Goal: Transaction & Acquisition: Purchase product/service

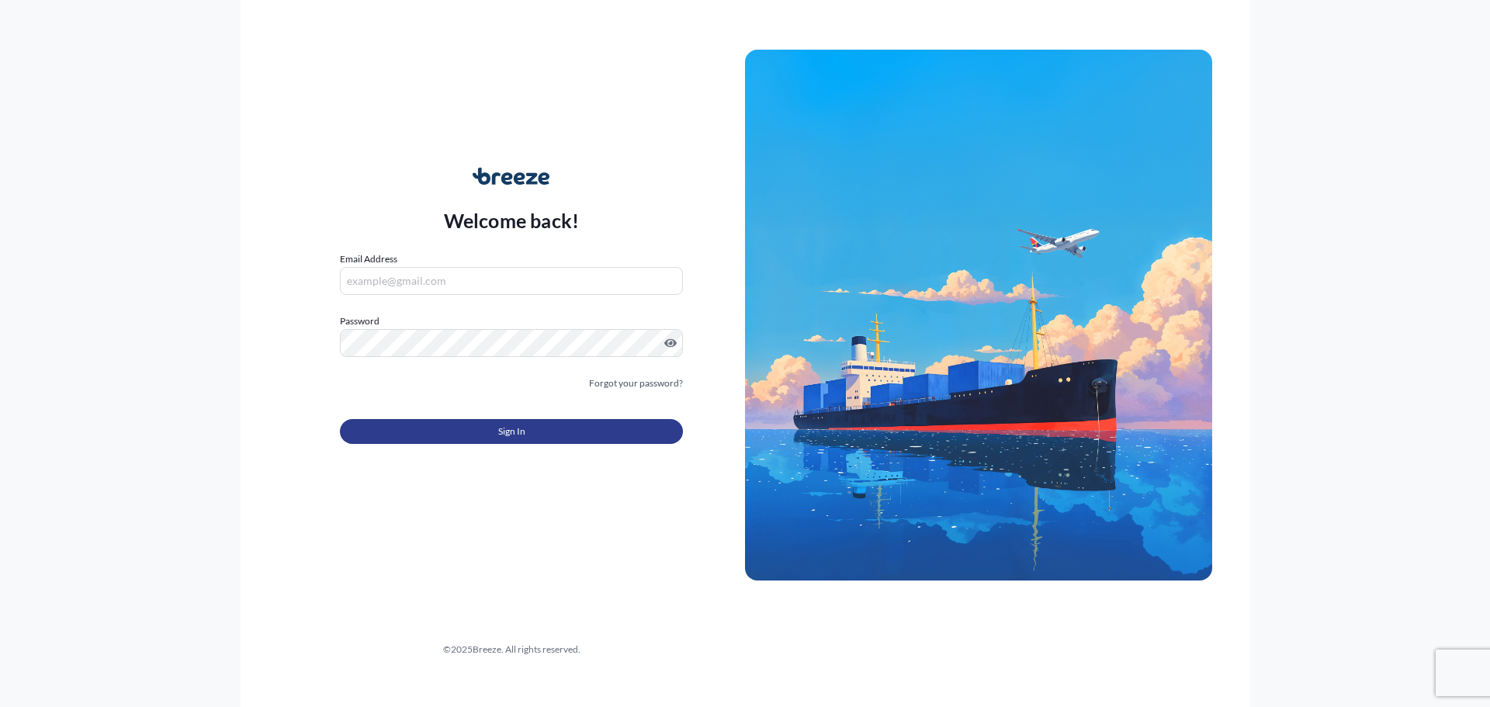
type input "[EMAIL_ADDRESS][DOMAIN_NAME]"
click at [539, 432] on button "Sign In" at bounding box center [511, 431] width 343 height 25
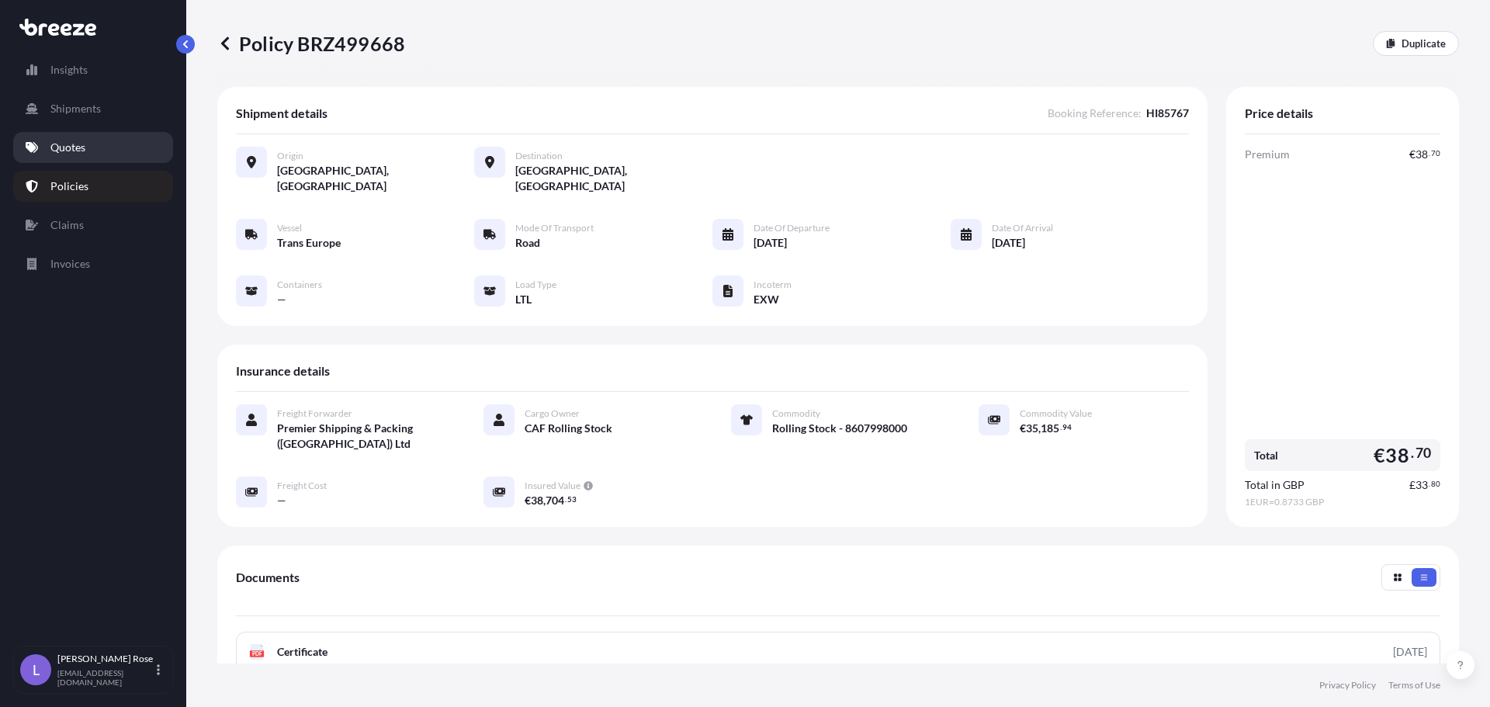
click at [78, 145] on p "Quotes" at bounding box center [67, 148] width 35 height 16
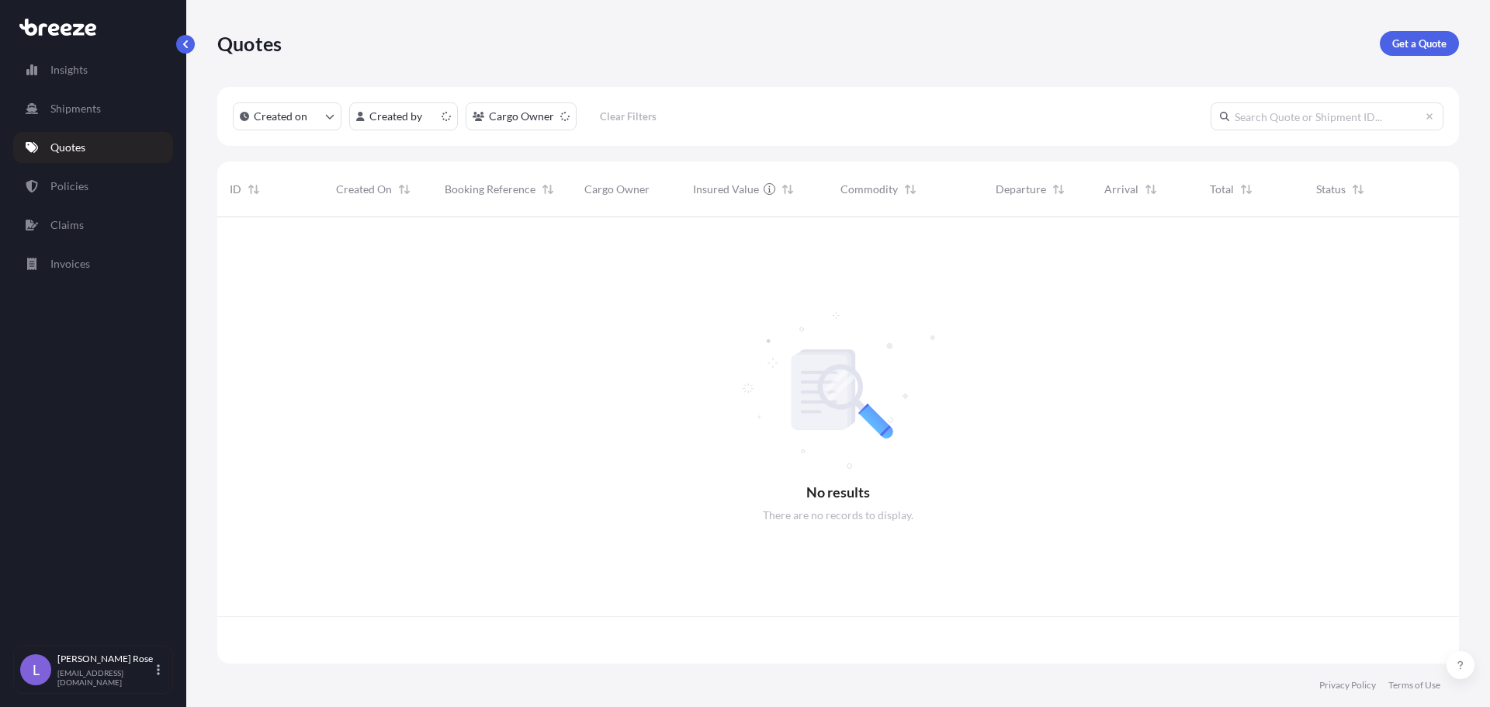
scroll to position [443, 1230]
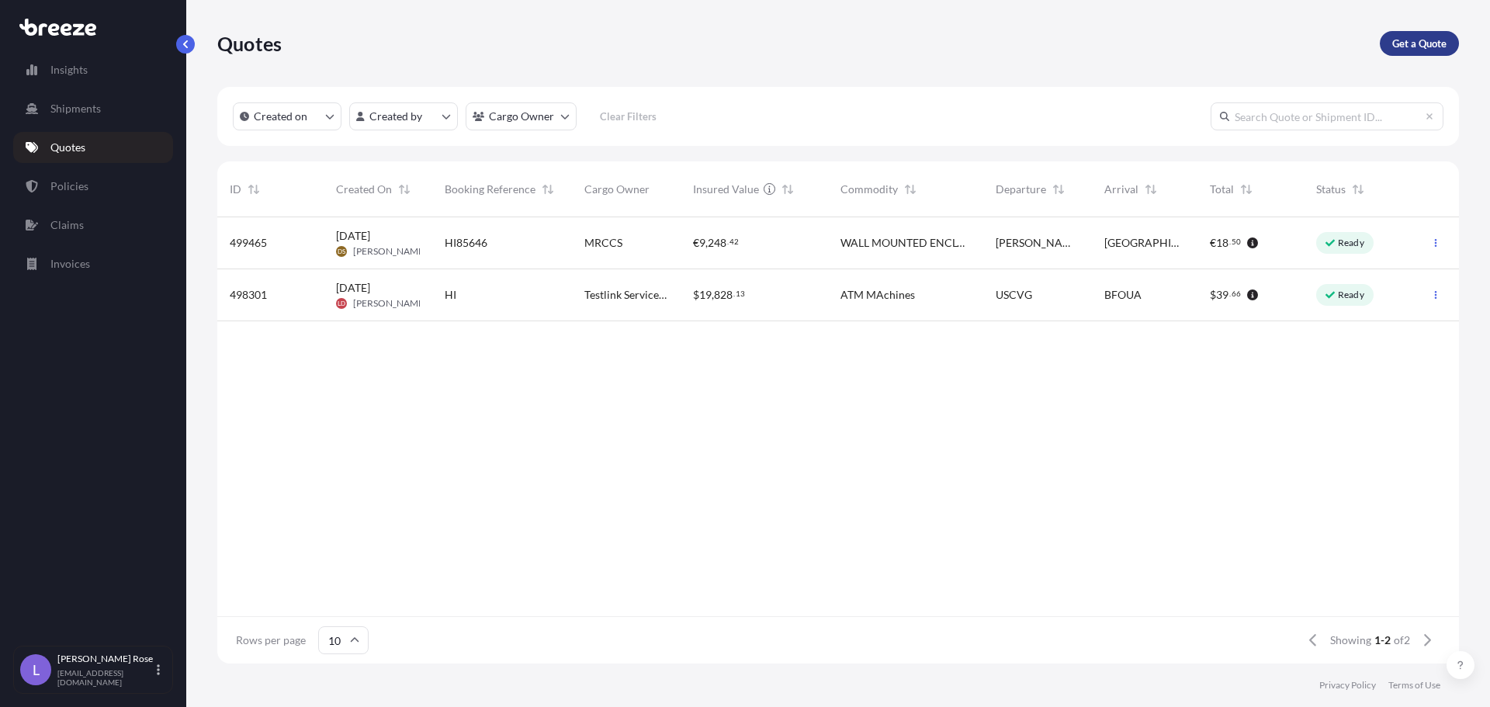
click at [1406, 48] on p "Get a Quote" at bounding box center [1419, 44] width 54 height 16
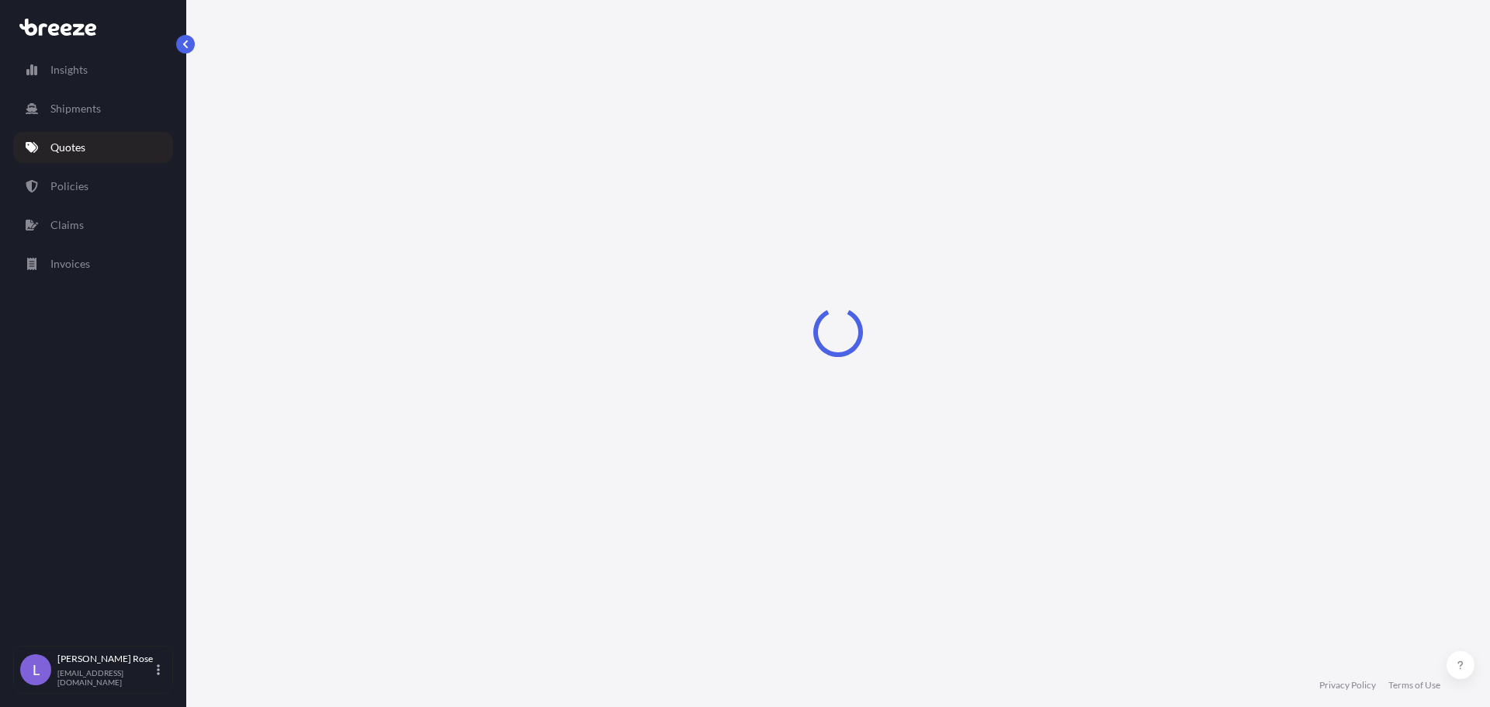
select select "Sea"
select select "1"
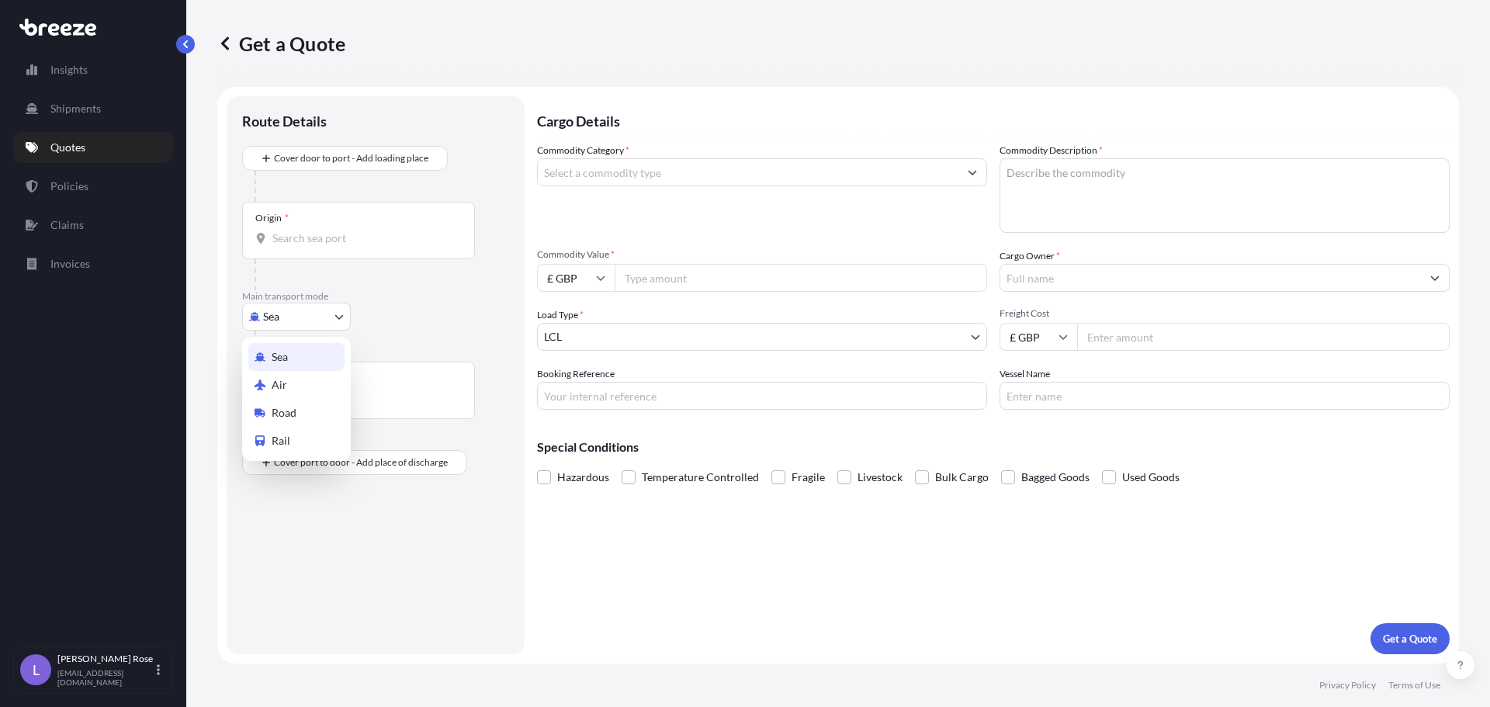
click at [324, 326] on body "Insights Shipments Quotes Policies Claims Invoices L [PERSON_NAME] [PERSON_NAME…" at bounding box center [745, 353] width 1490 height 707
click at [303, 420] on div "Road" at bounding box center [296, 413] width 96 height 28
select select "Road"
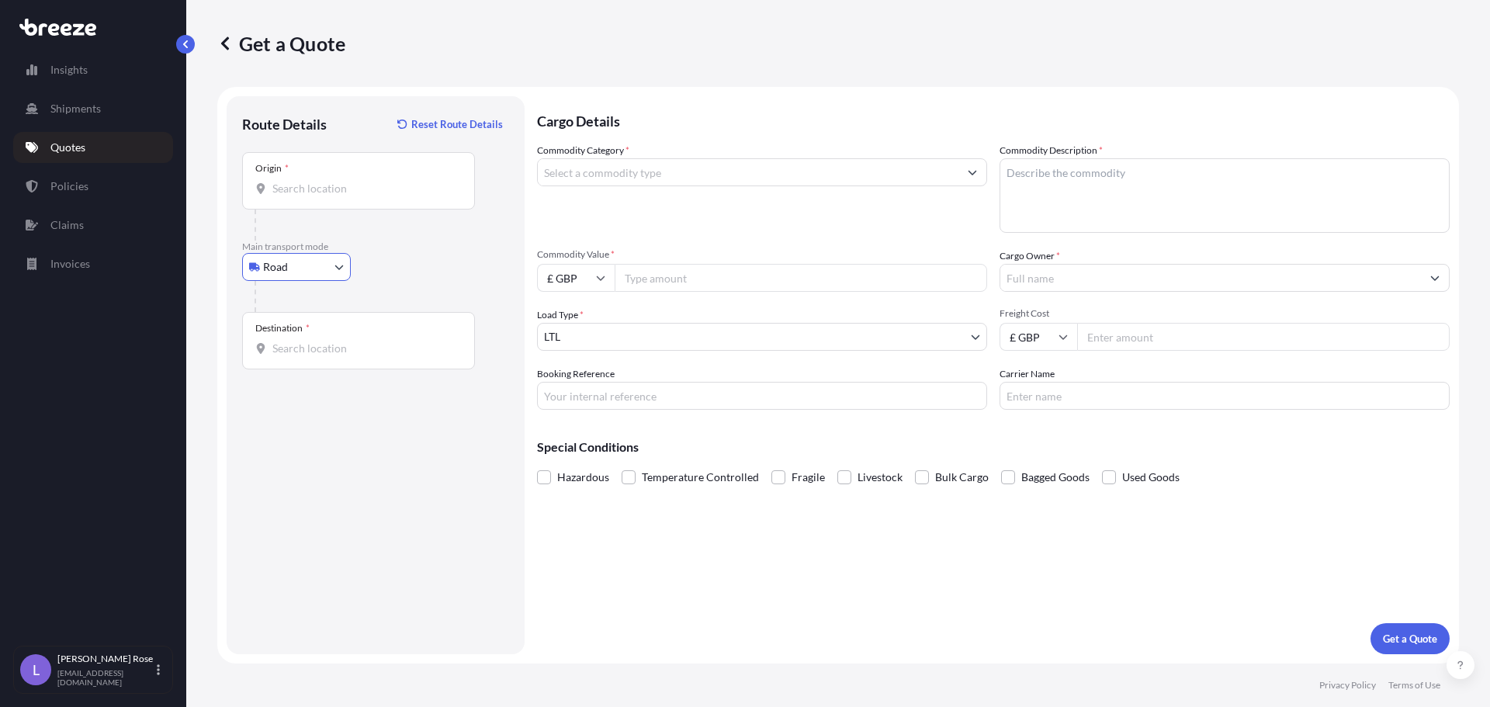
click at [311, 161] on div "Origin *" at bounding box center [358, 180] width 233 height 57
click at [311, 181] on input "Origin *" at bounding box center [363, 189] width 183 height 16
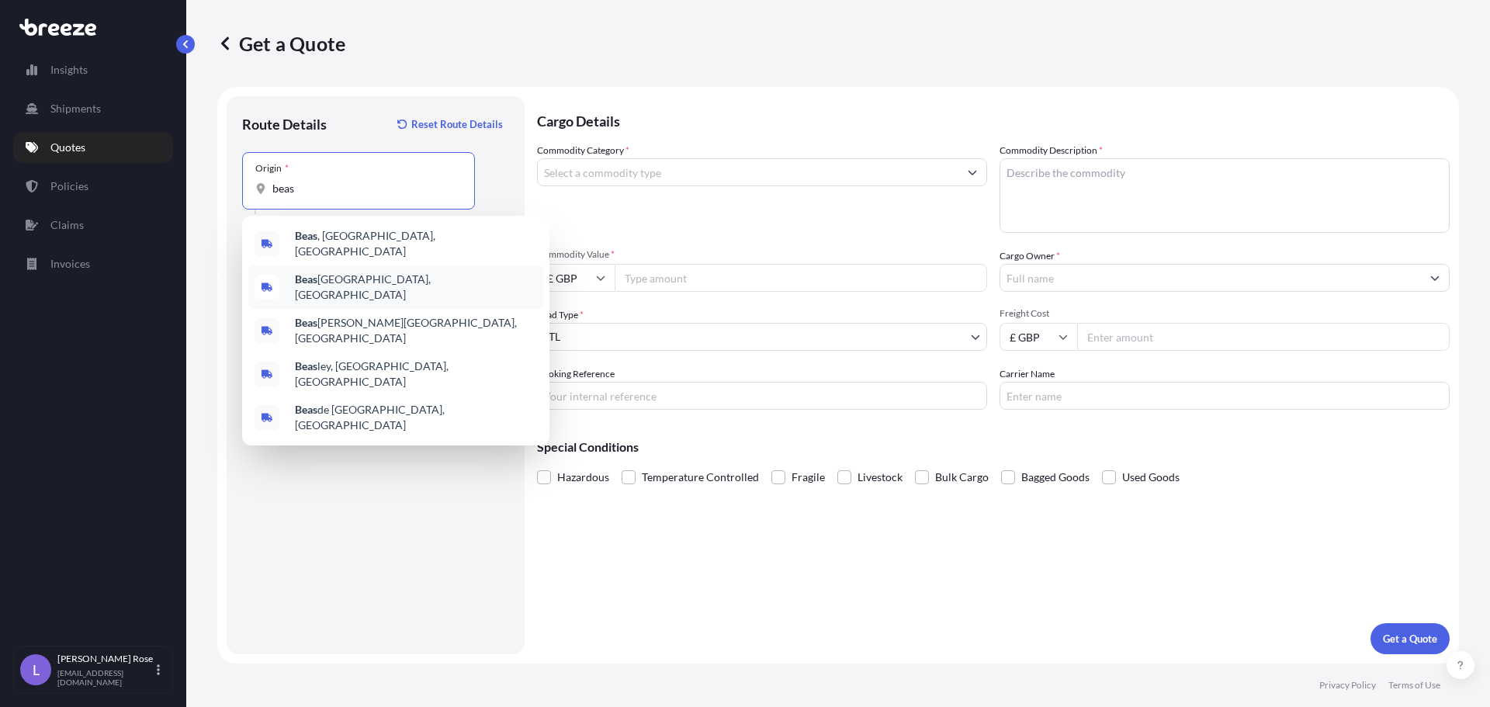
click at [372, 275] on div "Beas ain, [GEOGRAPHIC_DATA]" at bounding box center [395, 286] width 295 height 43
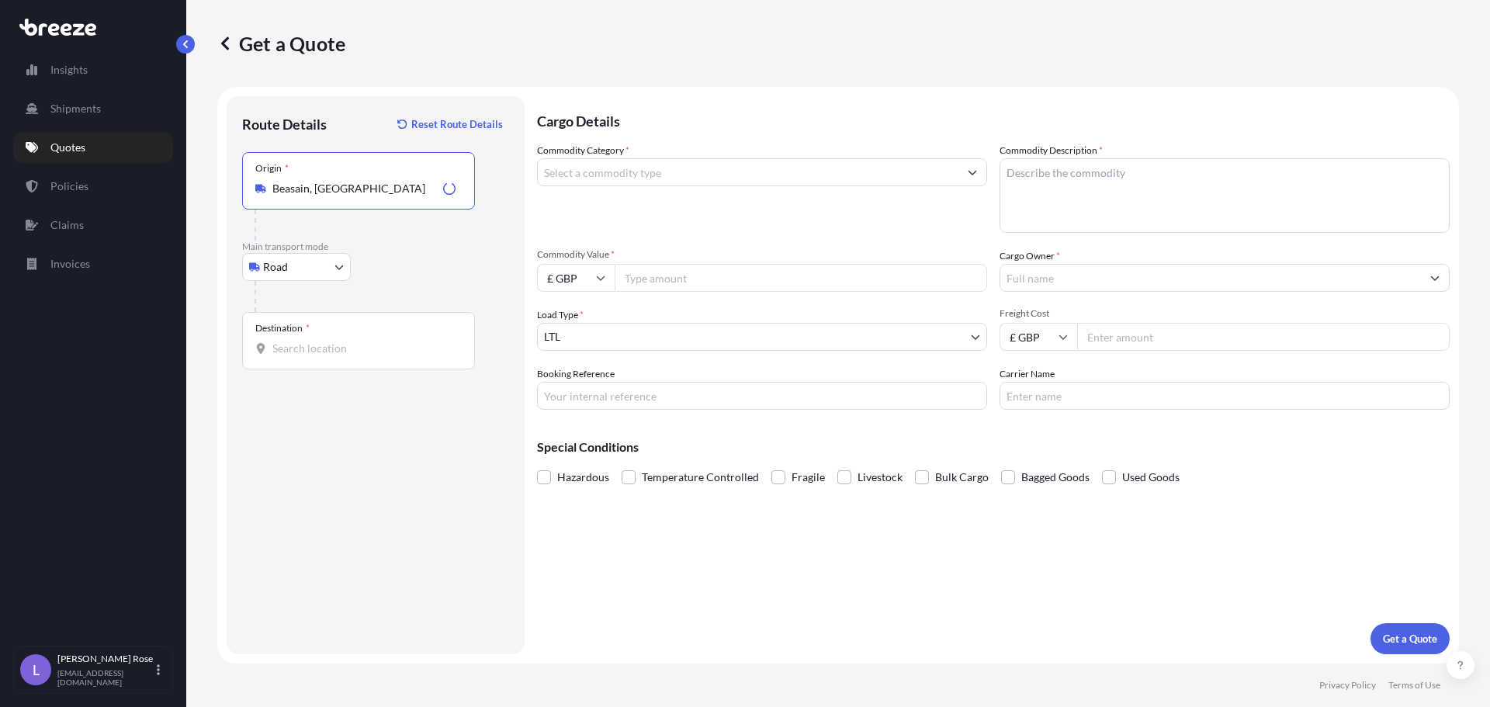
type input "Beasain, [GEOGRAPHIC_DATA]"
click at [337, 334] on div "Destination *" at bounding box center [358, 340] width 233 height 57
click at [337, 341] on input "Destination *" at bounding box center [363, 349] width 183 height 16
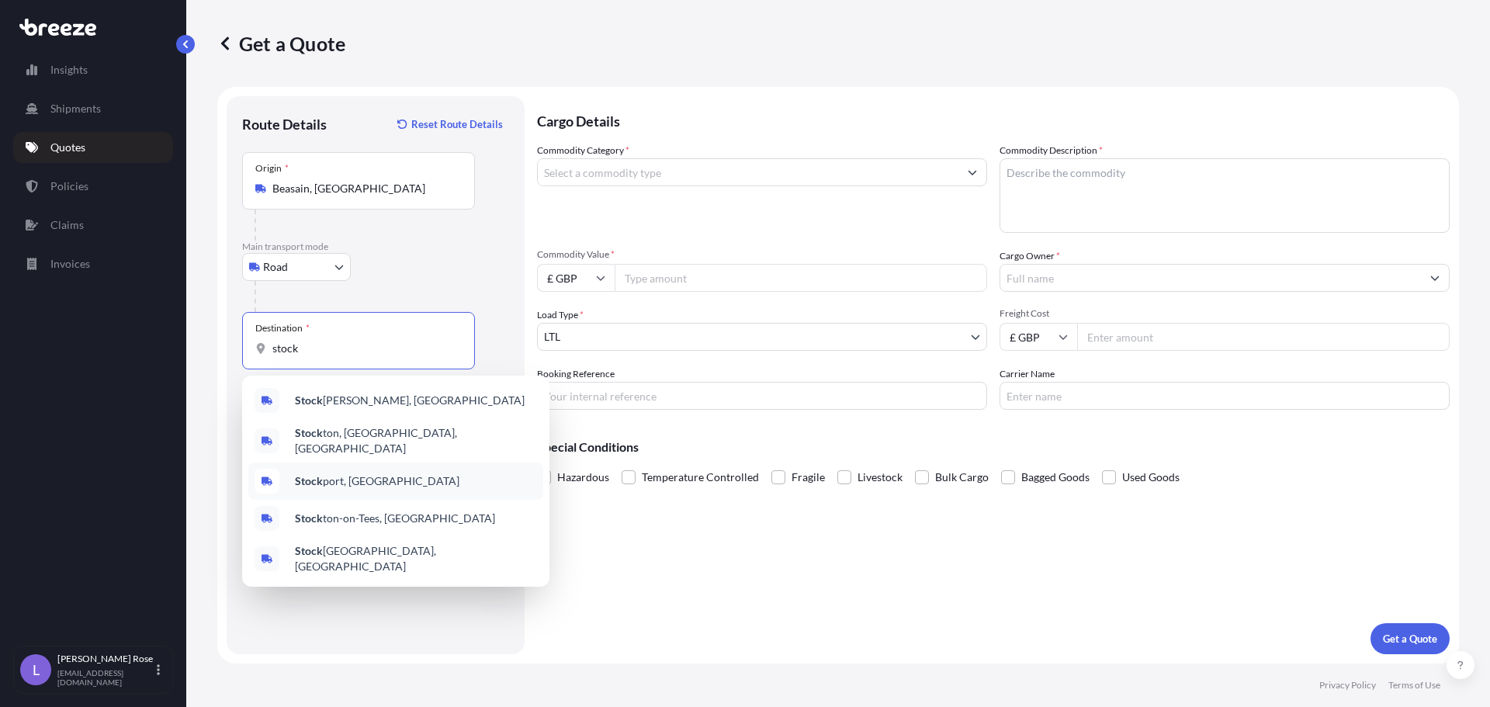
click at [359, 466] on div "Stock port, [GEOGRAPHIC_DATA]" at bounding box center [395, 481] width 295 height 37
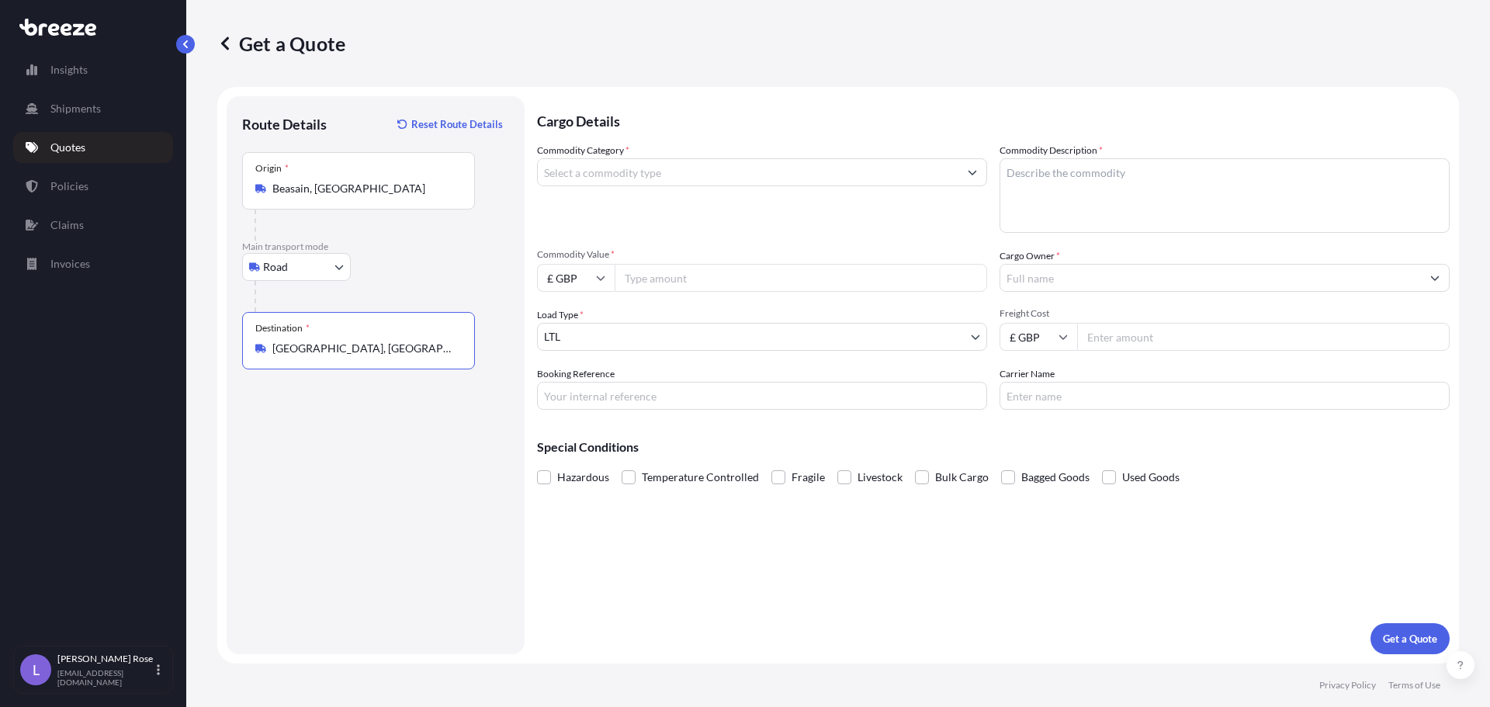
type input "[GEOGRAPHIC_DATA], [GEOGRAPHIC_DATA]"
click at [580, 173] on input "Commodity Category *" at bounding box center [748, 172] width 421 height 28
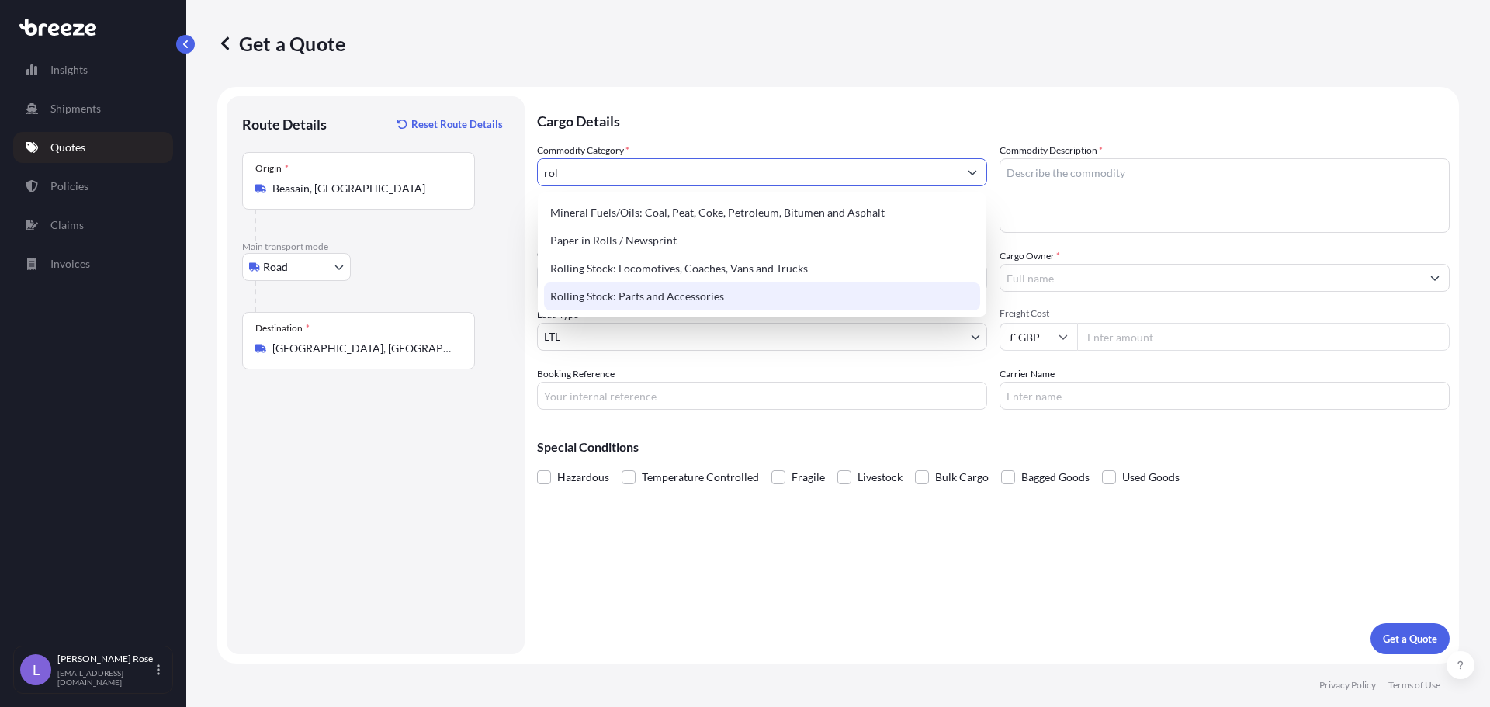
click at [619, 301] on div "Rolling Stock: Parts and Accessories" at bounding box center [762, 296] width 436 height 28
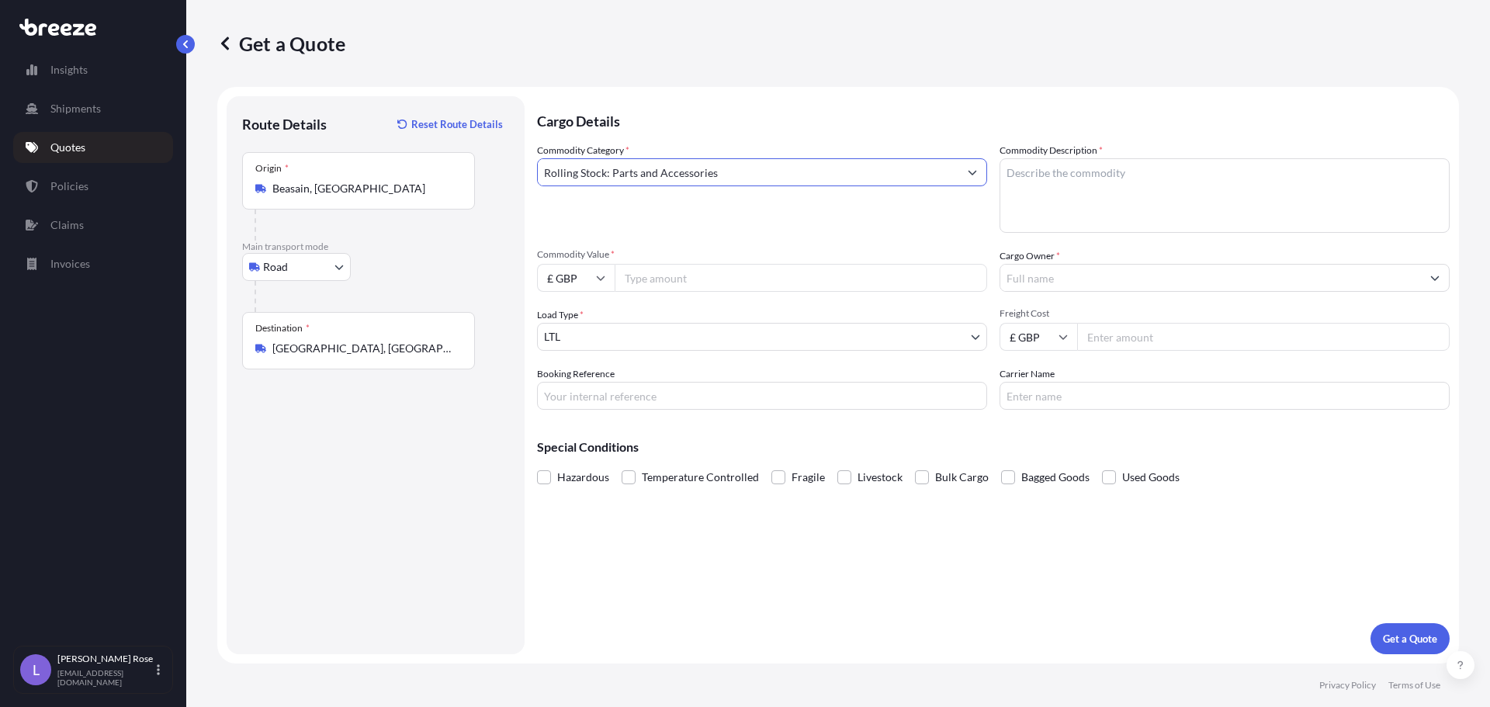
type input "Rolling Stock: Parts and Accessories"
click at [1152, 180] on textarea "Commodity Description *" at bounding box center [1225, 195] width 450 height 75
type textarea "Rail Parts - 8607998000"
click at [613, 284] on input "£ GBP" at bounding box center [576, 278] width 78 height 28
click at [576, 319] on div "€ EUR" at bounding box center [575, 320] width 65 height 29
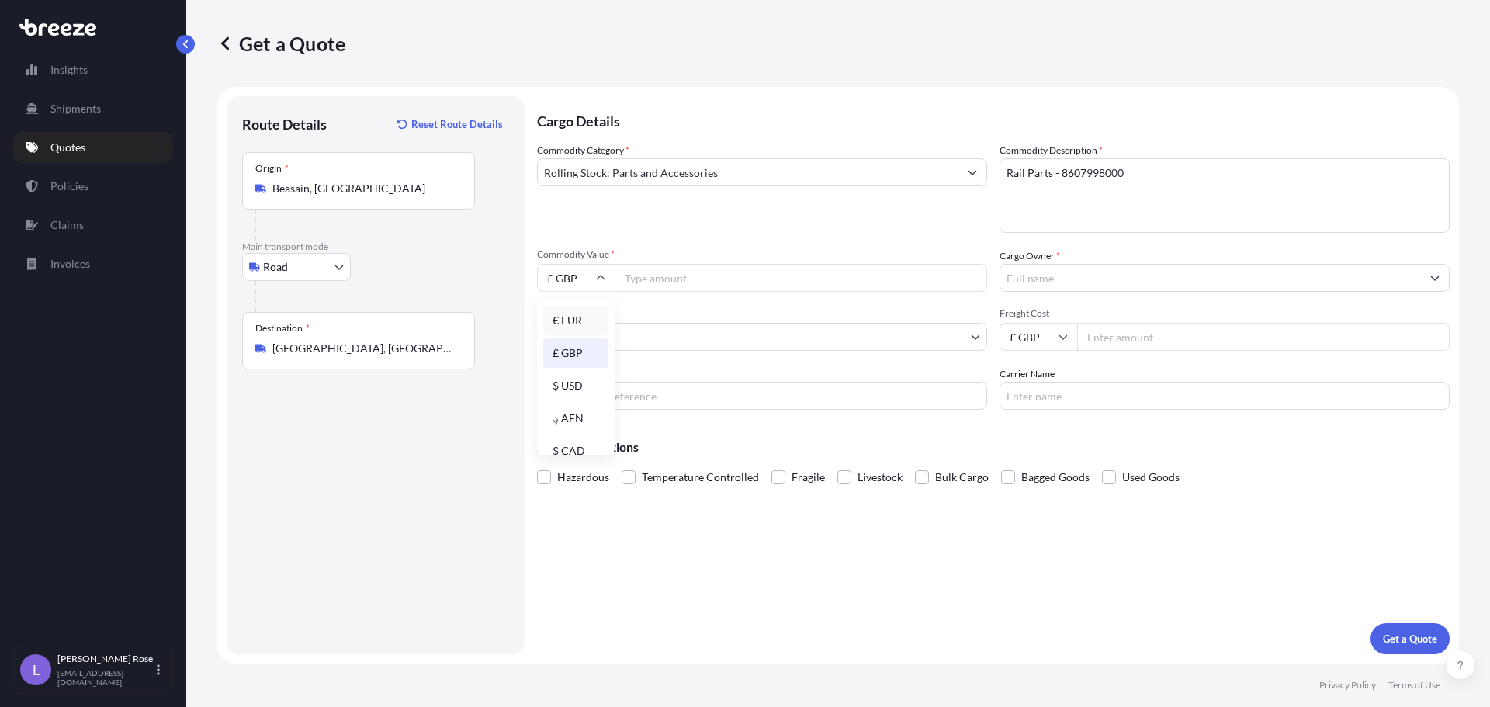
type input "€ EUR"
click at [667, 279] on input "Commodity Value *" at bounding box center [801, 278] width 373 height 28
type input "729.31"
click at [1220, 280] on input "Cargo Owner *" at bounding box center [1210, 278] width 421 height 28
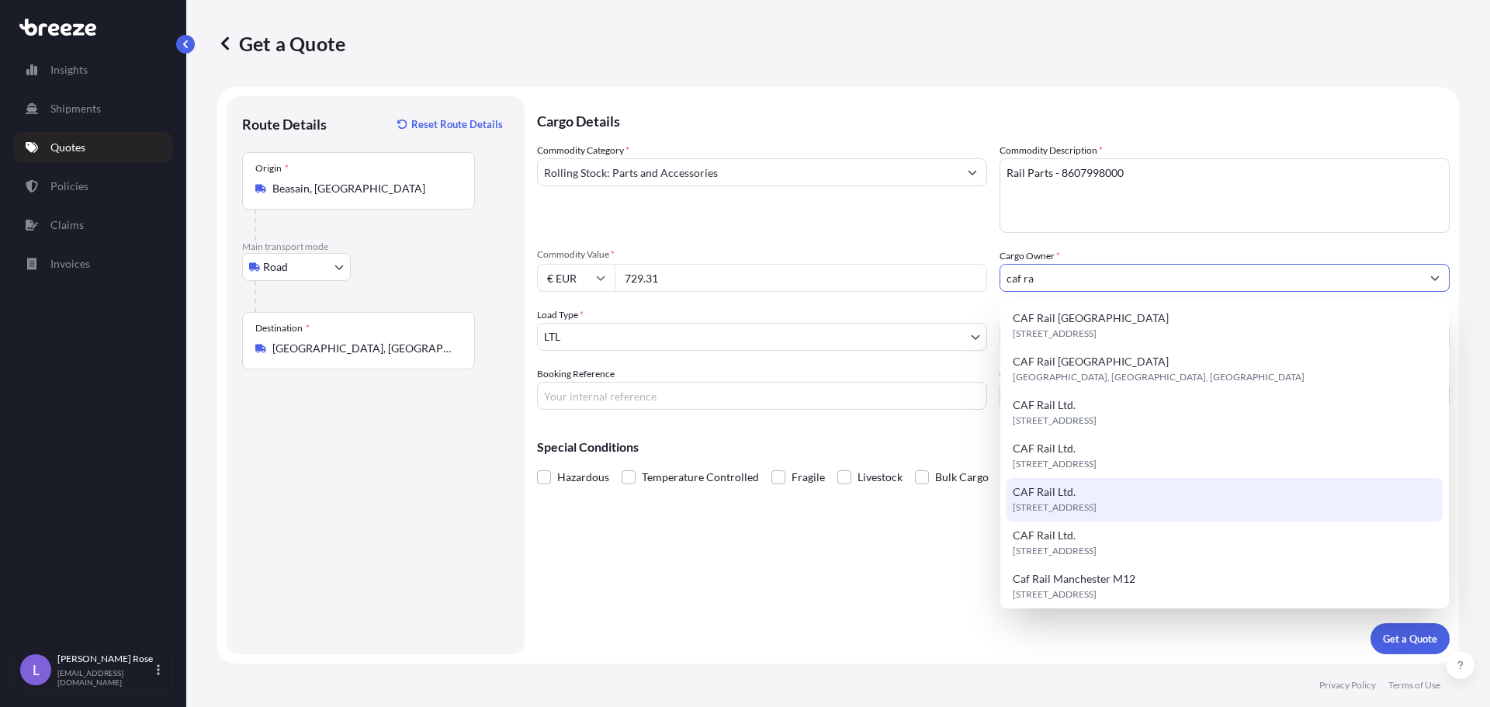
click at [1097, 502] on span "[STREET_ADDRESS]" at bounding box center [1055, 508] width 84 height 16
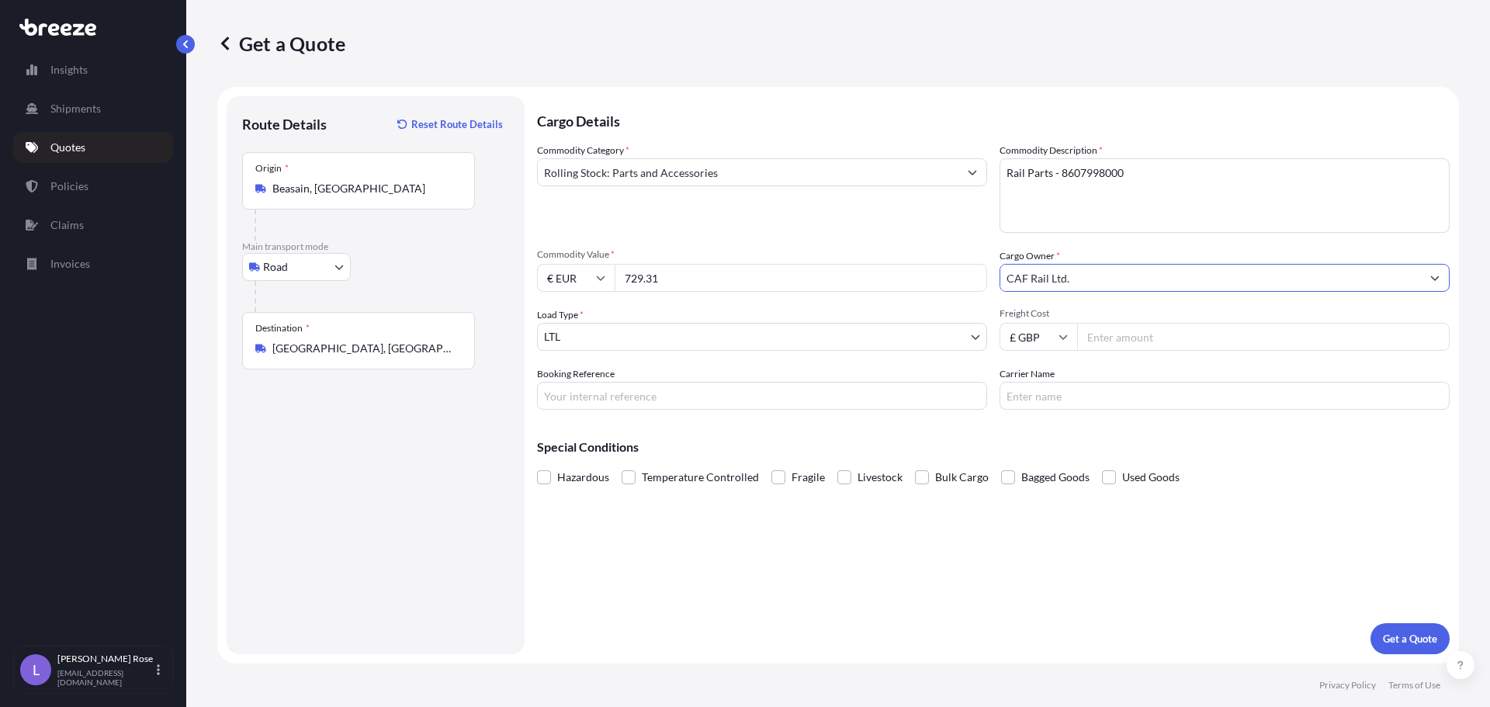
type input "CAF Rail Ltd."
click at [1122, 335] on input "Freight Cost" at bounding box center [1263, 337] width 373 height 28
click at [1136, 328] on input "Freight Cost" at bounding box center [1263, 337] width 373 height 28
type input "133.68"
click at [813, 399] on input "Booking Reference" at bounding box center [762, 396] width 450 height 28
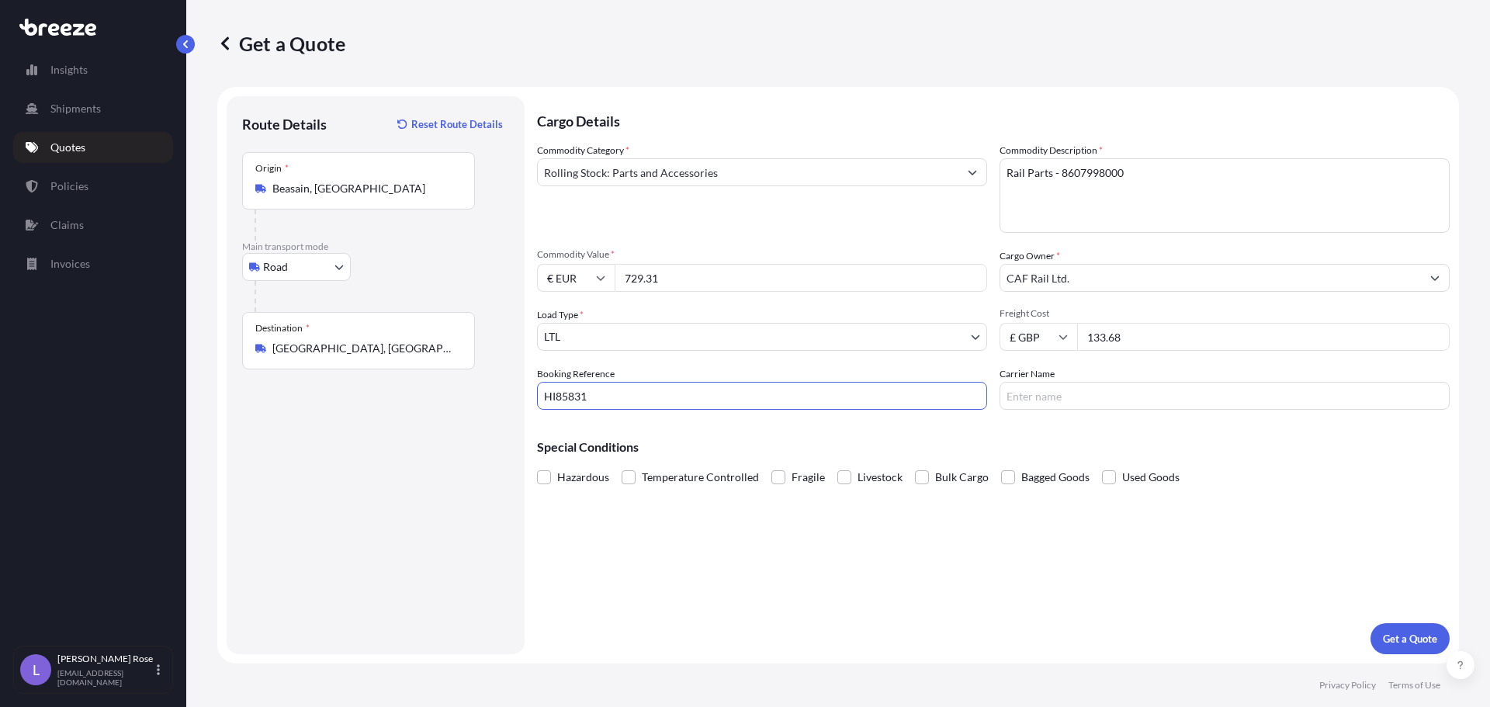
type input "HI85831"
type input "DHL"
click at [1402, 636] on p "Get a Quote" at bounding box center [1410, 639] width 54 height 16
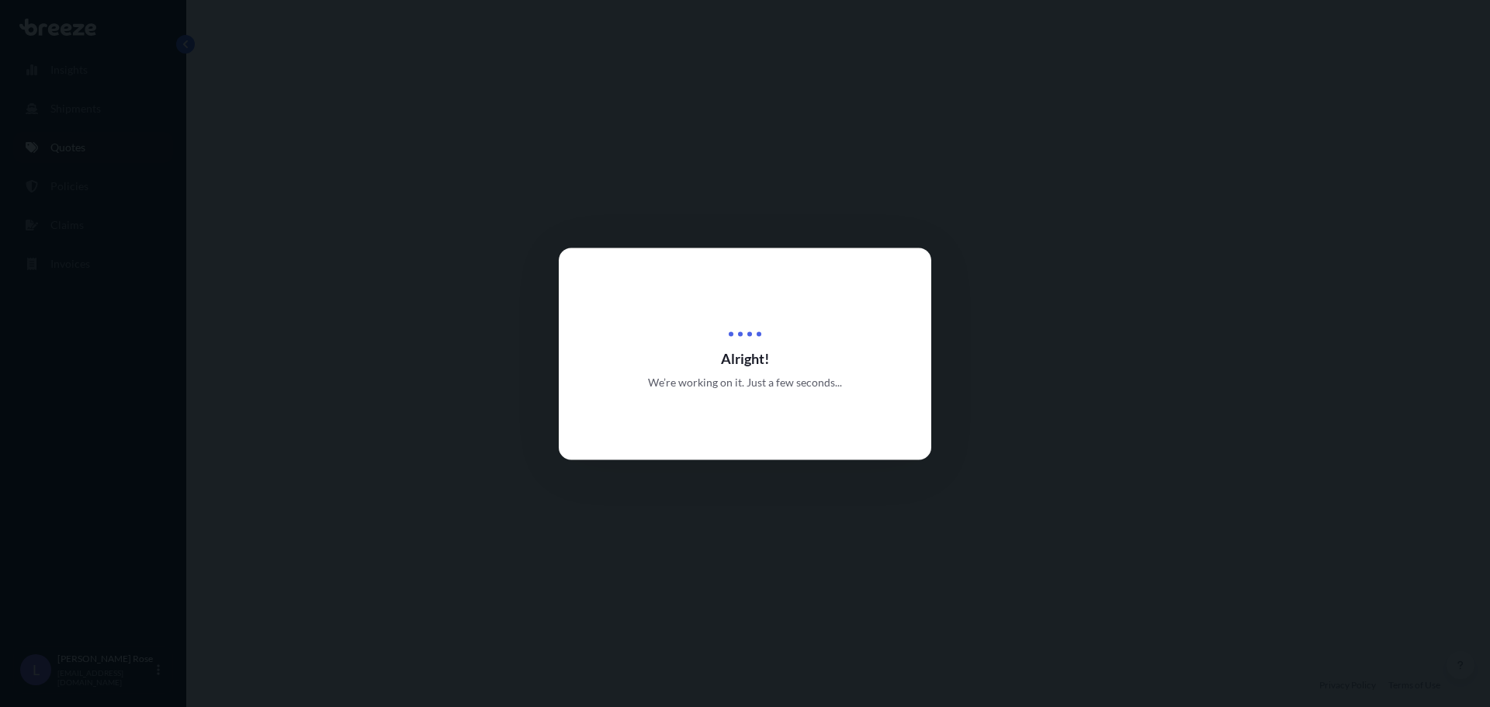
select select "Road"
select select "1"
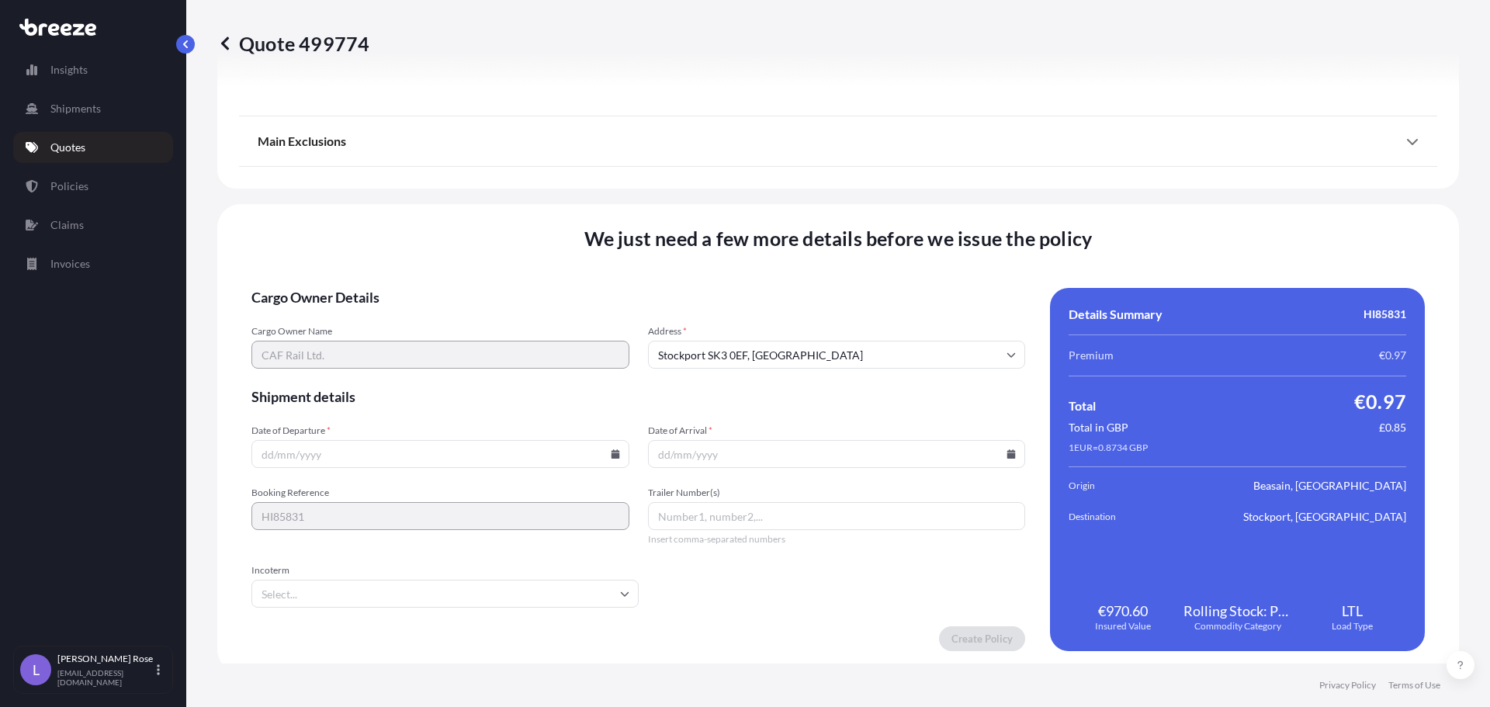
scroll to position [1756, 0]
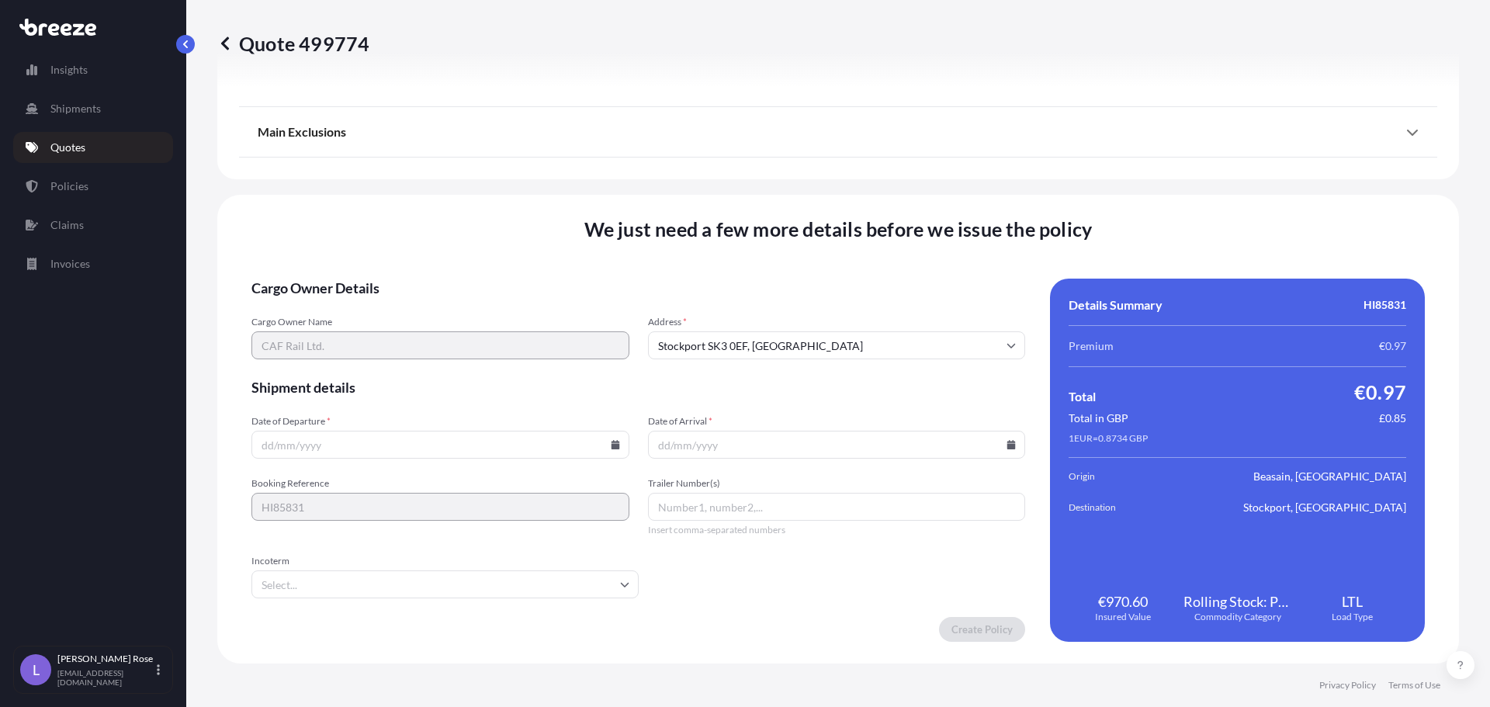
click at [611, 446] on icon at bounding box center [615, 444] width 9 height 9
click at [432, 338] on button "25" at bounding box center [438, 336] width 25 height 25
type input "[DATE]"
click at [1007, 445] on icon at bounding box center [1011, 444] width 9 height 9
click at [761, 365] on button "30" at bounding box center [759, 365] width 25 height 25
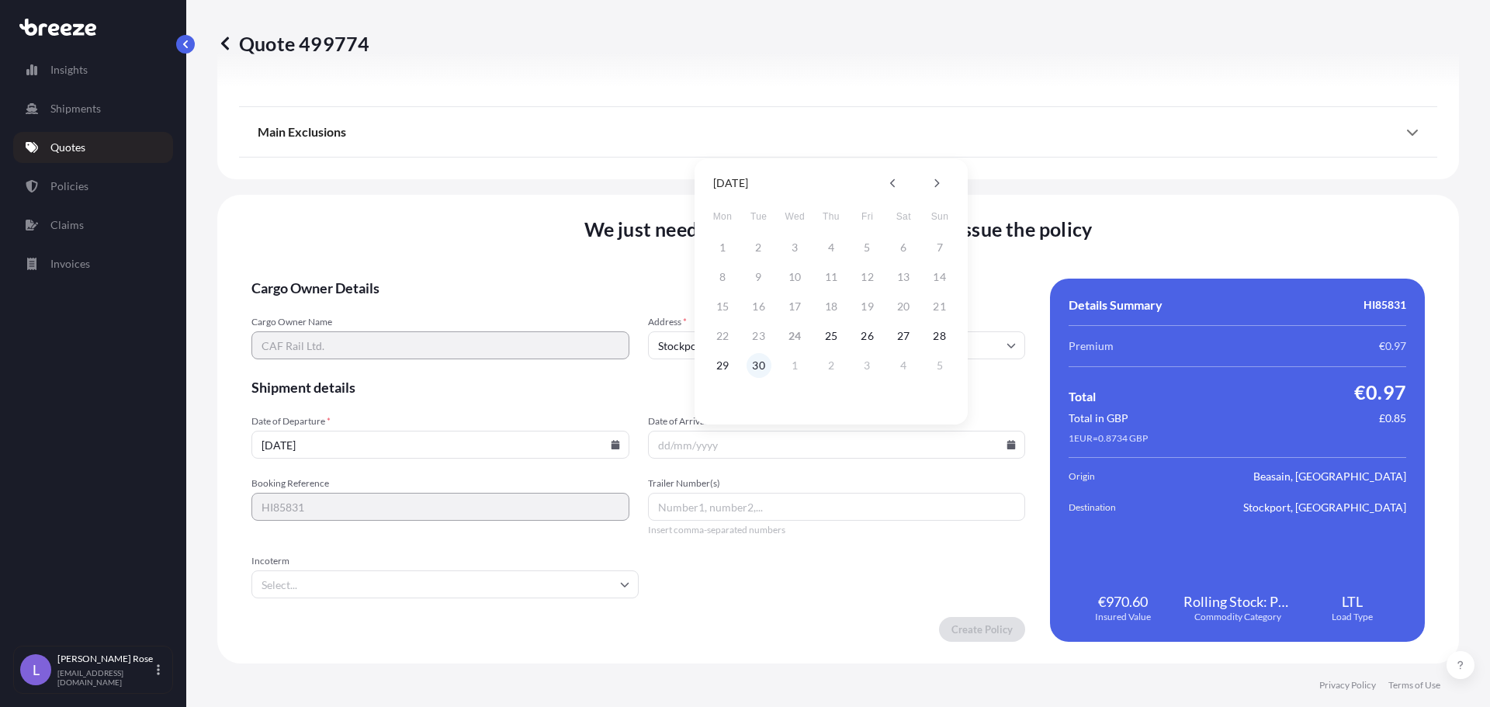
type input "[DATE]"
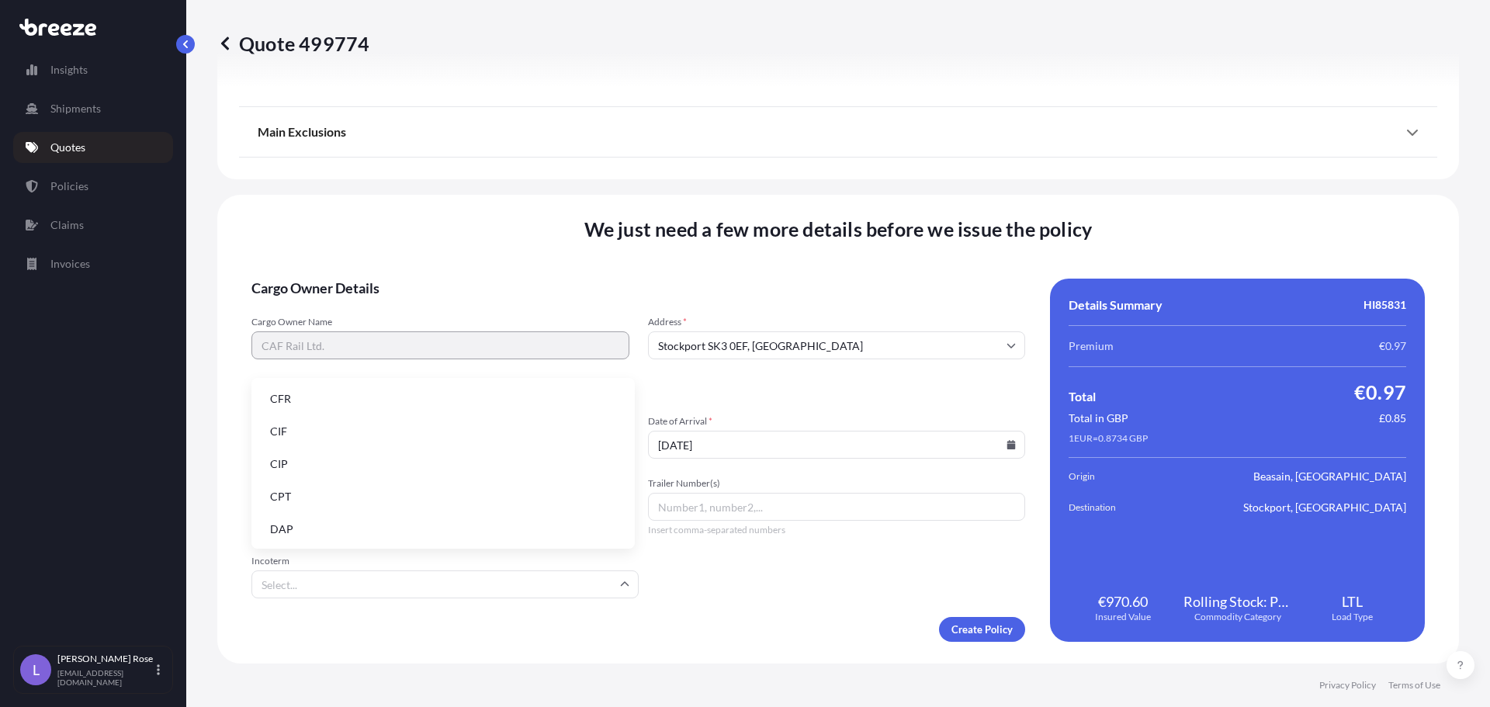
click at [487, 585] on input "Incoterm" at bounding box center [444, 584] width 387 height 28
click at [341, 462] on li "EXW" at bounding box center [443, 471] width 371 height 29
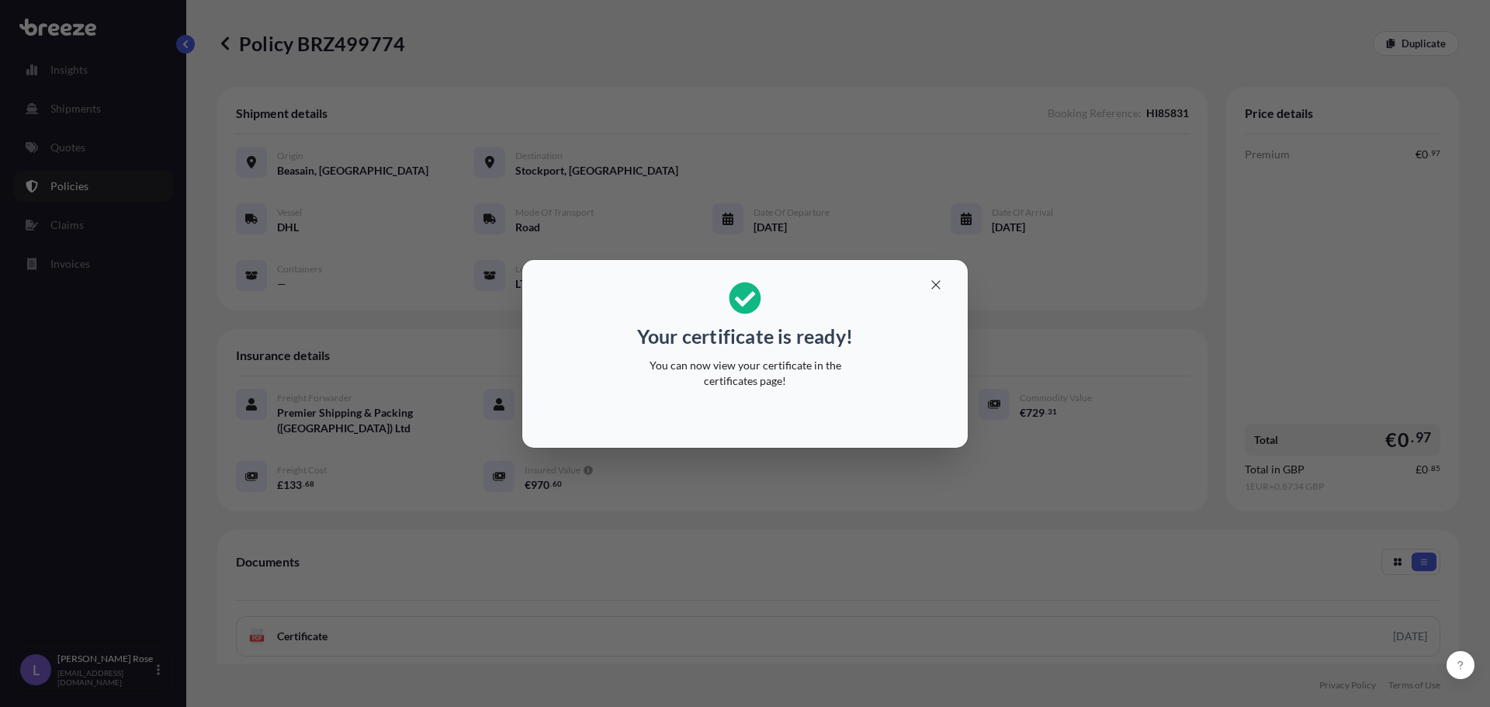
click at [654, 567] on div "Your certificate is ready! You can now view your certificate in the certificate…" at bounding box center [745, 353] width 1490 height 707
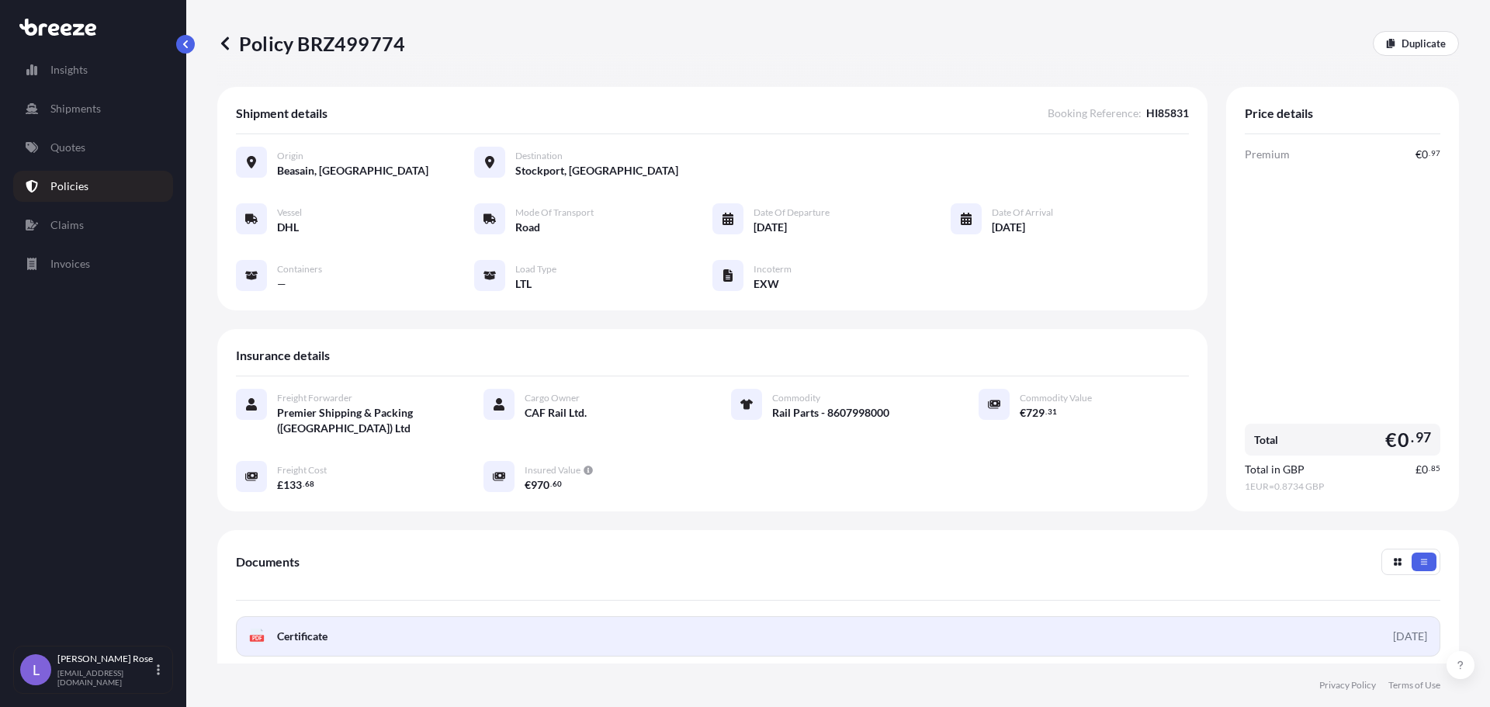
click at [396, 636] on link "PDF Certificate [DATE]" at bounding box center [838, 636] width 1204 height 40
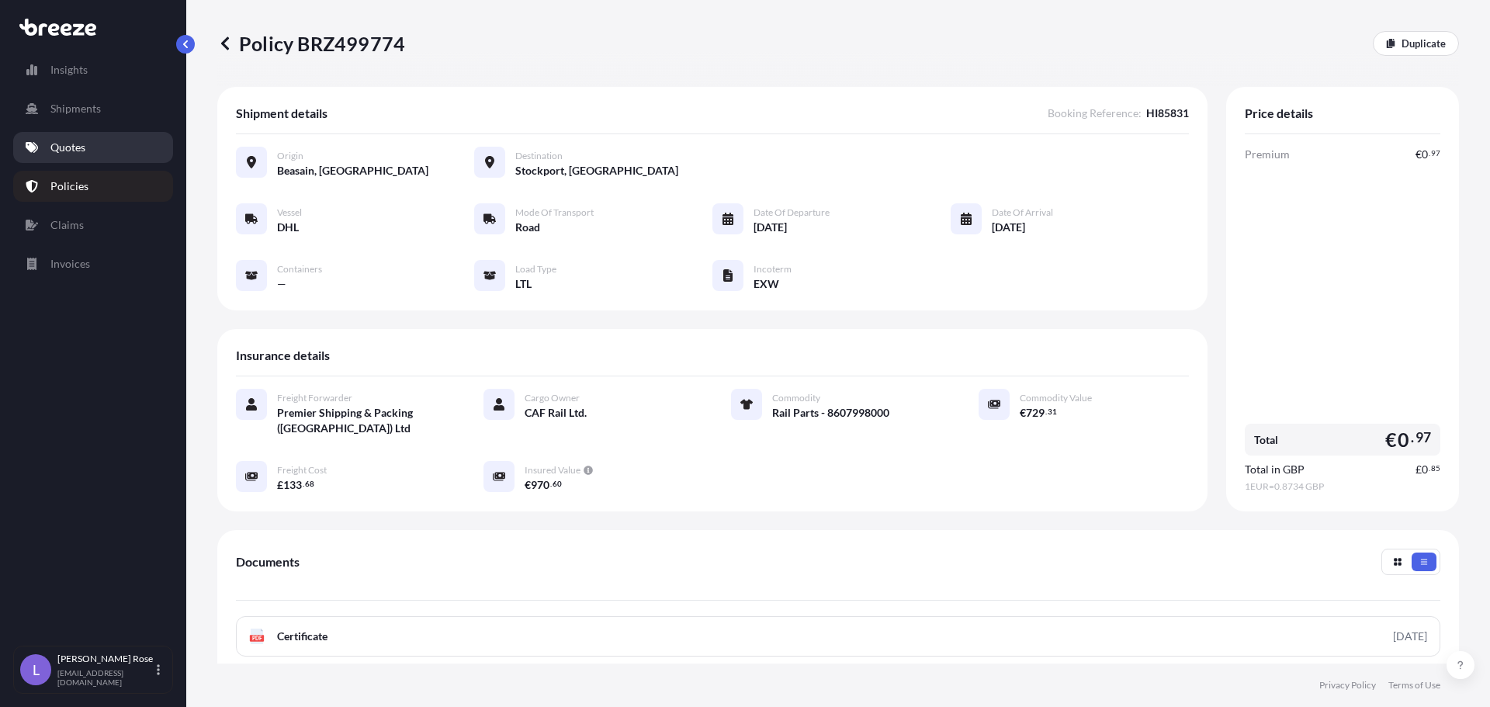
click at [105, 150] on link "Quotes" at bounding box center [93, 147] width 160 height 31
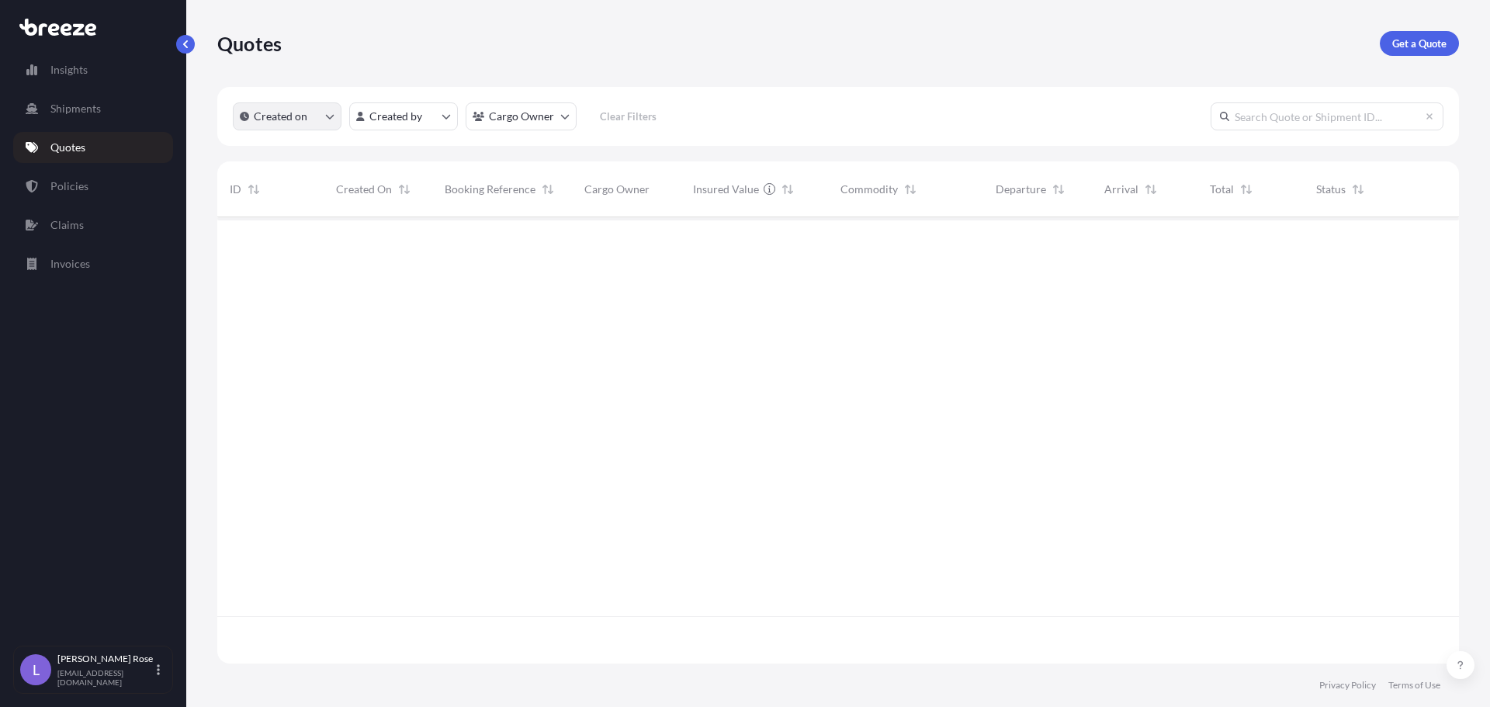
scroll to position [443, 1230]
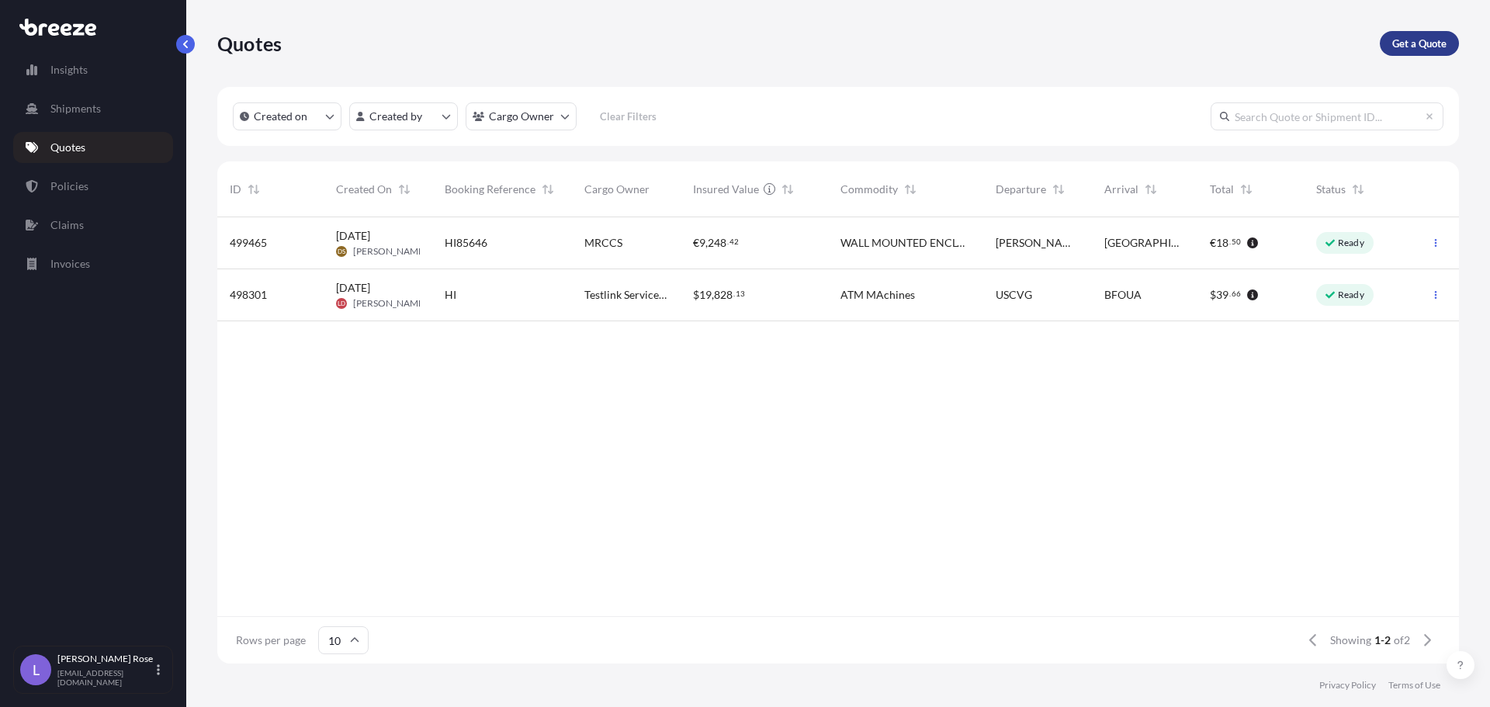
click at [1394, 38] on p "Get a Quote" at bounding box center [1419, 44] width 54 height 16
select select "Sea"
select select "1"
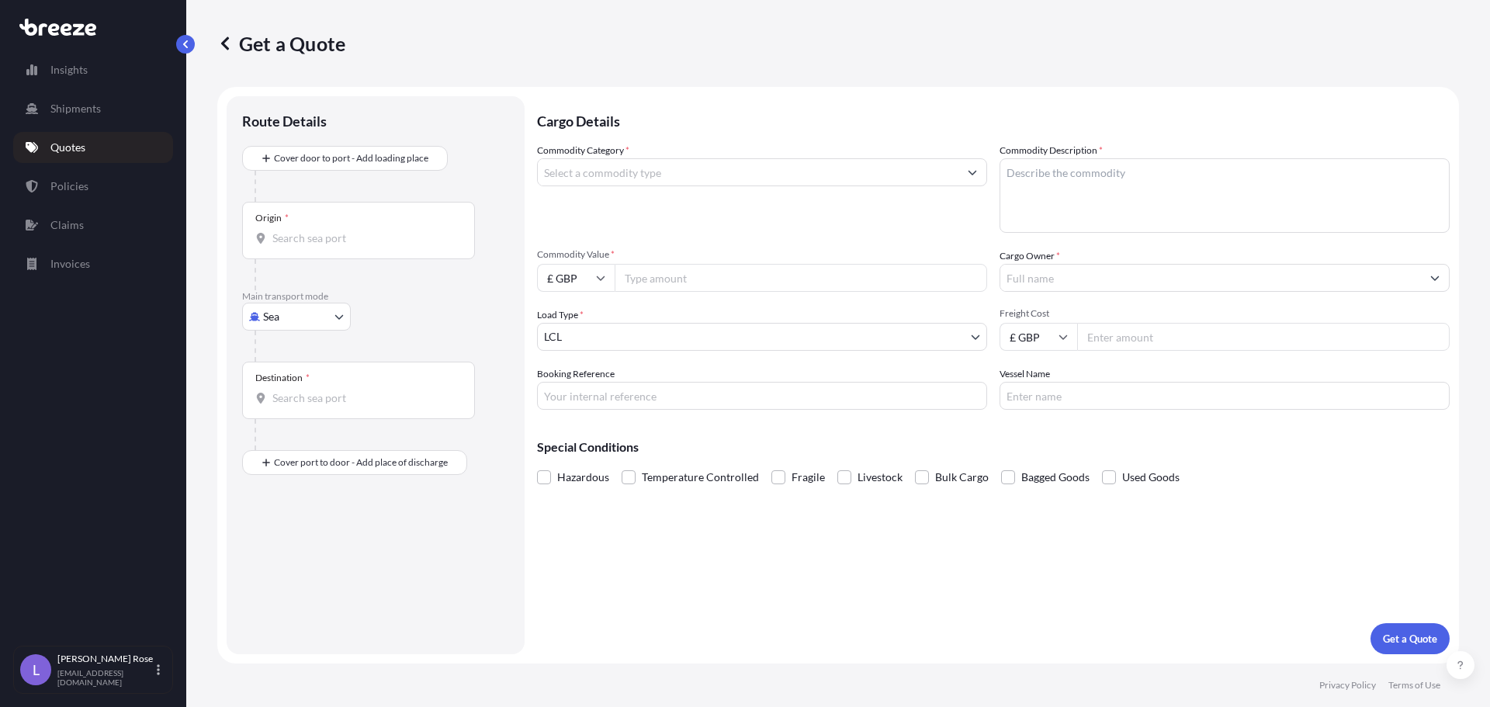
click at [295, 315] on body "Insights Shipments Quotes Policies Claims Invoices L [PERSON_NAME] [PERSON_NAME…" at bounding box center [745, 353] width 1490 height 707
click at [286, 408] on span "Road" at bounding box center [284, 413] width 25 height 16
select select "Road"
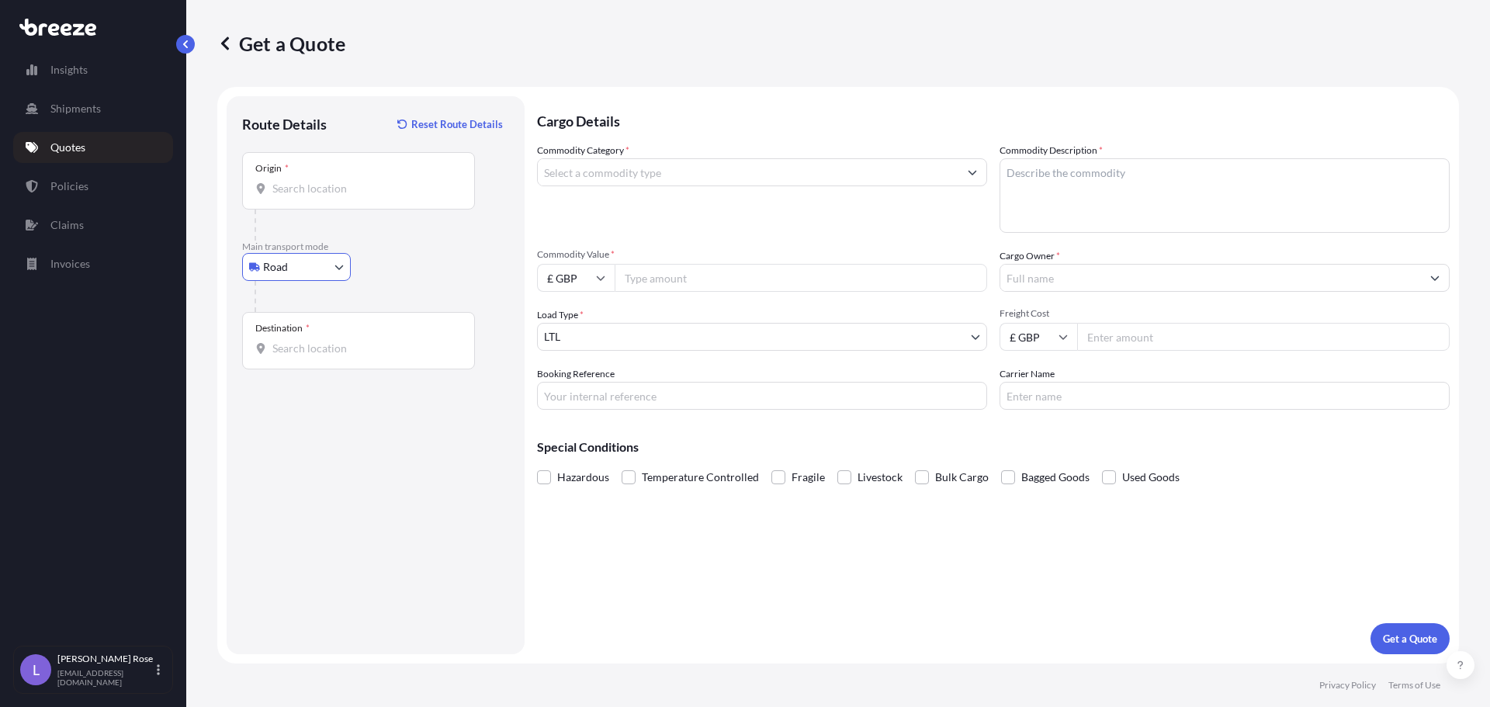
click at [325, 184] on input "Origin *" at bounding box center [363, 189] width 183 height 16
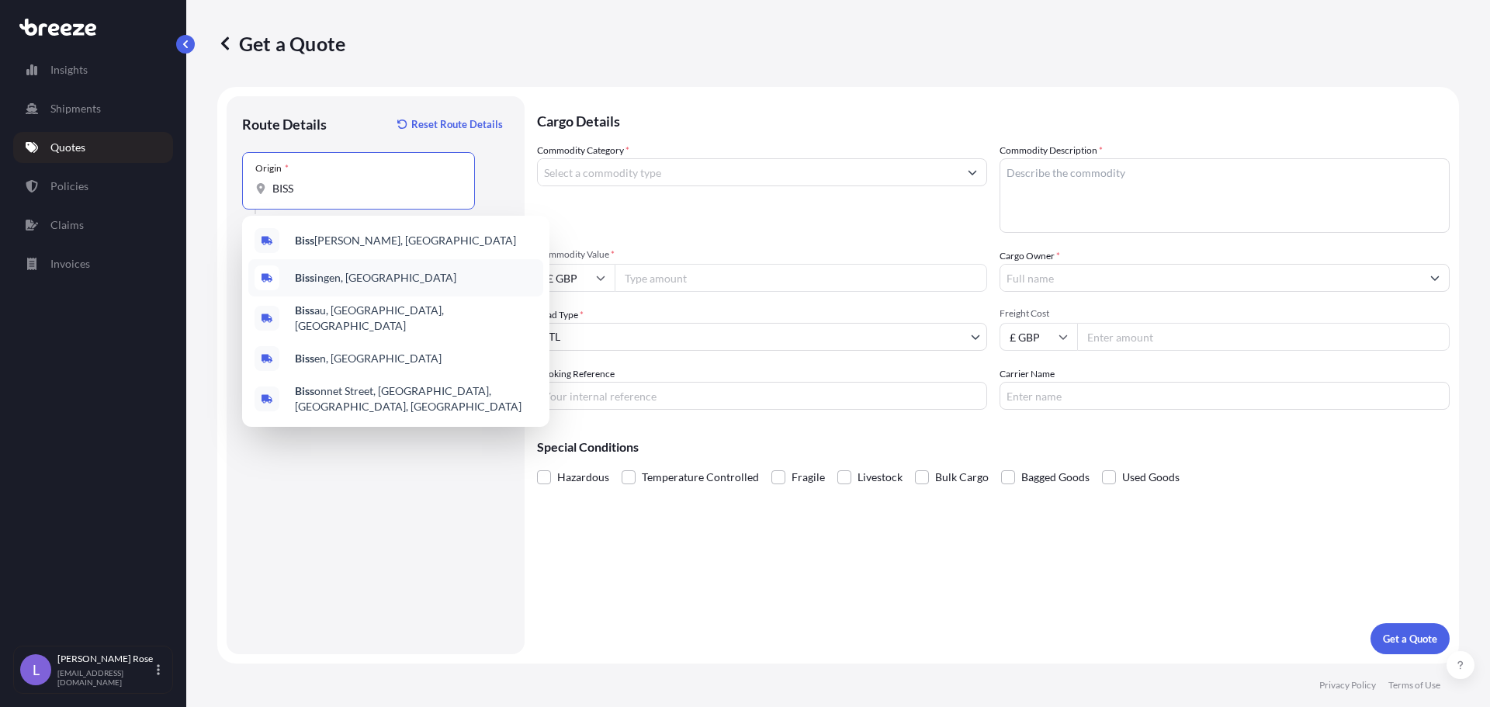
click at [401, 265] on div "Biss ingen, [GEOGRAPHIC_DATA]" at bounding box center [395, 277] width 295 height 37
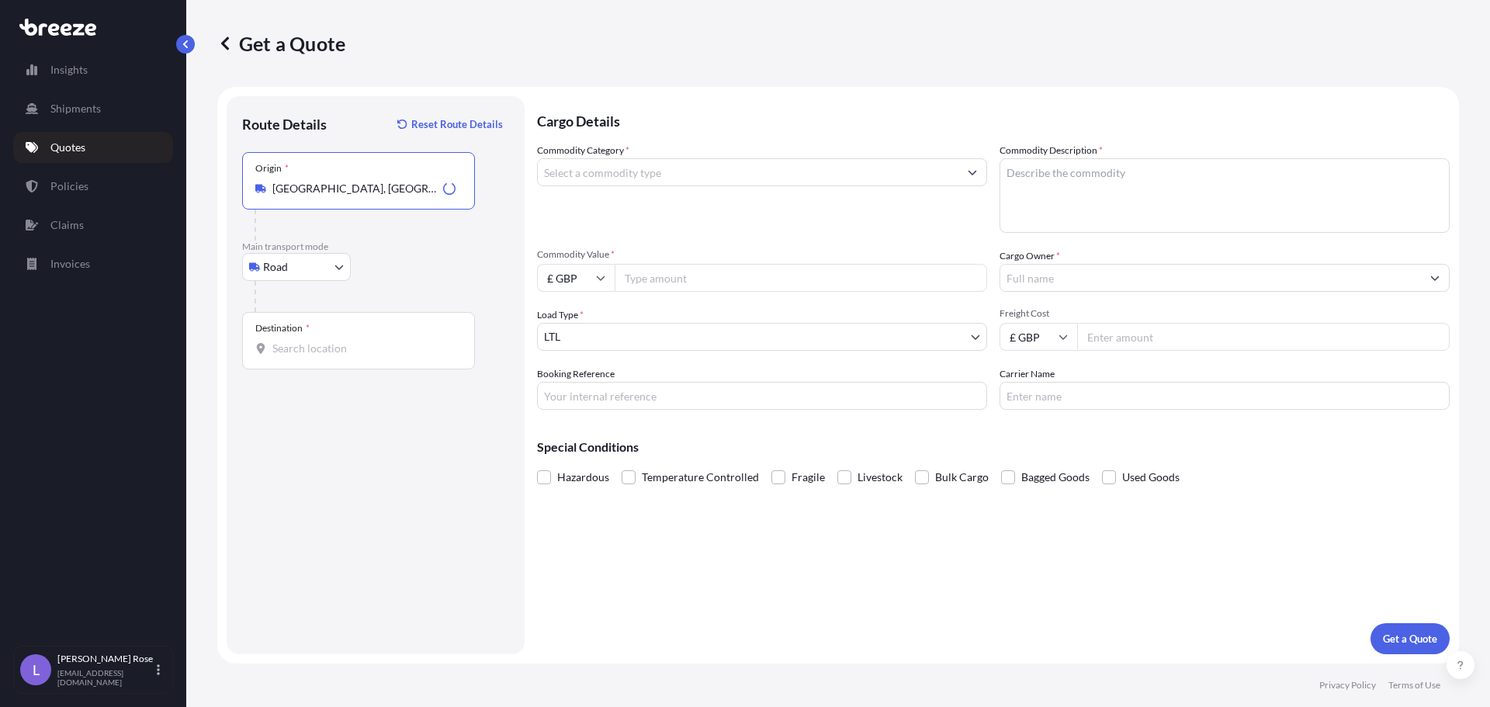
type input "[GEOGRAPHIC_DATA], [GEOGRAPHIC_DATA]"
click at [316, 343] on input "Destination *" at bounding box center [363, 349] width 183 height 16
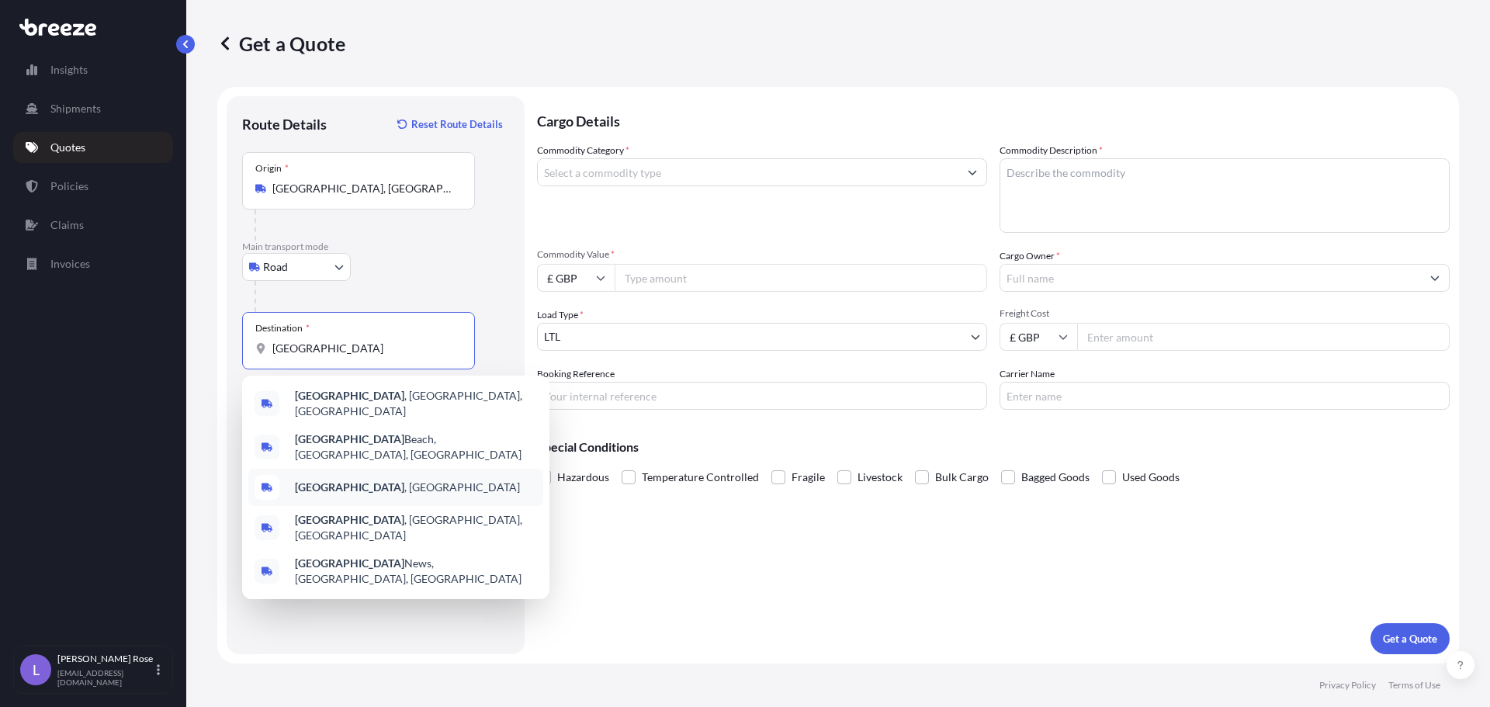
click at [355, 469] on div "[GEOGRAPHIC_DATA] , [GEOGRAPHIC_DATA]" at bounding box center [395, 487] width 295 height 37
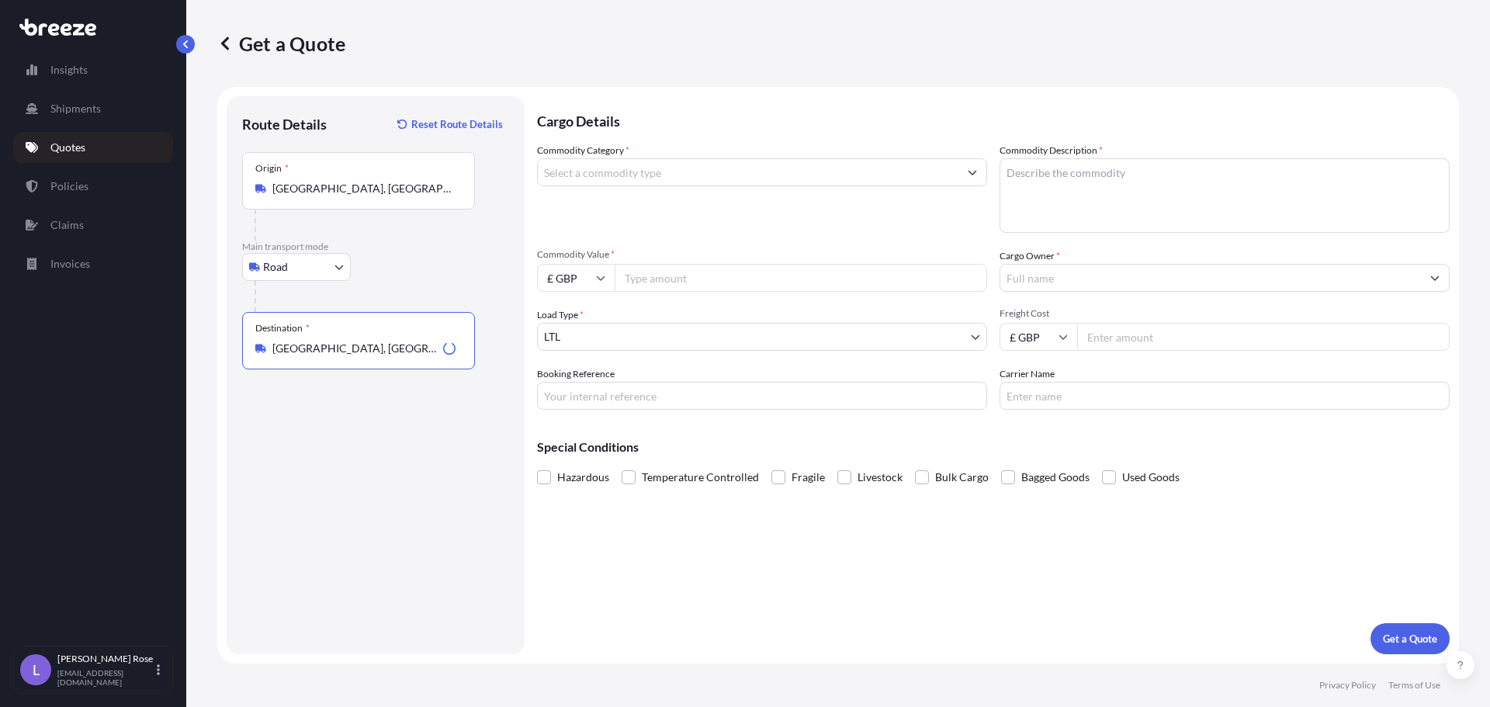
type input "[GEOGRAPHIC_DATA], [GEOGRAPHIC_DATA]"
click at [597, 176] on input "Commodity Category *" at bounding box center [748, 172] width 421 height 28
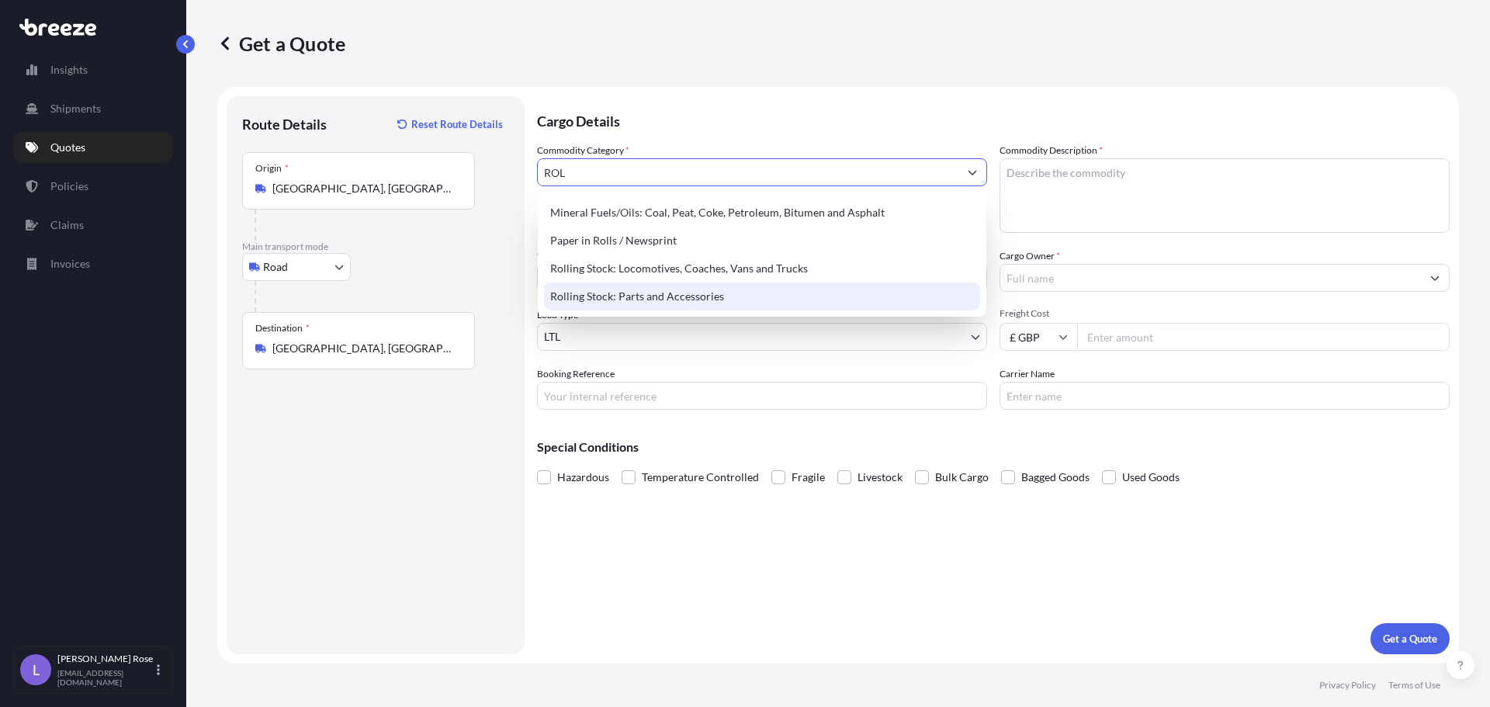
click at [620, 301] on div "Rolling Stock: Parts and Accessories" at bounding box center [762, 296] width 436 height 28
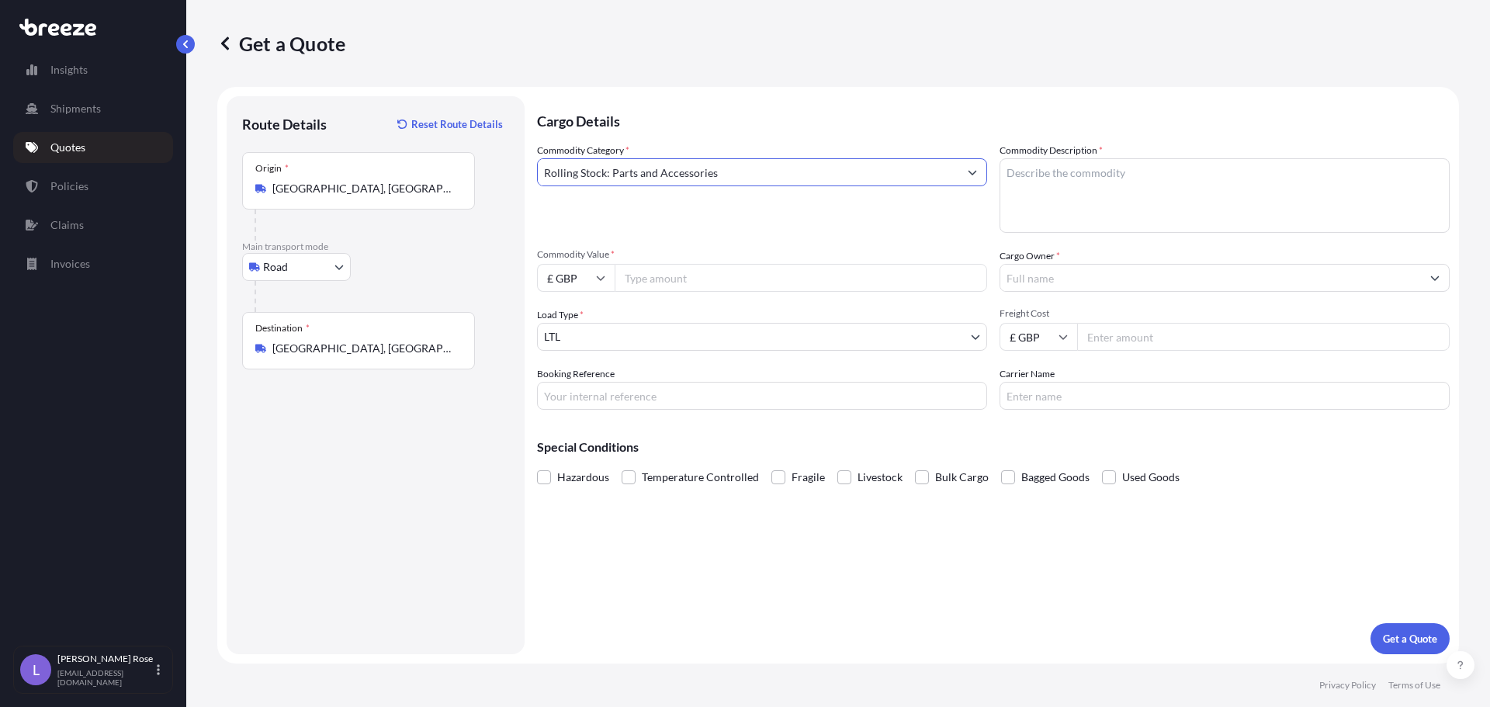
type input "Rolling Stock: Parts and Accessories"
click at [1288, 174] on textarea "Commodity Description *" at bounding box center [1225, 195] width 450 height 75
type textarea "Rolling Stock - 8607998000"
click at [868, 295] on div "Commodity Category * Rolling Stock: Parts and Accessories Commodity Description…" at bounding box center [993, 276] width 913 height 267
click at [868, 286] on input "Commodity Value *" at bounding box center [801, 278] width 373 height 28
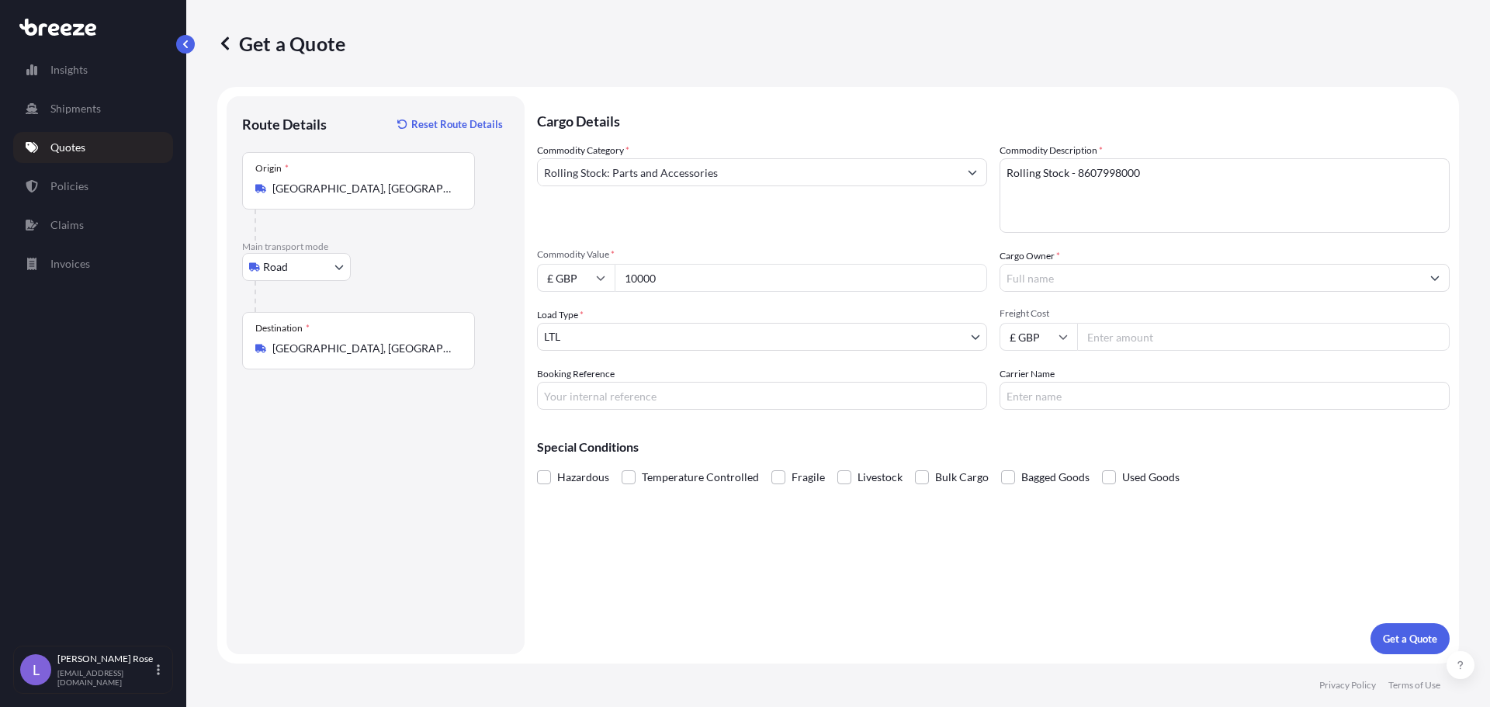
type input "10000"
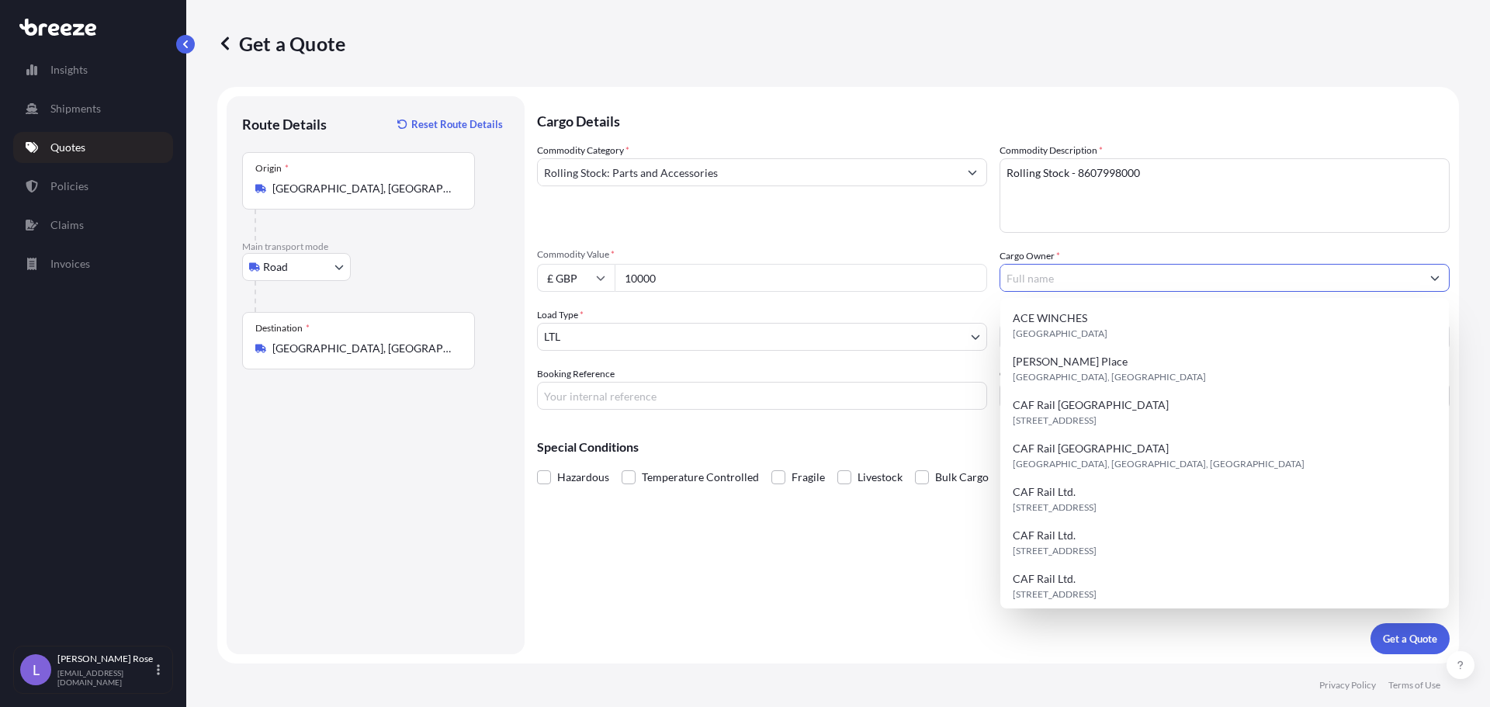
click at [1097, 285] on input "Cargo Owner *" at bounding box center [1210, 278] width 421 height 28
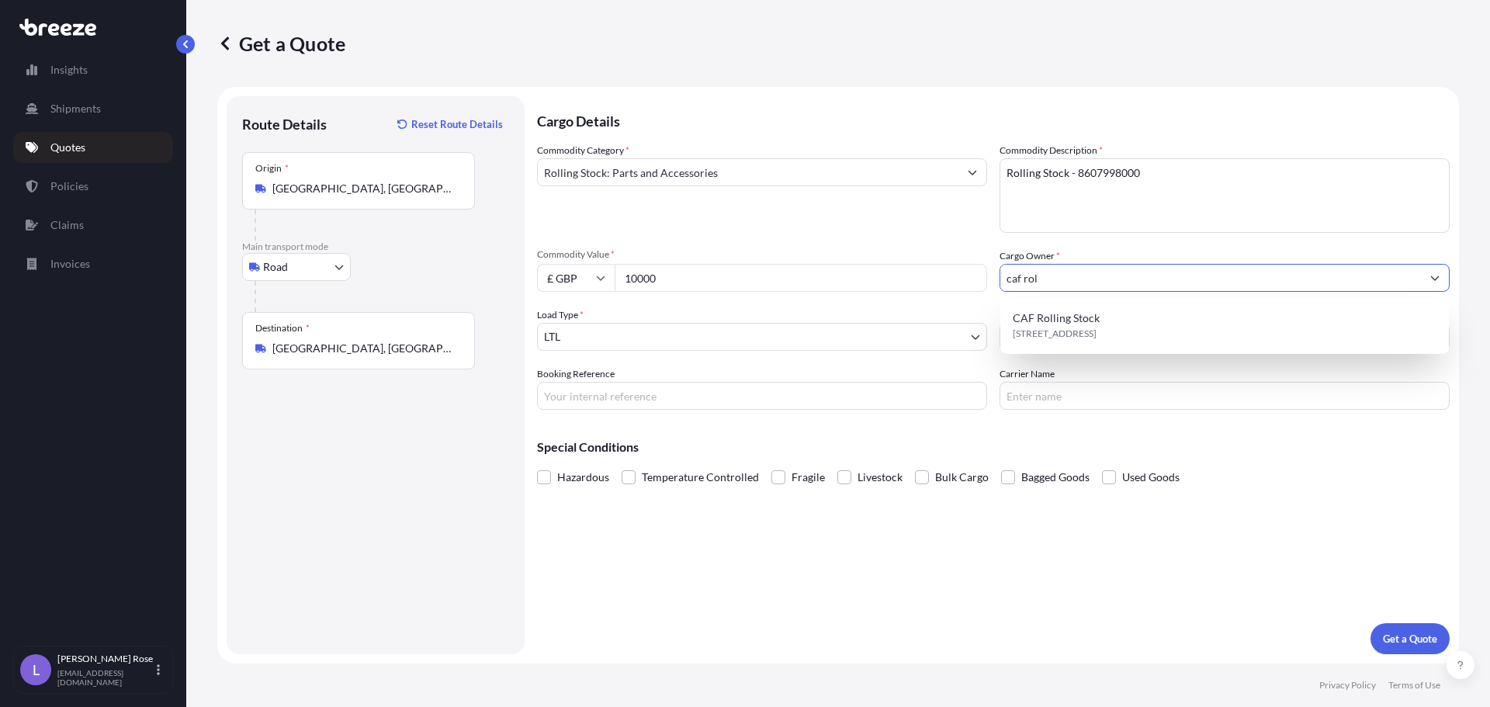
click at [1099, 313] on div "[STREET_ADDRESS]" at bounding box center [1225, 325] width 436 height 43
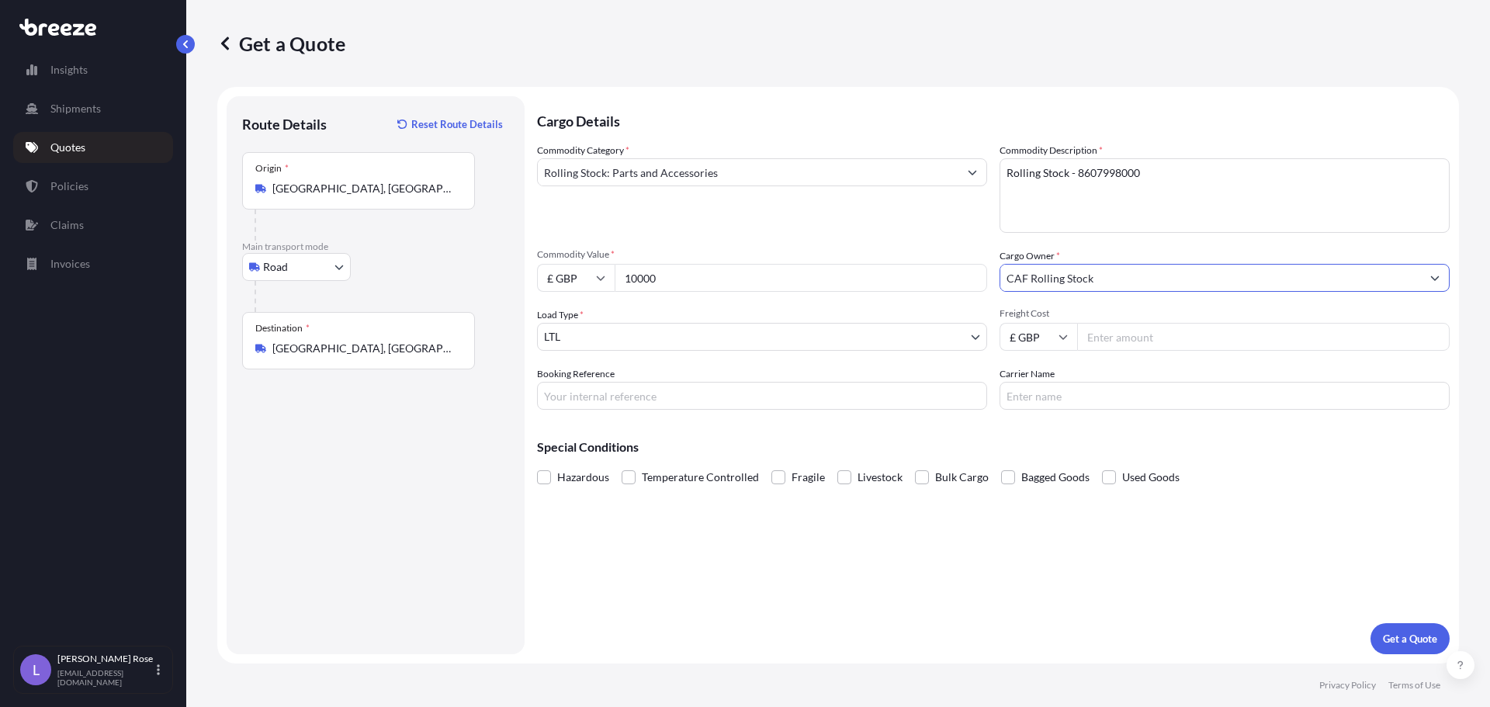
type input "CAF Rolling Stock"
click at [1283, 332] on input "Freight Cost" at bounding box center [1263, 337] width 373 height 28
type input "415.00"
click at [765, 395] on input "Booking Reference" at bounding box center [762, 396] width 450 height 28
type input "h"
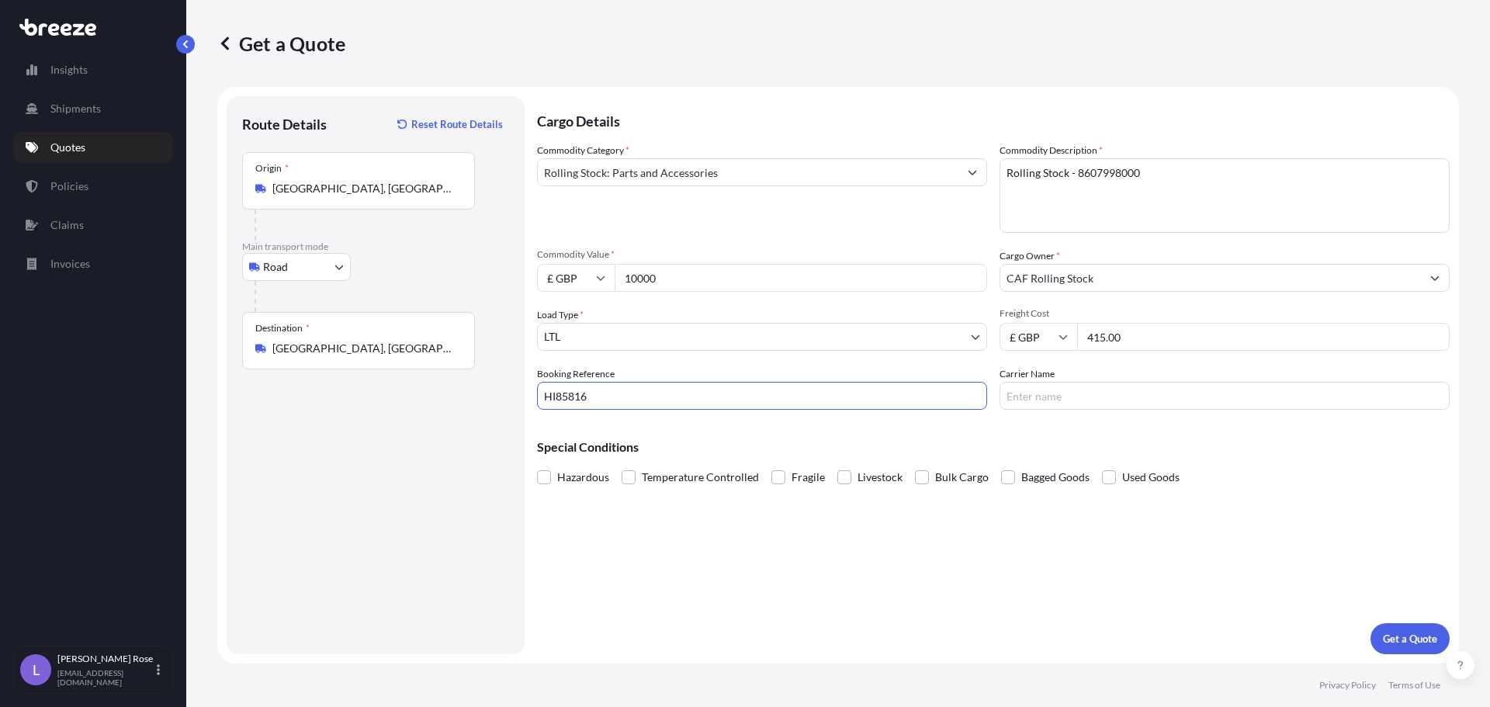
type input "HI85816"
type input "Mercury"
click at [1404, 640] on p "Get a Quote" at bounding box center [1410, 639] width 54 height 16
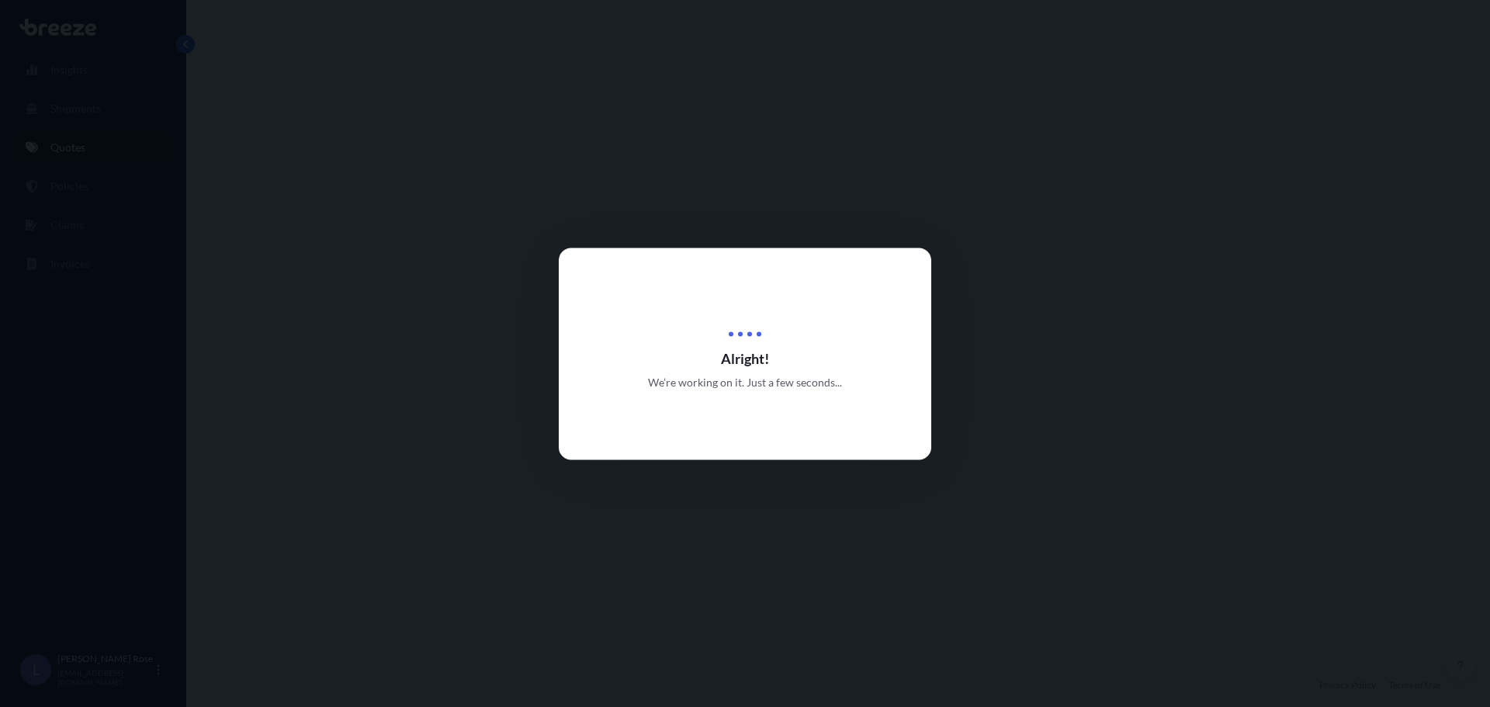
select select "Road"
select select "1"
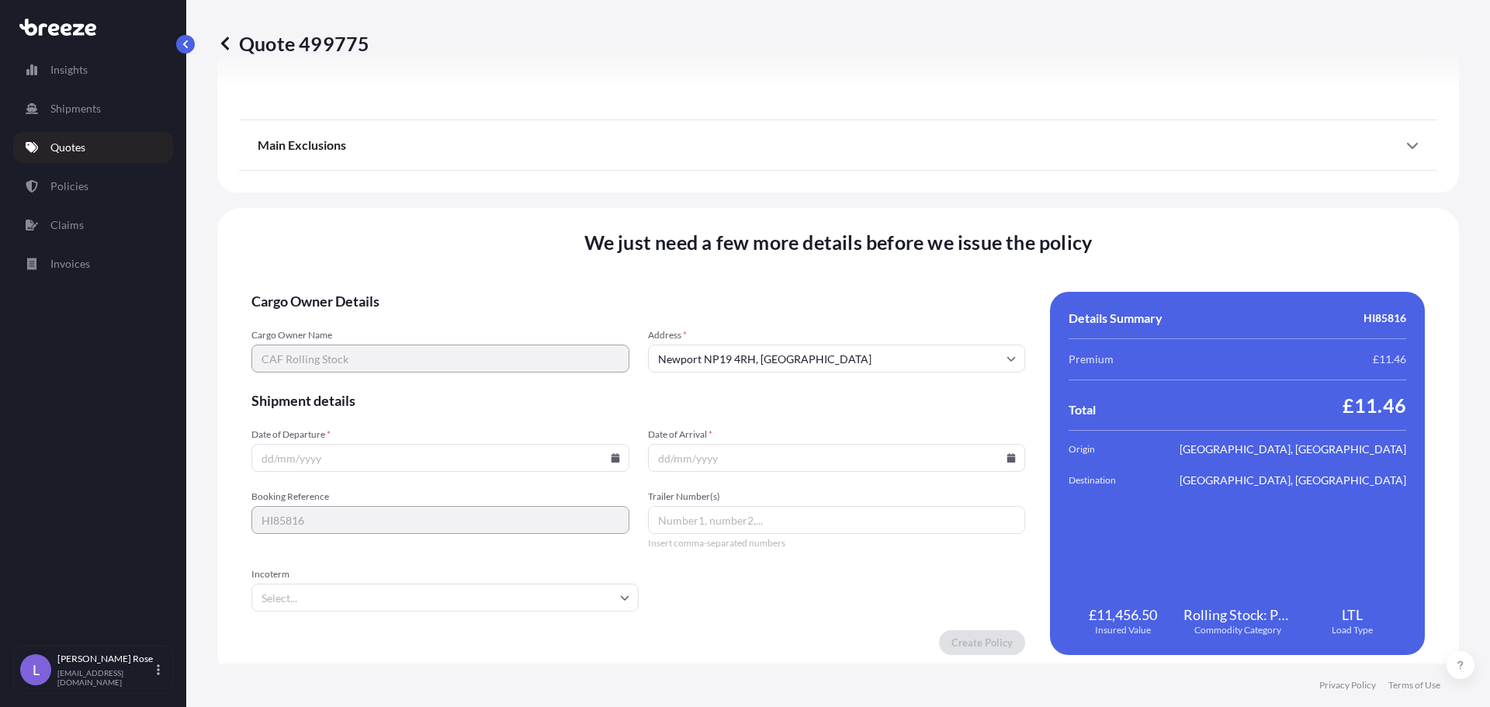
scroll to position [1756, 0]
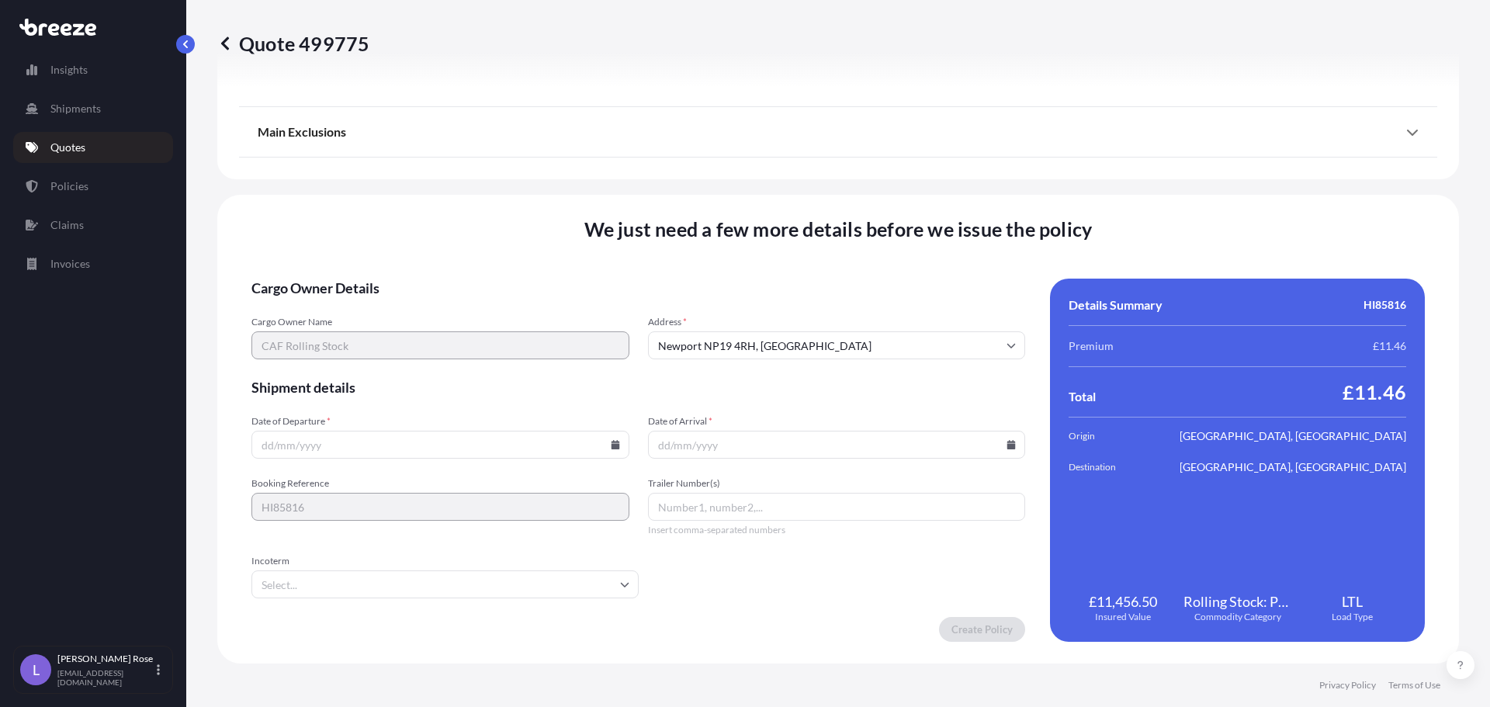
click at [614, 445] on icon at bounding box center [615, 444] width 9 height 9
click at [426, 333] on button "25" at bounding box center [438, 336] width 25 height 25
type input "[DATE]"
click at [1007, 446] on icon at bounding box center [1011, 444] width 9 height 9
click at [941, 189] on button at bounding box center [936, 183] width 25 height 25
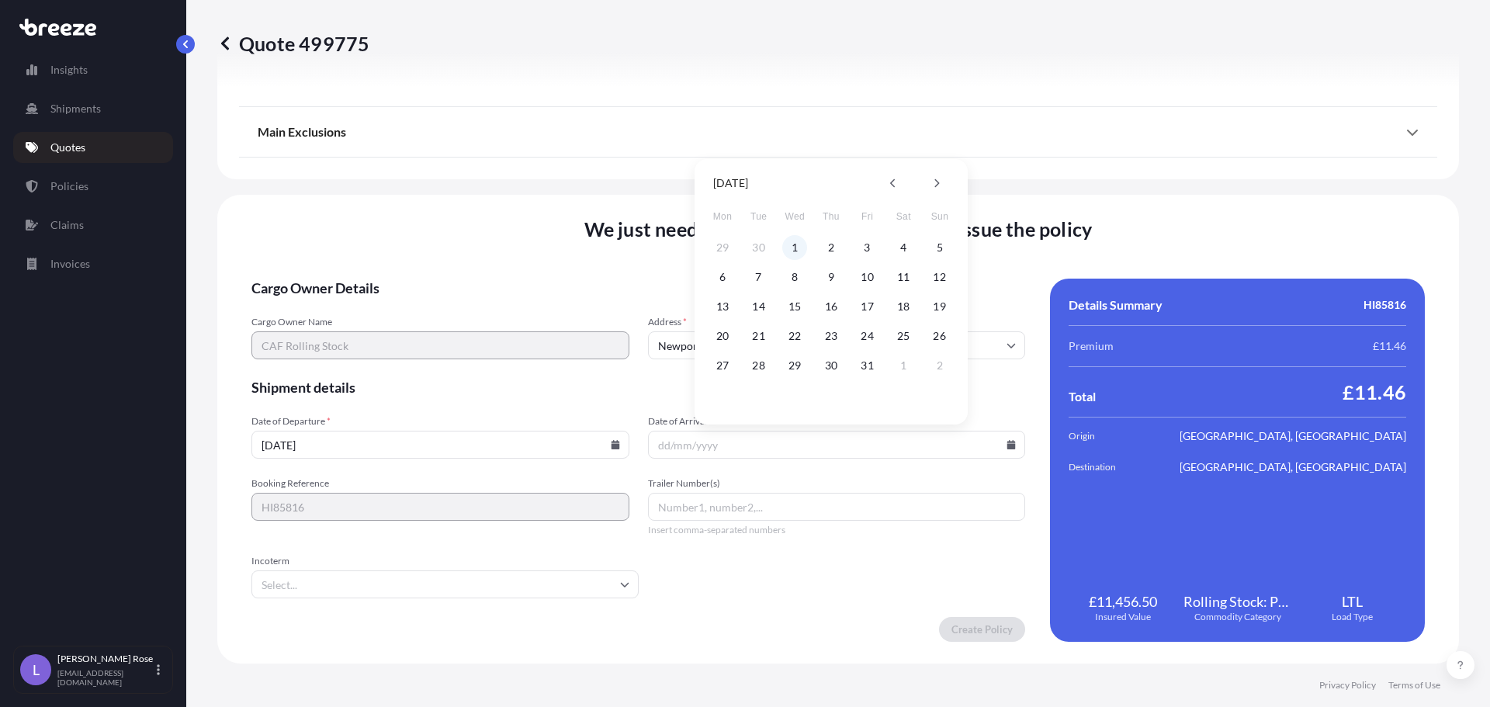
click at [806, 249] on button "1" at bounding box center [794, 247] width 25 height 25
type input "[DATE]"
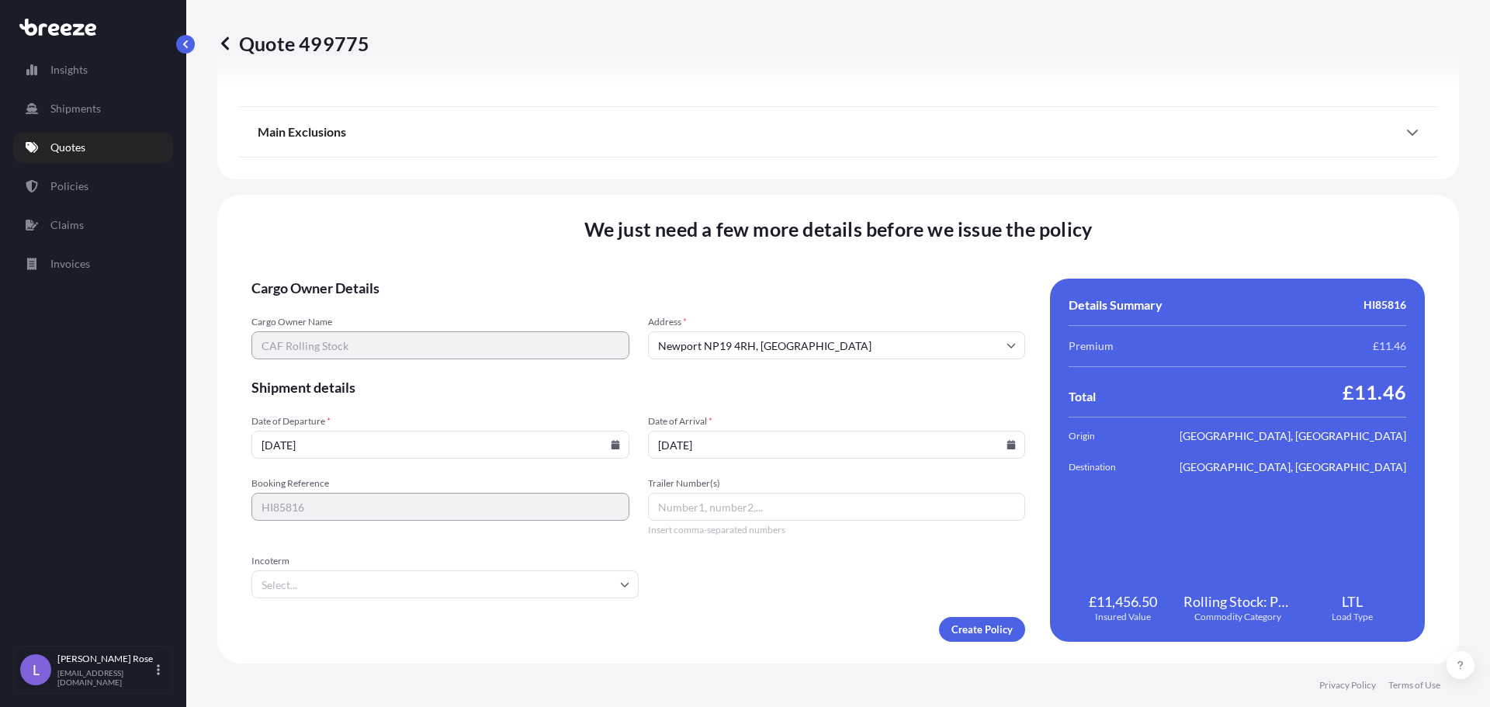
click at [536, 581] on input "Incoterm" at bounding box center [444, 584] width 387 height 28
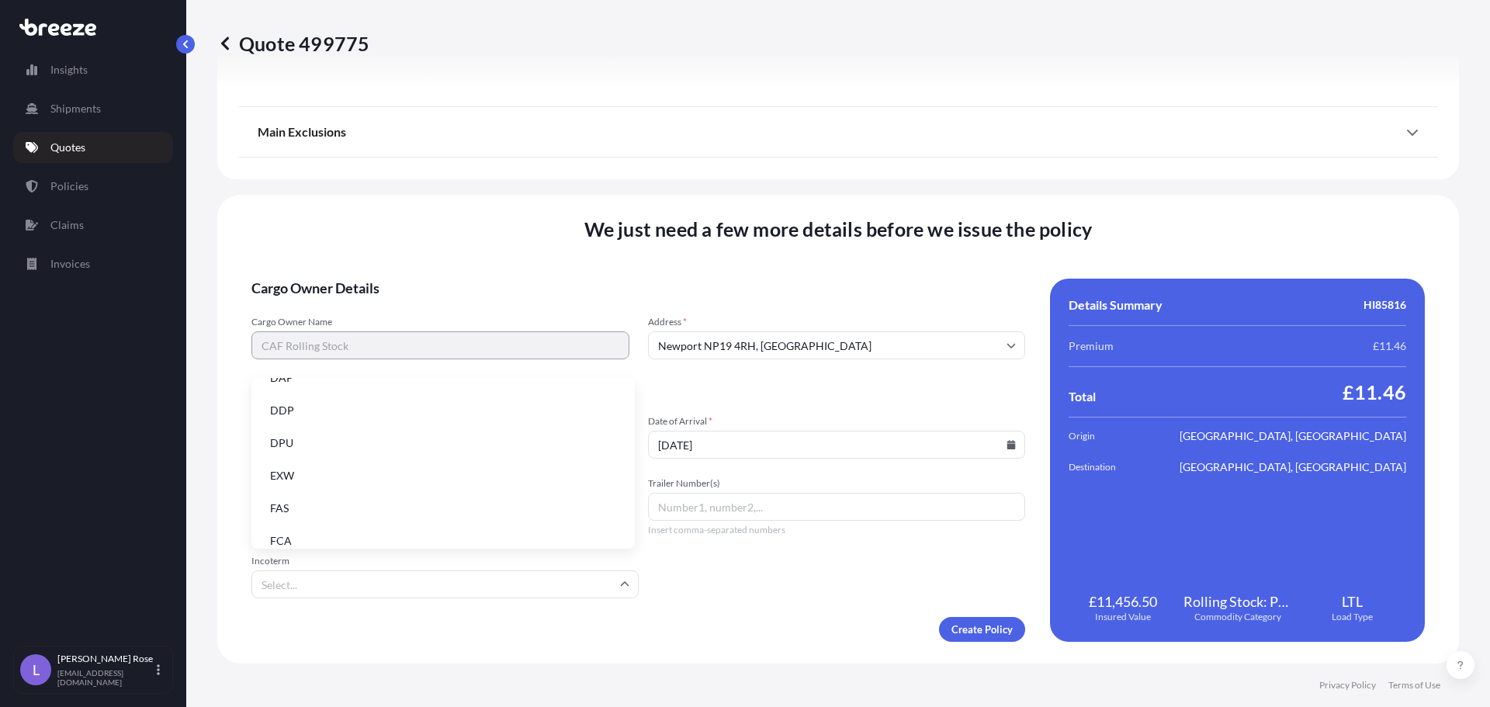
scroll to position [155, 0]
click at [394, 477] on li "EXW" at bounding box center [443, 471] width 371 height 29
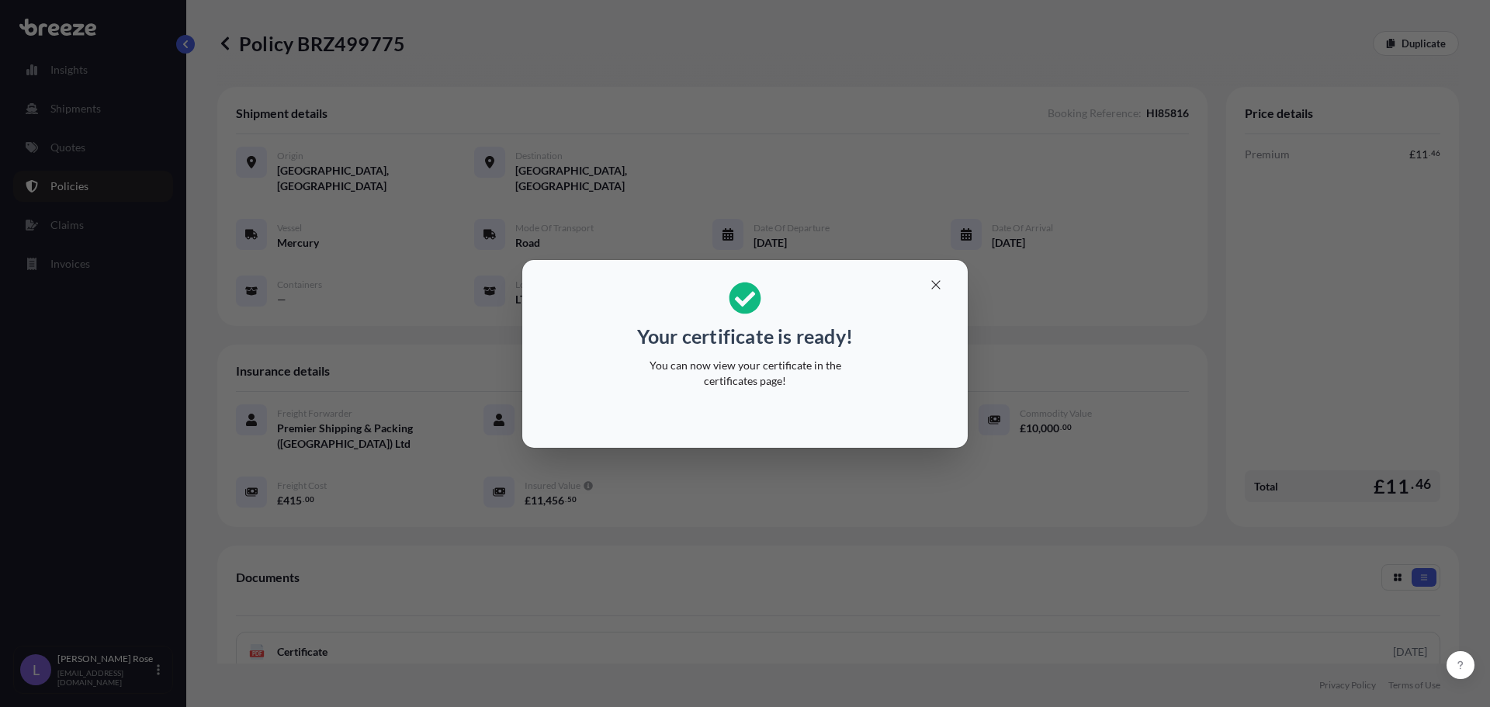
click at [1055, 216] on div "Your certificate is ready! You can now view your certificate in the certificate…" at bounding box center [745, 353] width 1490 height 707
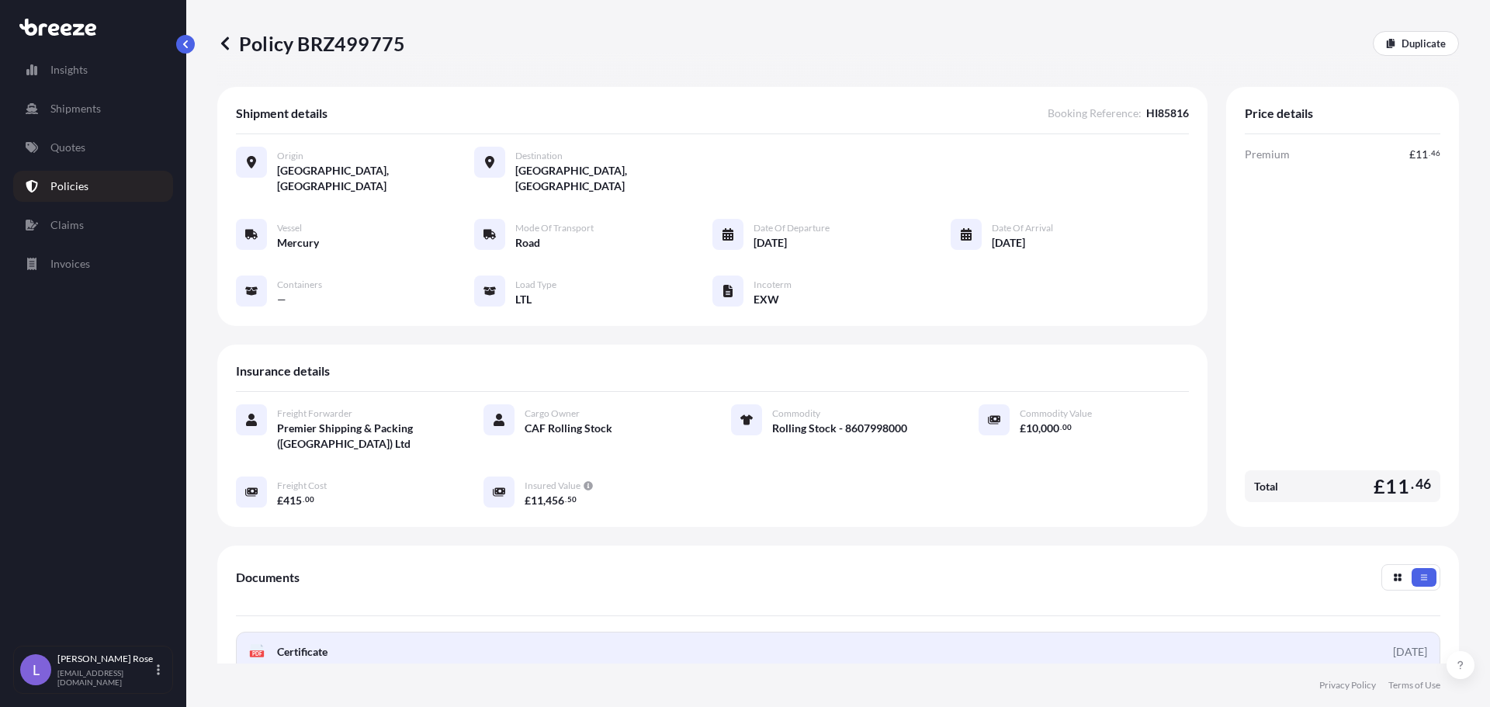
click at [432, 633] on link "PDF Certificate [DATE]" at bounding box center [838, 652] width 1204 height 40
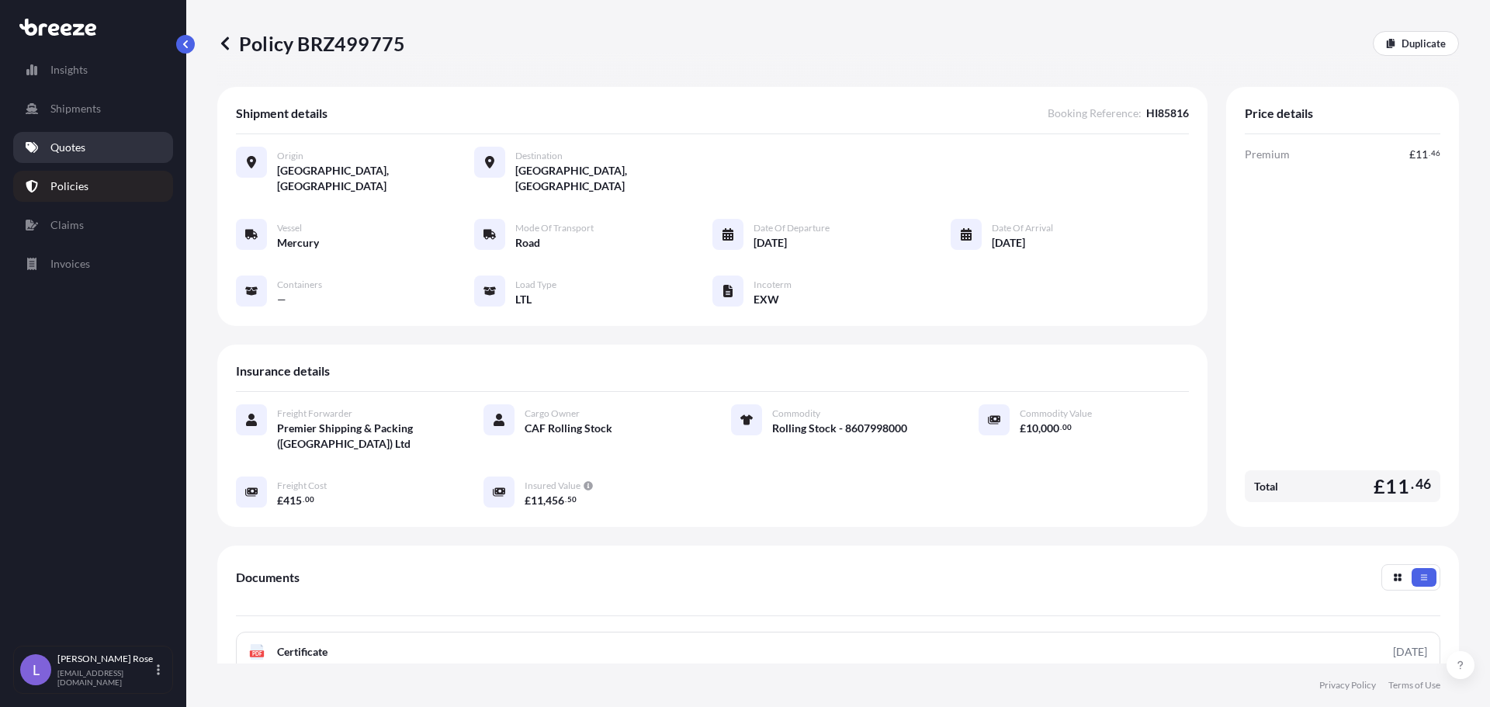
click at [90, 154] on link "Quotes" at bounding box center [93, 147] width 160 height 31
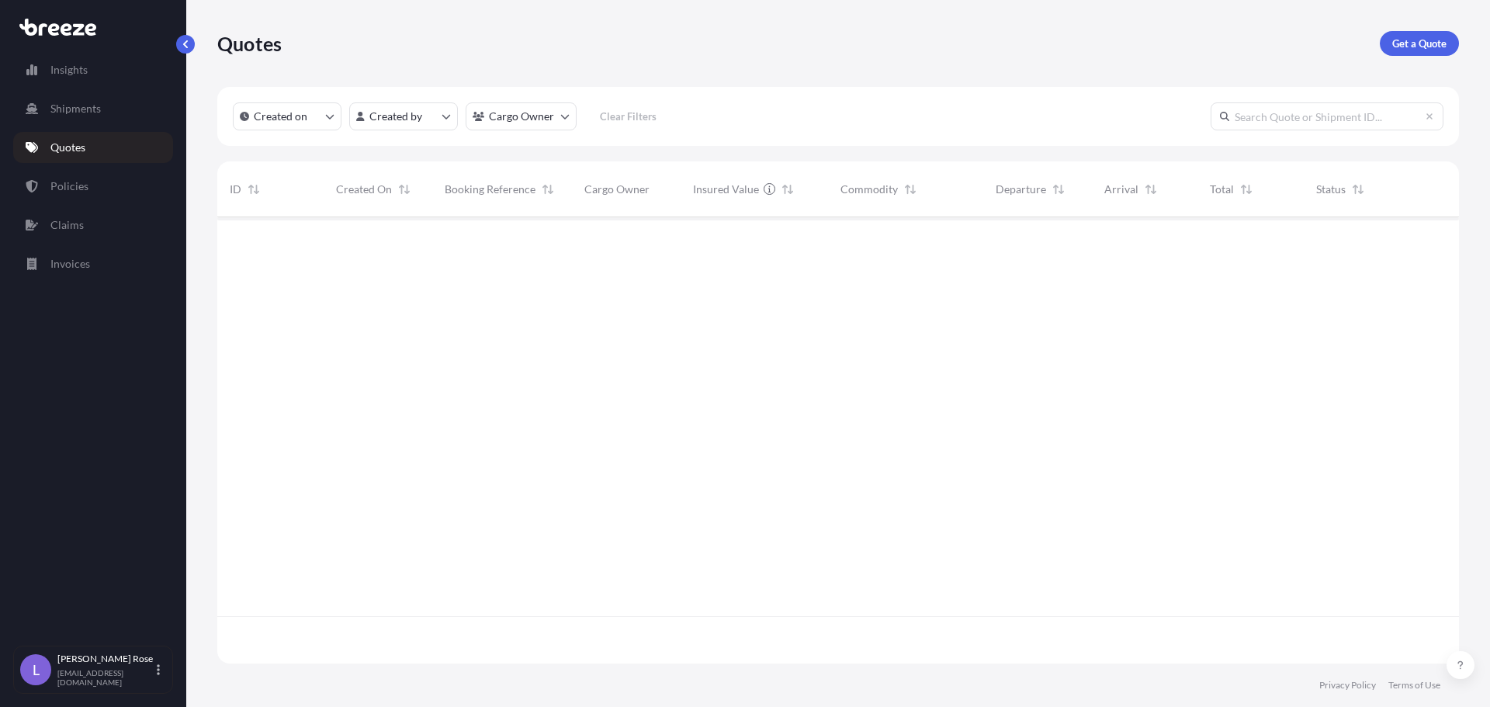
scroll to position [443, 1230]
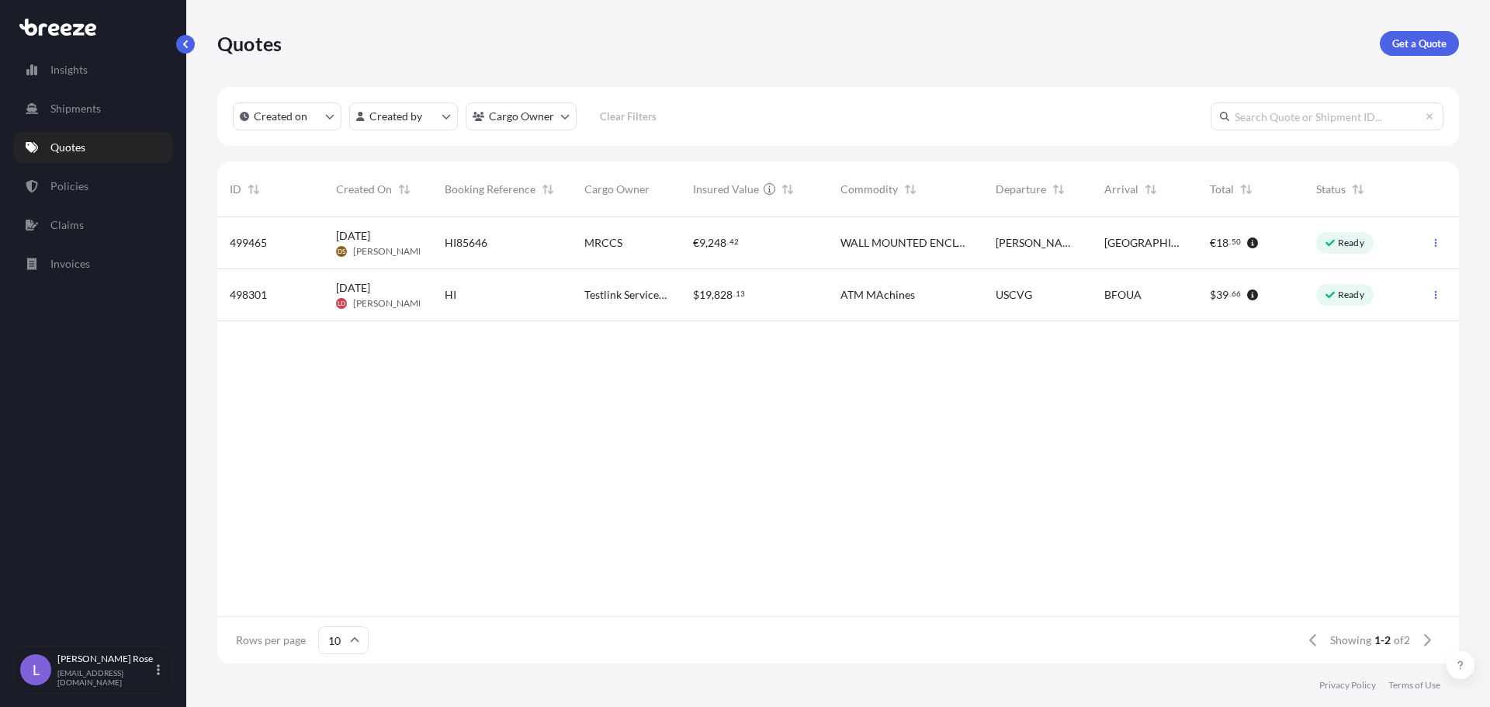
click at [1426, 43] on p "Get a Quote" at bounding box center [1419, 44] width 54 height 16
select select "Sea"
select select "1"
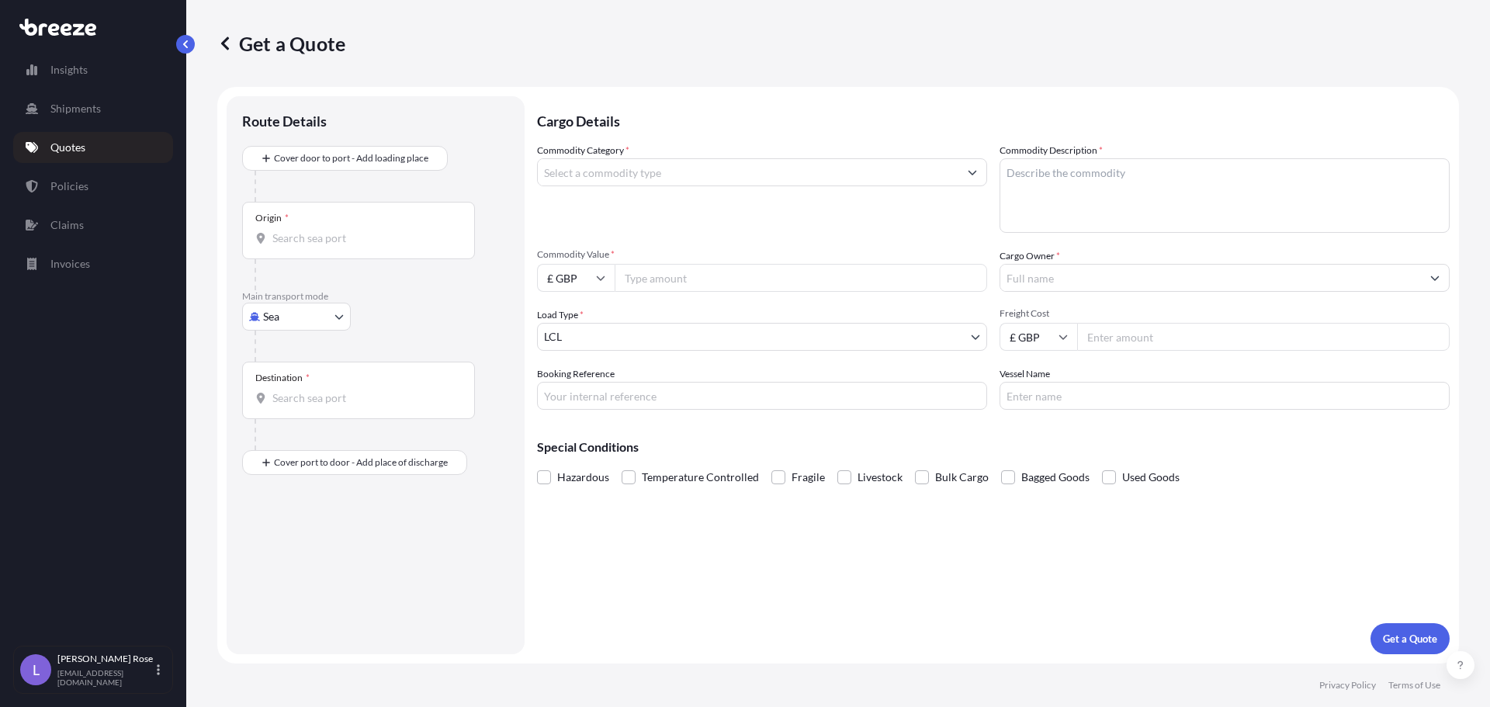
click at [306, 318] on body "Insights Shipments Quotes Policies Claims Invoices L [PERSON_NAME] [PERSON_NAME…" at bounding box center [745, 353] width 1490 height 707
click at [301, 414] on div "Road" at bounding box center [296, 413] width 96 height 28
select select "Road"
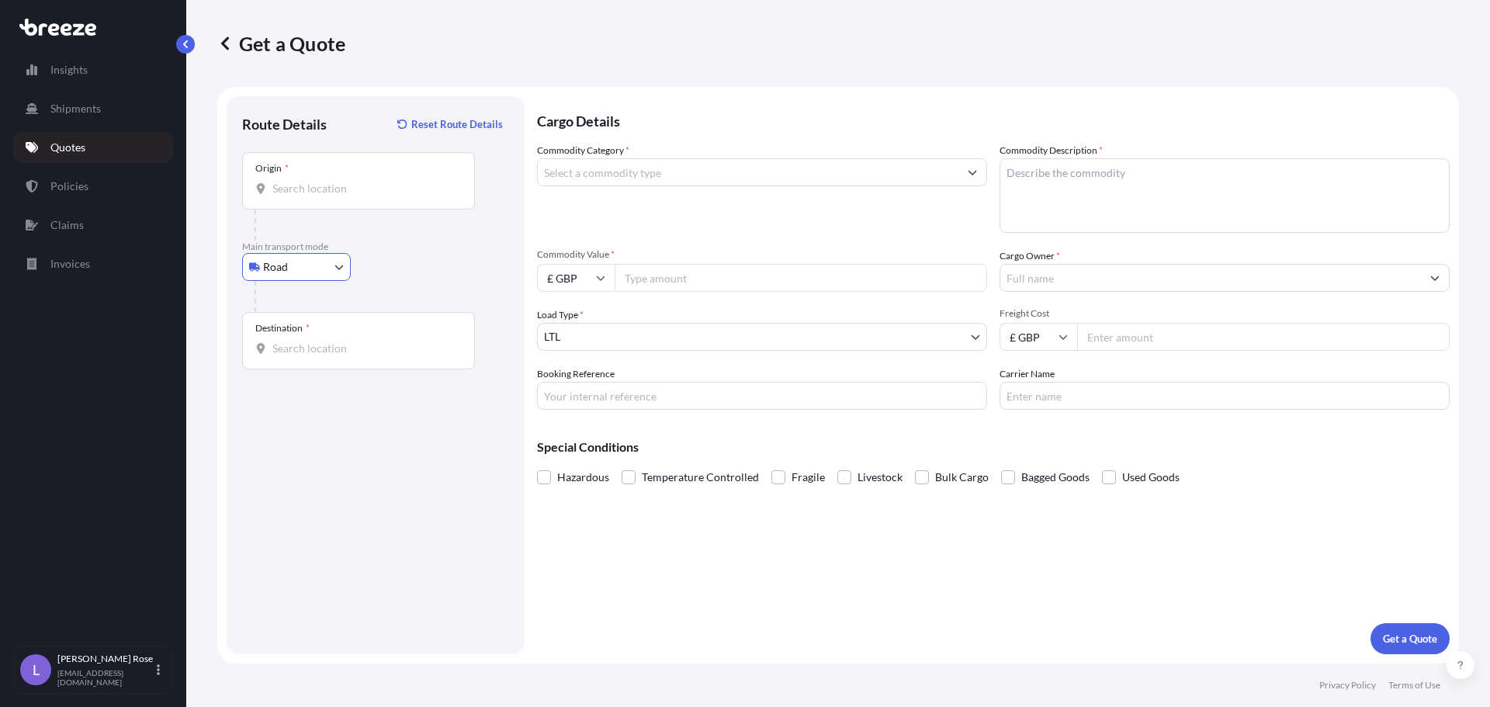
click at [307, 199] on div "Origin *" at bounding box center [358, 180] width 233 height 57
click at [307, 196] on input "Origin *" at bounding box center [363, 189] width 183 height 16
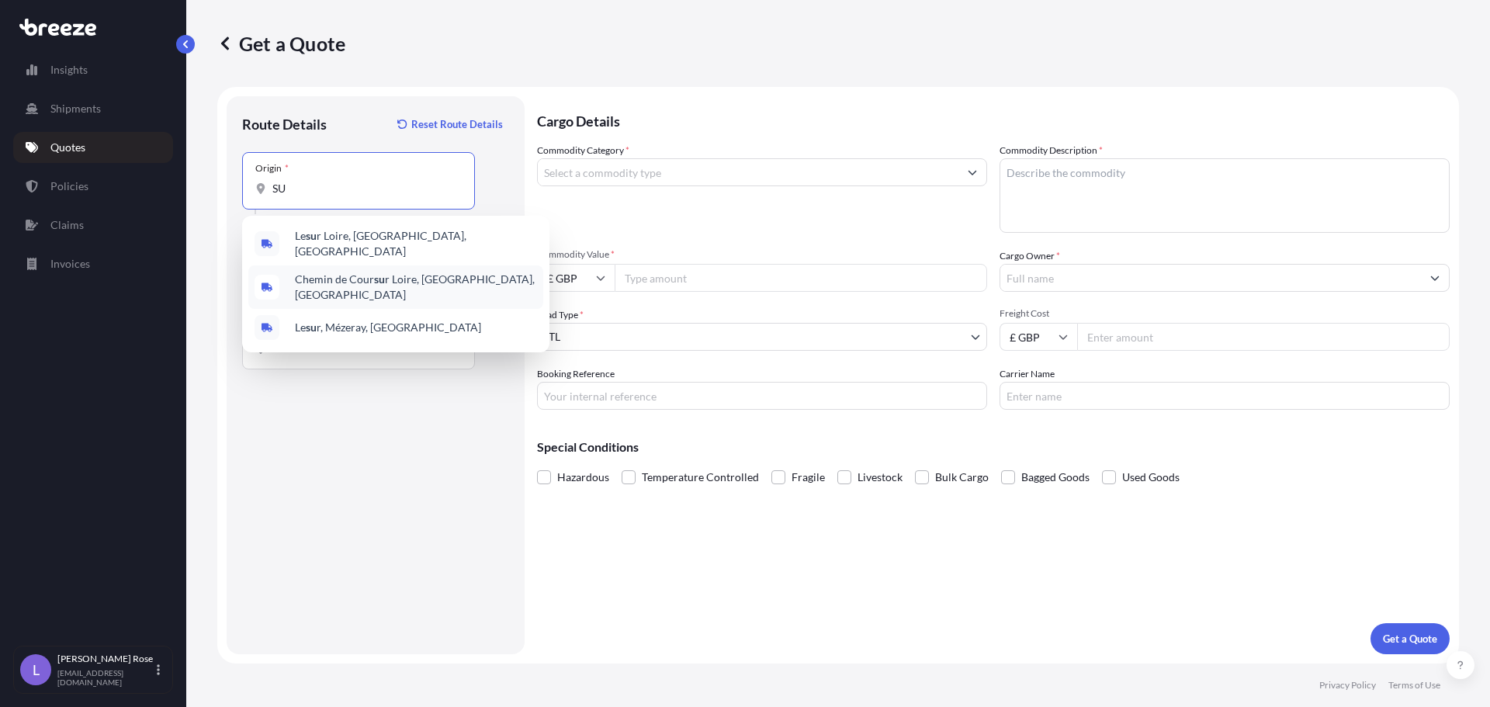
type input "S"
type input "A"
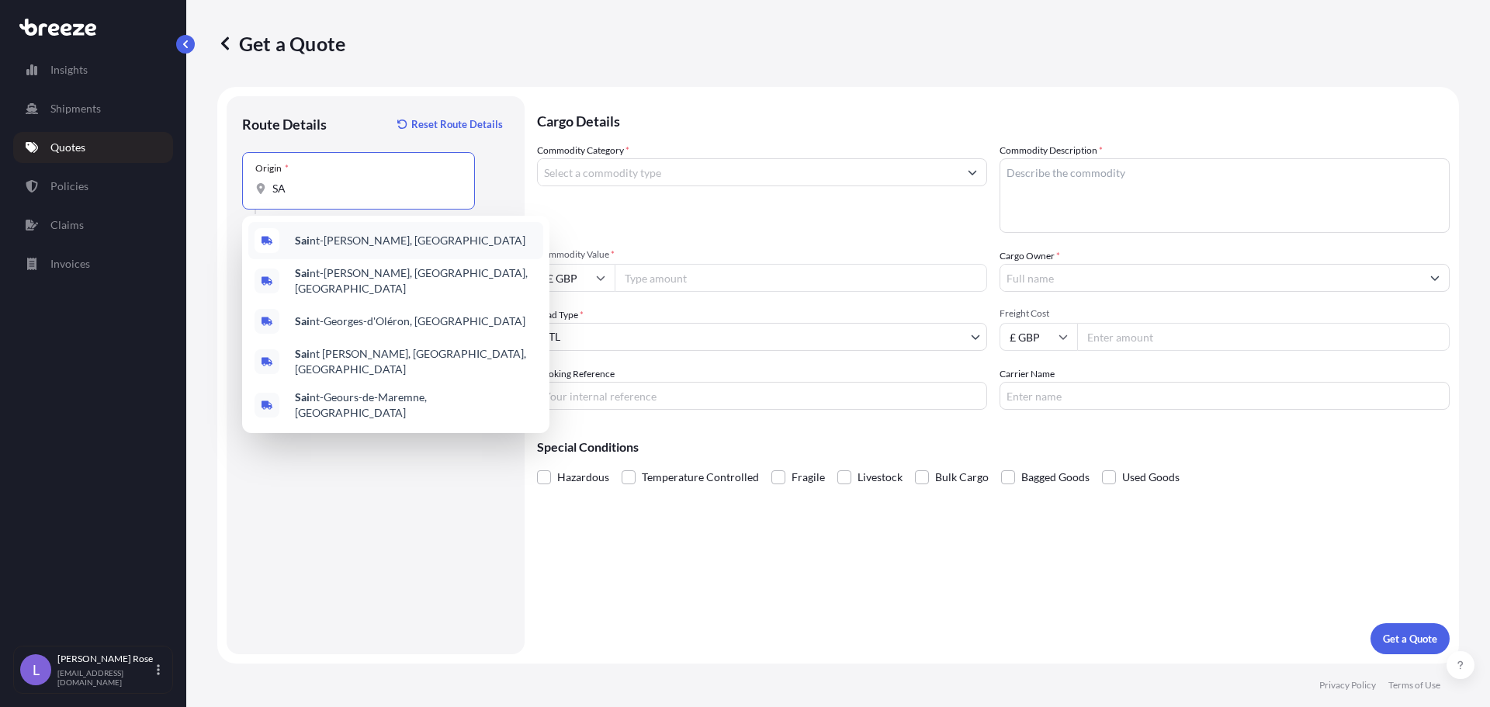
type input "S"
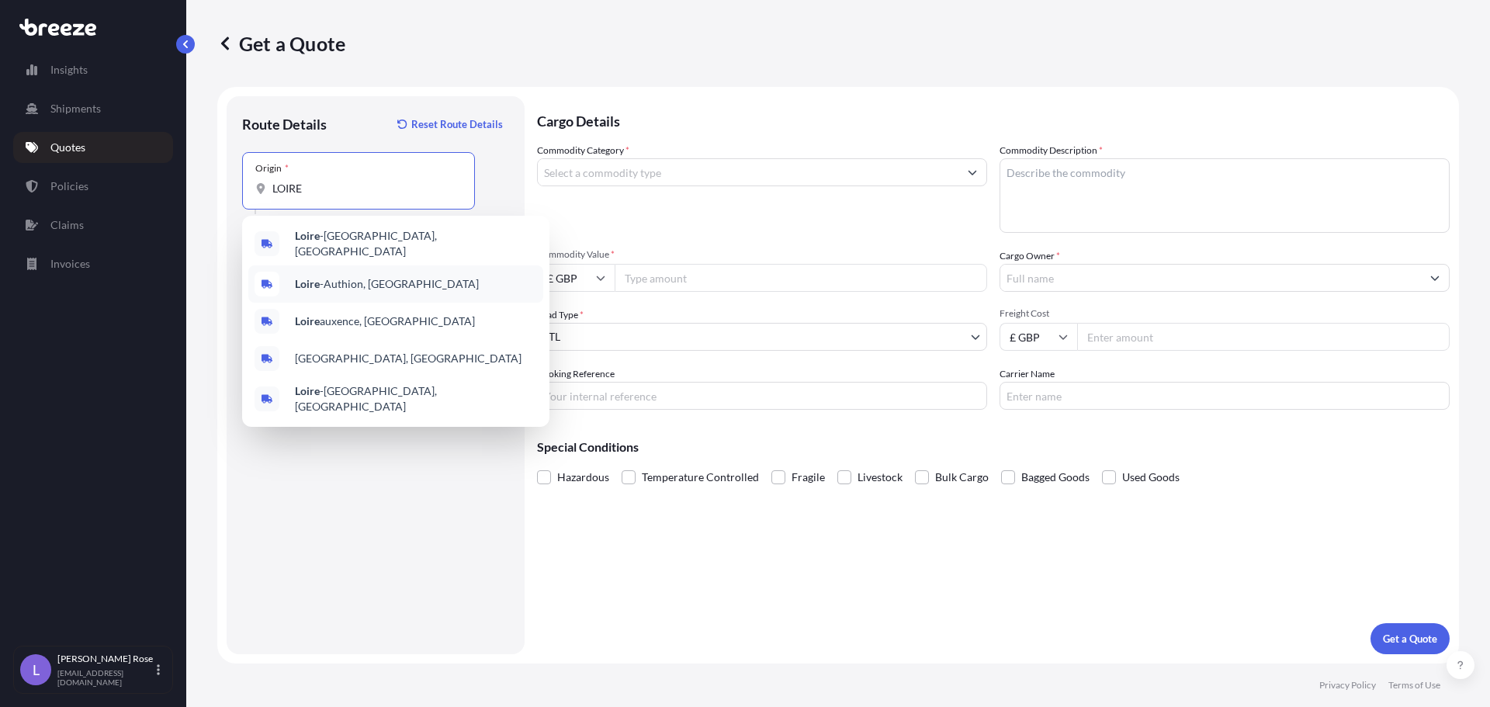
click at [405, 276] on div "Loire -Authion, [GEOGRAPHIC_DATA]" at bounding box center [395, 283] width 295 height 37
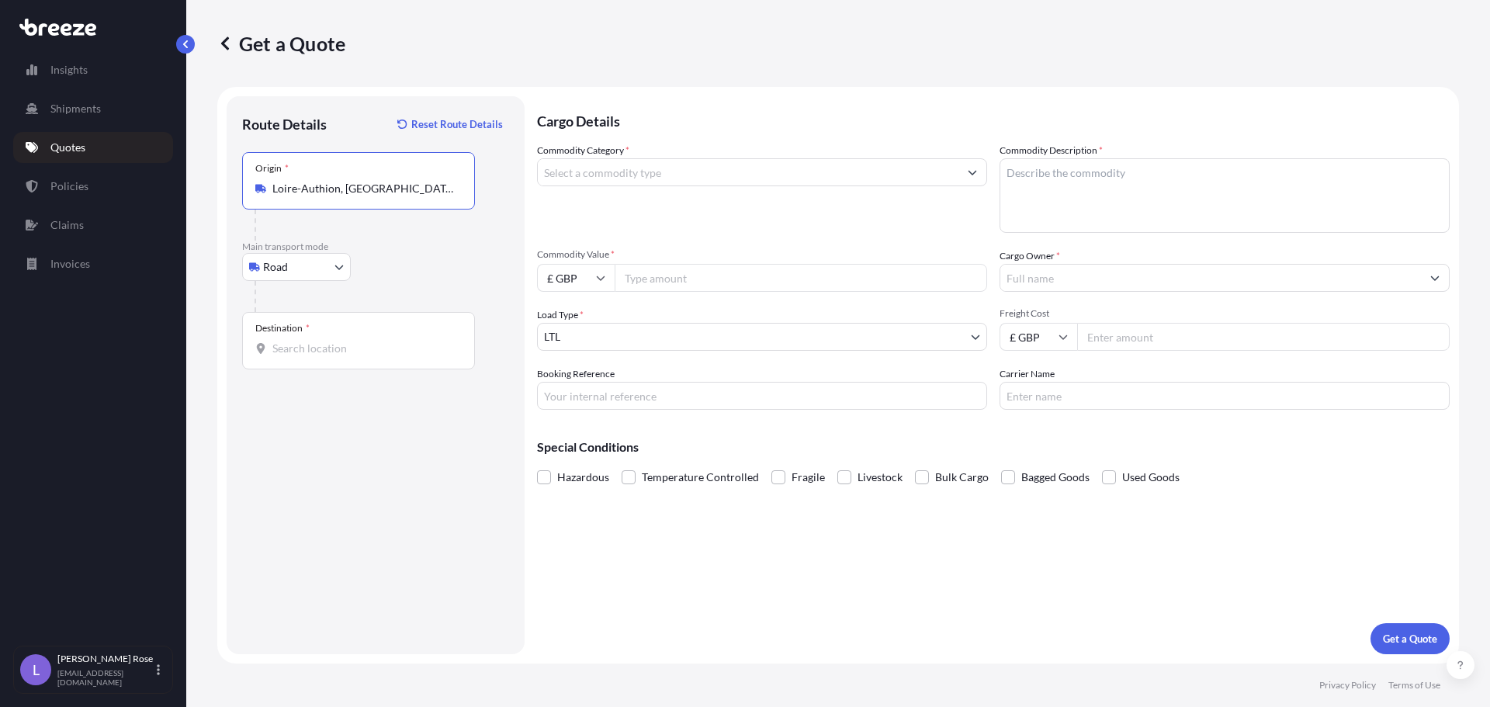
type input "Loire-Authion, [GEOGRAPHIC_DATA]"
click at [397, 350] on input "Destination *" at bounding box center [363, 349] width 183 height 16
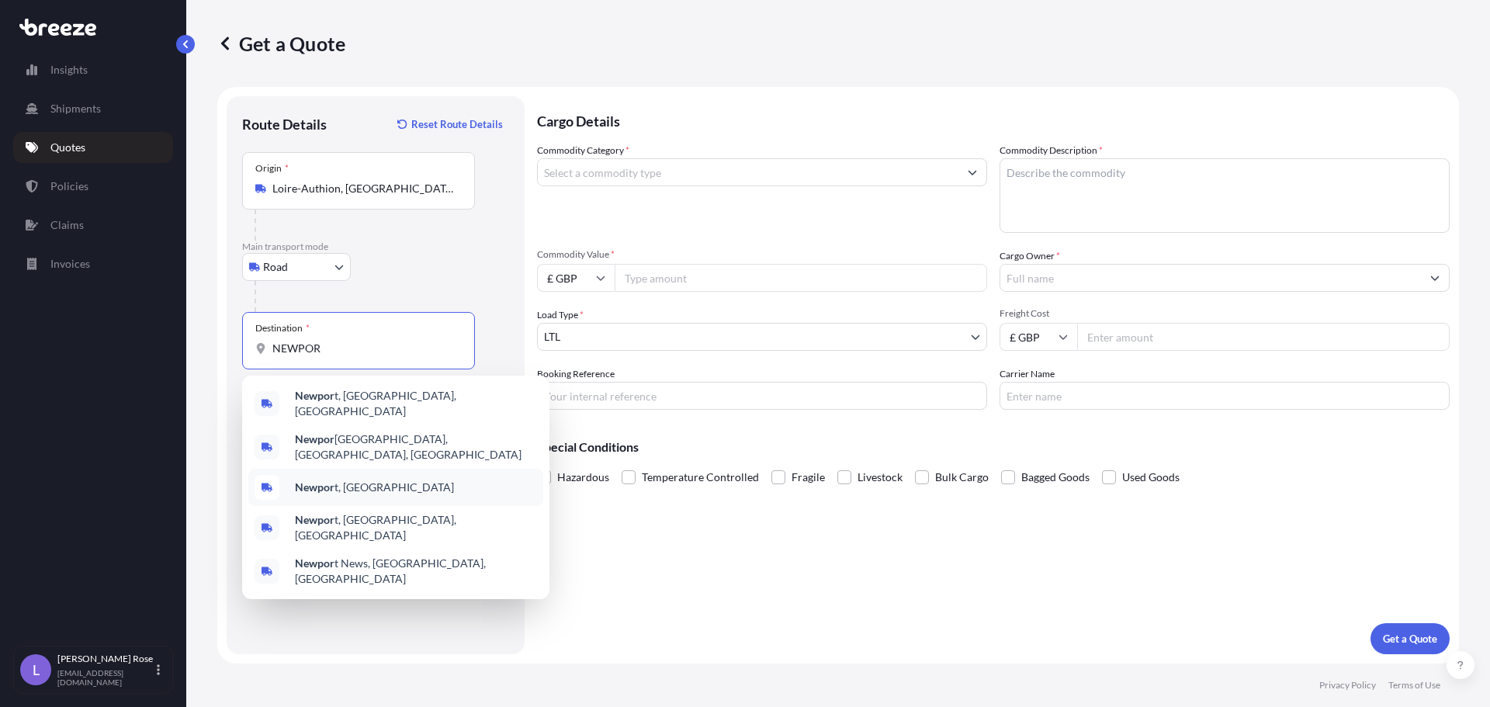
click at [382, 469] on div "Newpor t, [GEOGRAPHIC_DATA]" at bounding box center [395, 487] width 295 height 37
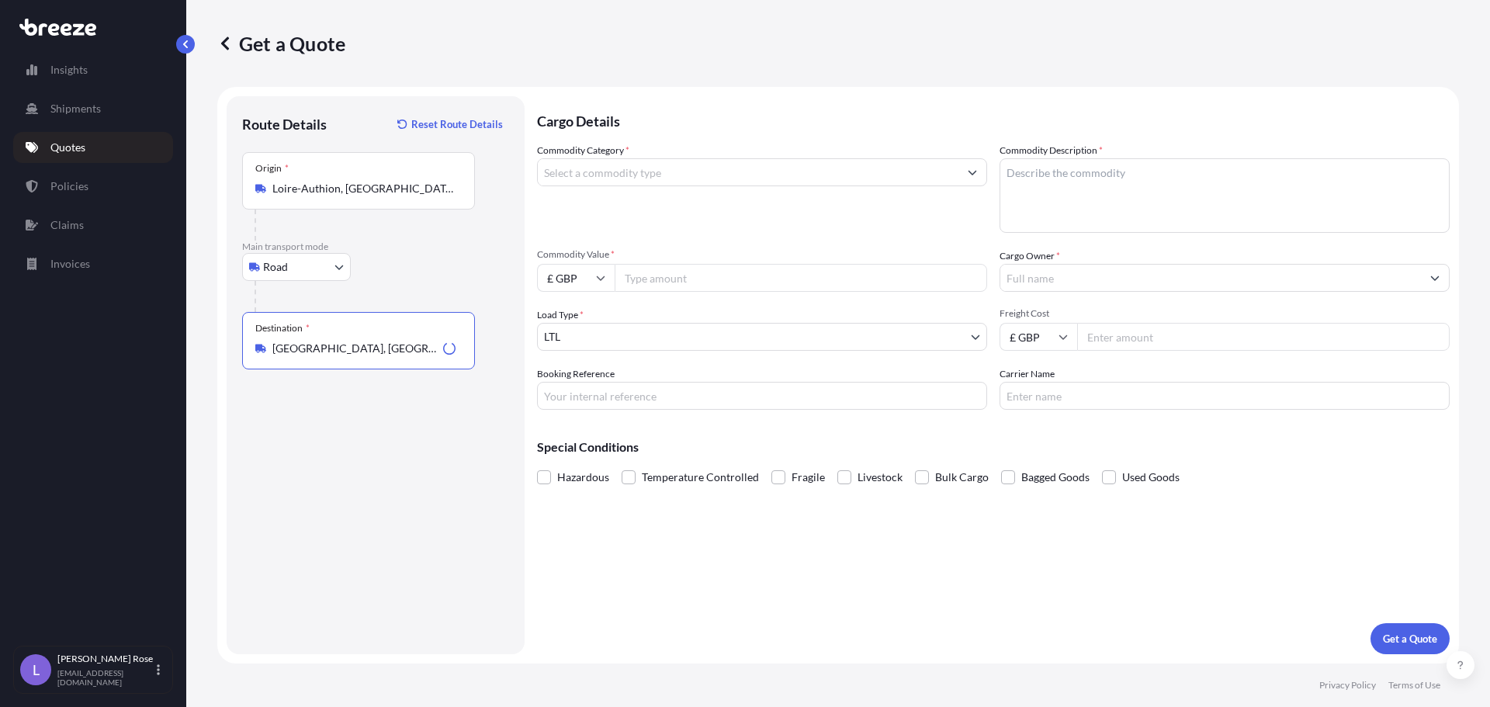
type input "[GEOGRAPHIC_DATA], [GEOGRAPHIC_DATA]"
click at [677, 172] on input "Commodity Category *" at bounding box center [748, 172] width 421 height 28
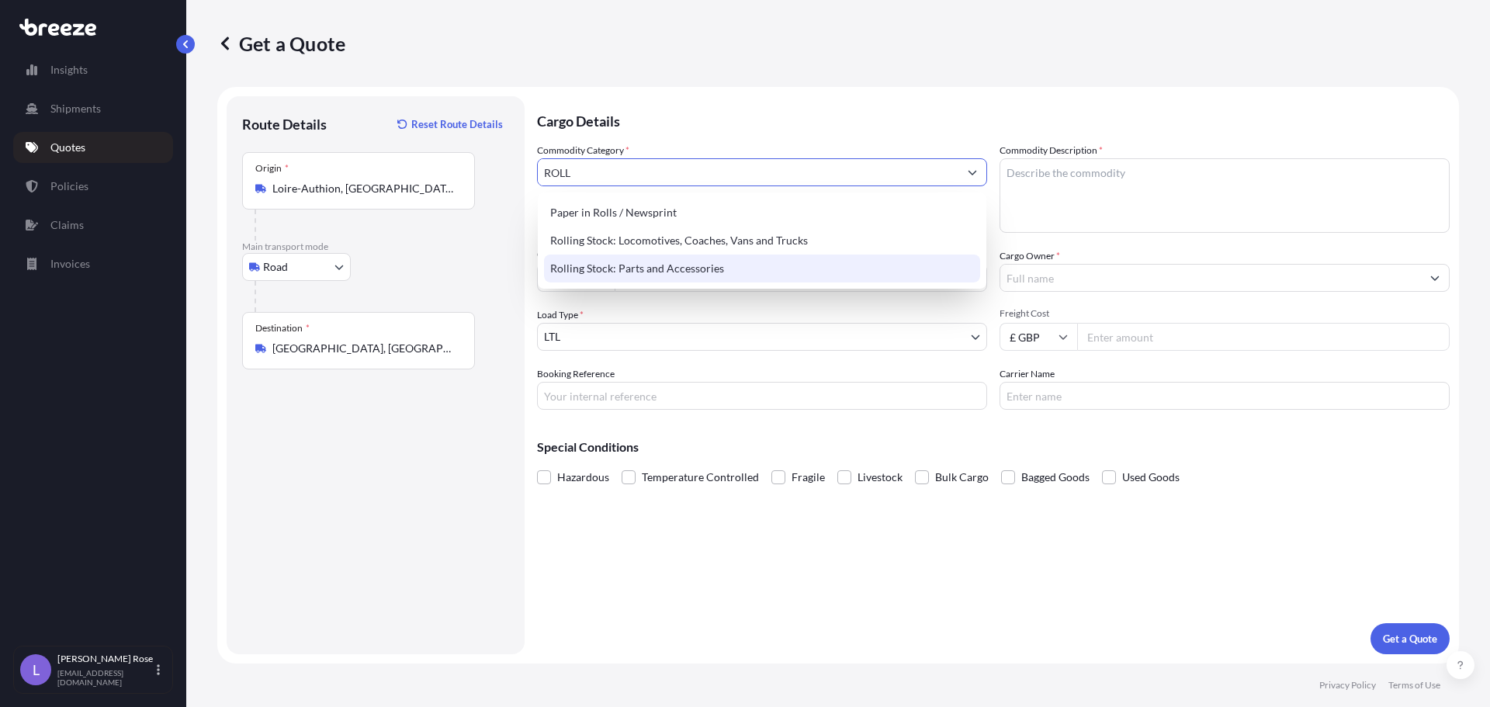
click at [678, 273] on div "Rolling Stock: Parts and Accessories" at bounding box center [762, 269] width 436 height 28
type input "Rolling Stock: Parts and Accessories"
click at [1141, 190] on textarea "Commodity Description *" at bounding box center [1225, 195] width 450 height 75
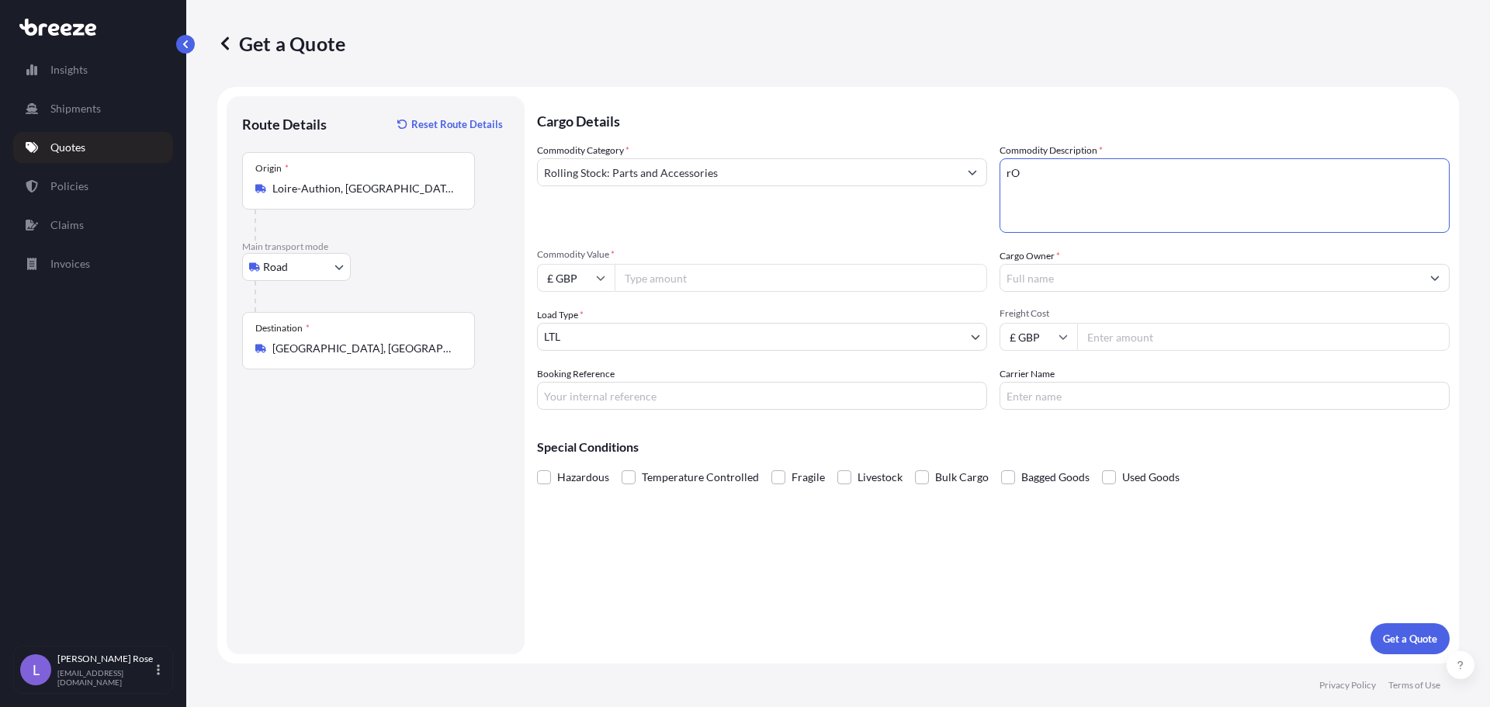
type textarea "r"
type textarea "Rolling Stock - 8607998000"
click at [823, 266] on input "Commodity Value *" at bounding box center [801, 278] width 373 height 28
type input "1548.17"
click at [1376, 277] on input "Cargo Owner *" at bounding box center [1210, 278] width 421 height 28
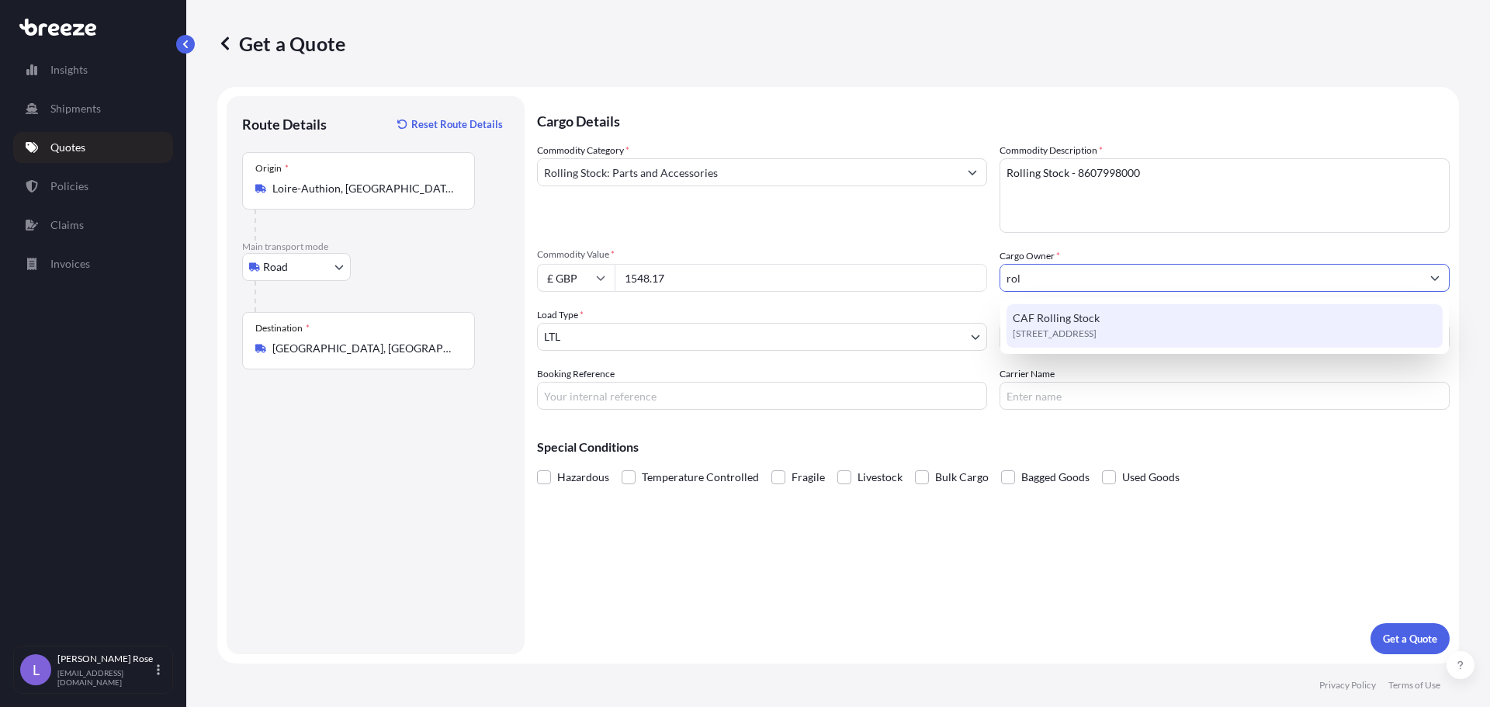
click at [1097, 334] on span "[STREET_ADDRESS]" at bounding box center [1055, 334] width 84 height 16
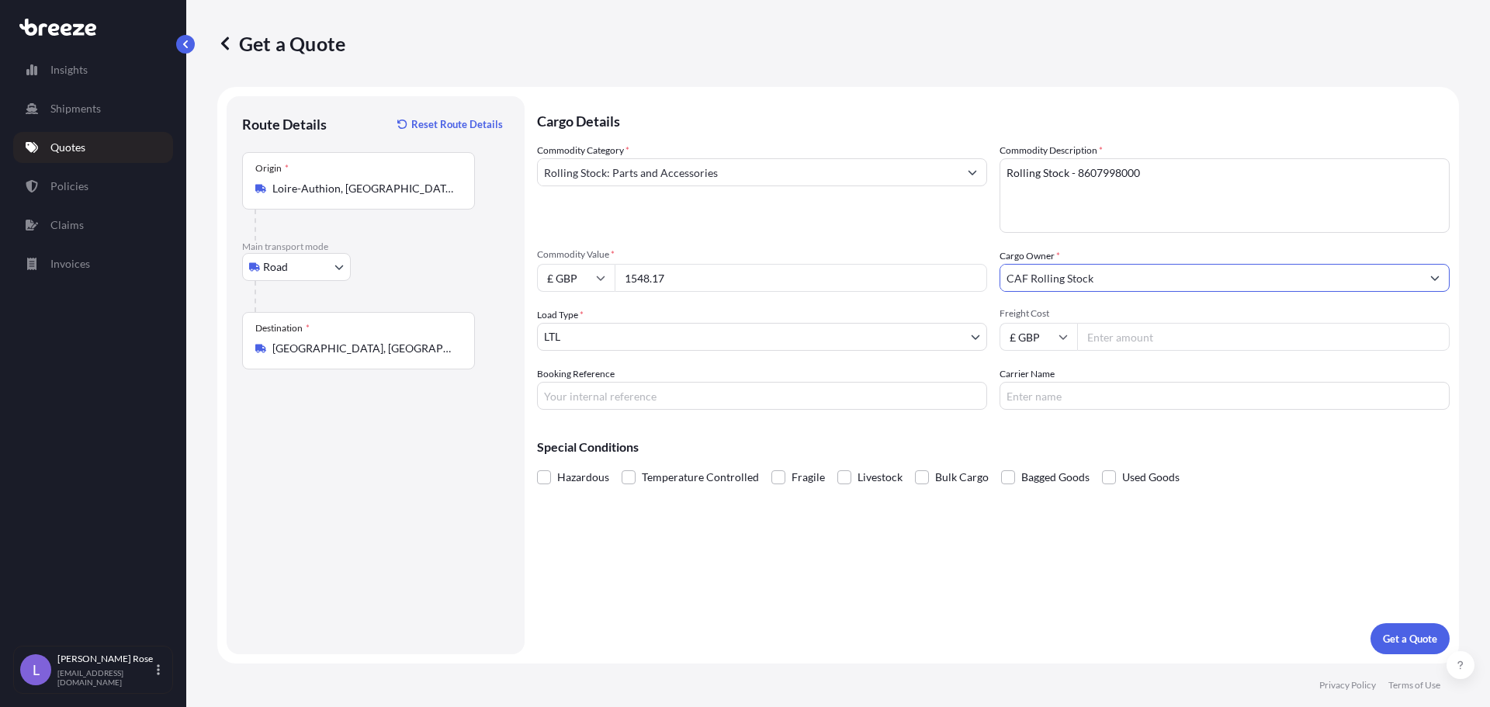
type input "CAF Rolling Stock"
click at [1135, 331] on input "Freight Cost" at bounding box center [1263, 337] width 373 height 28
click at [1179, 311] on span "Freight Cost" at bounding box center [1225, 313] width 450 height 12
click at [1179, 323] on input "Freight Cost" at bounding box center [1263, 337] width 373 height 28
click at [1170, 331] on input "Freight Cost" at bounding box center [1263, 337] width 373 height 28
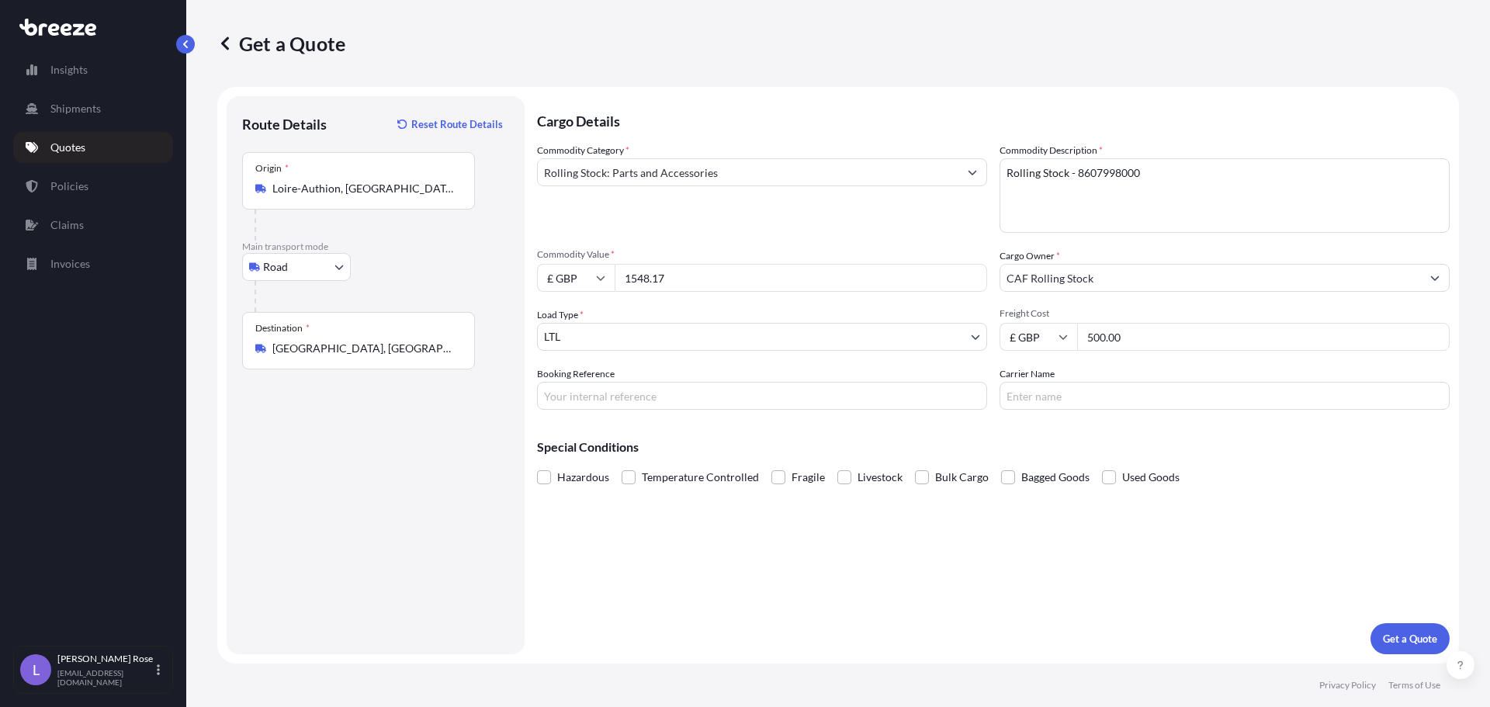
type input "500.00"
type input "HI85828"
type input "Ital"
click at [1392, 648] on button "Get a Quote" at bounding box center [1410, 638] width 79 height 31
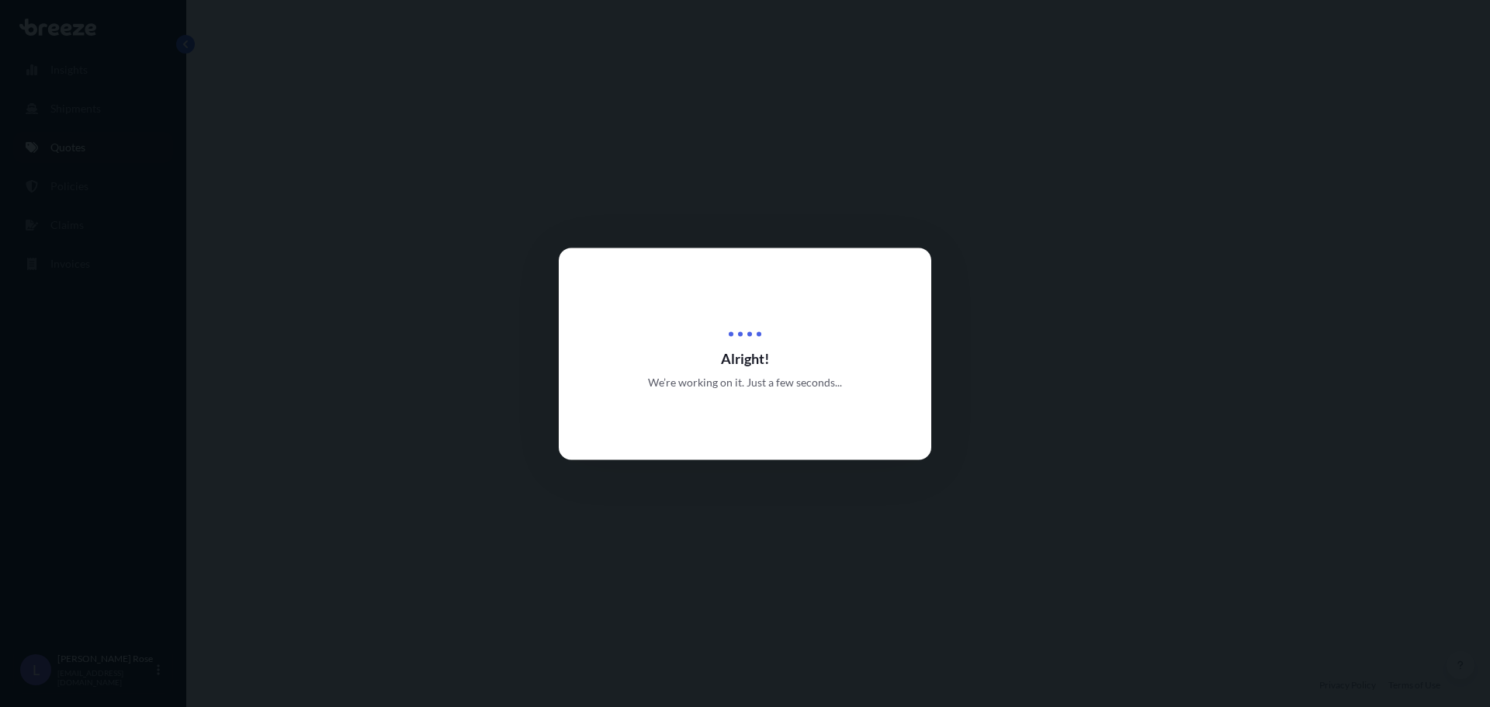
select select "Road"
select select "1"
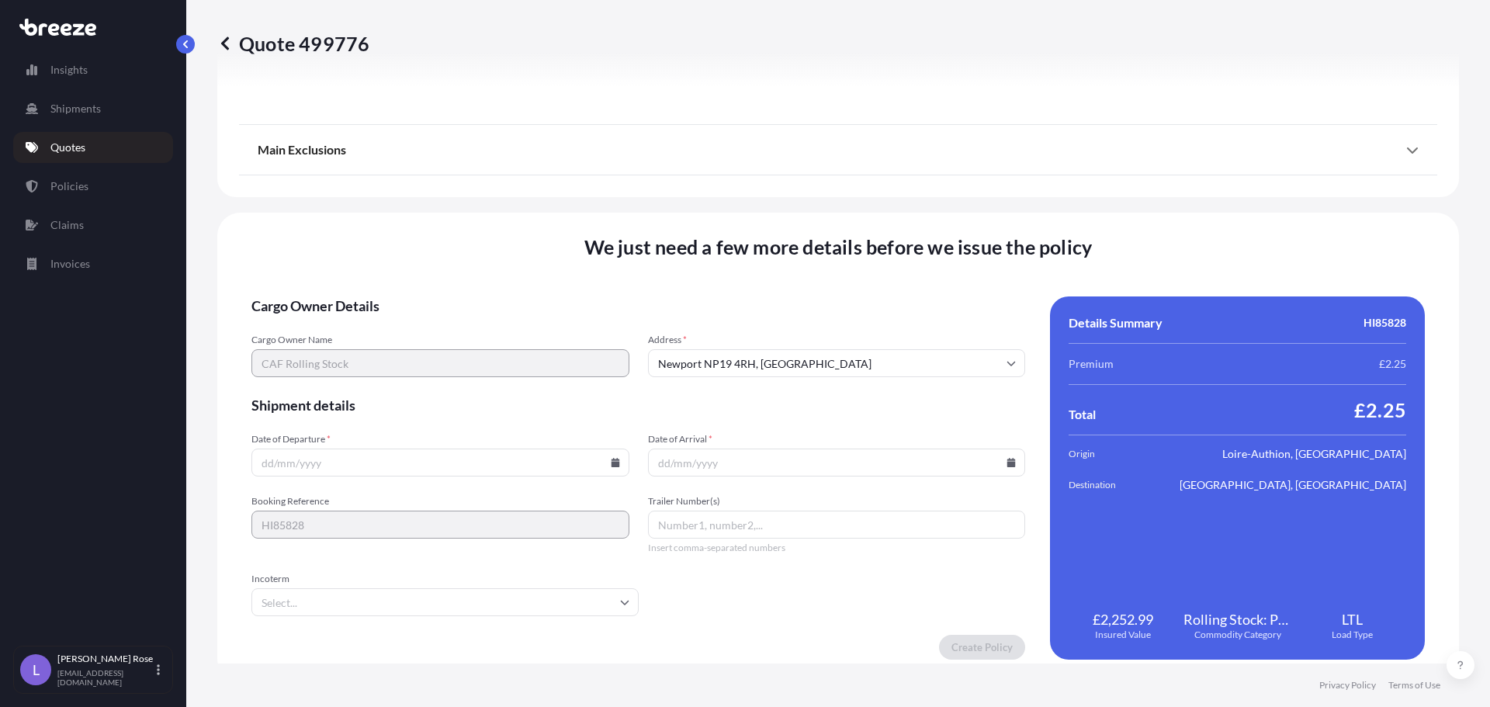
scroll to position [1756, 0]
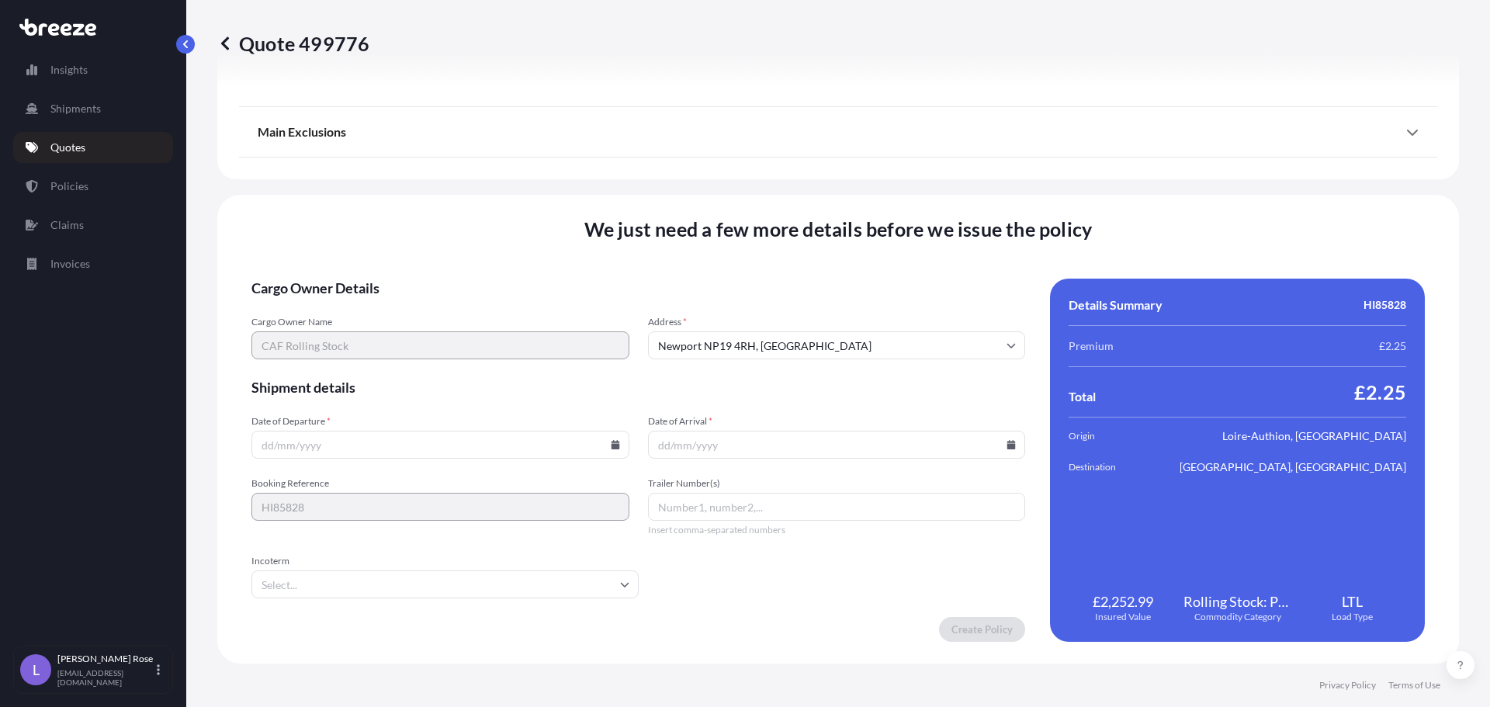
click at [621, 445] on input "Date of Departure *" at bounding box center [440, 445] width 378 height 28
click at [611, 449] on icon at bounding box center [615, 444] width 9 height 9
click at [443, 336] on button "25" at bounding box center [438, 336] width 25 height 25
type input "[DATE]"
click at [998, 445] on input "Date of Arrival *" at bounding box center [837, 445] width 378 height 28
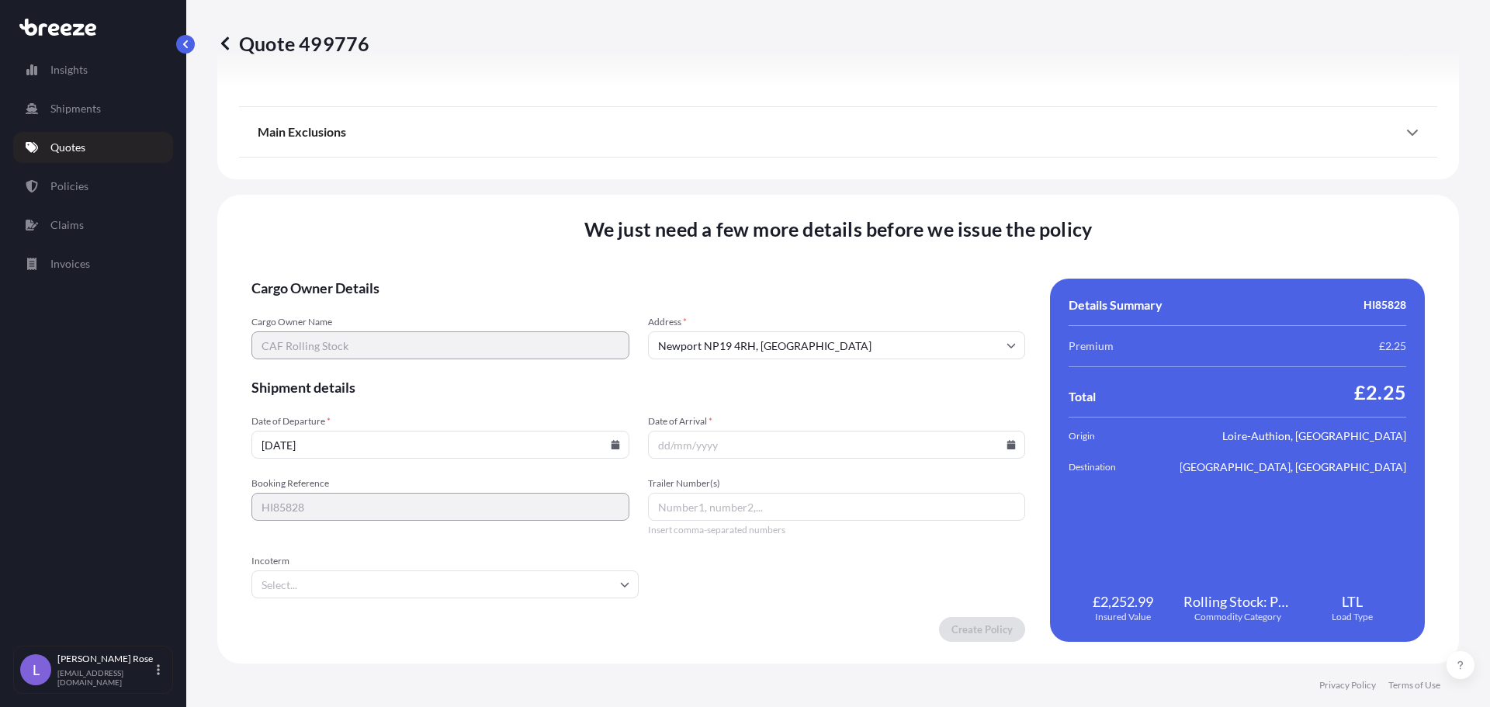
click at [1006, 436] on input "Date of Arrival *" at bounding box center [837, 445] width 378 height 28
click at [1007, 445] on icon at bounding box center [1011, 444] width 9 height 9
click at [934, 185] on icon at bounding box center [937, 183] width 6 height 9
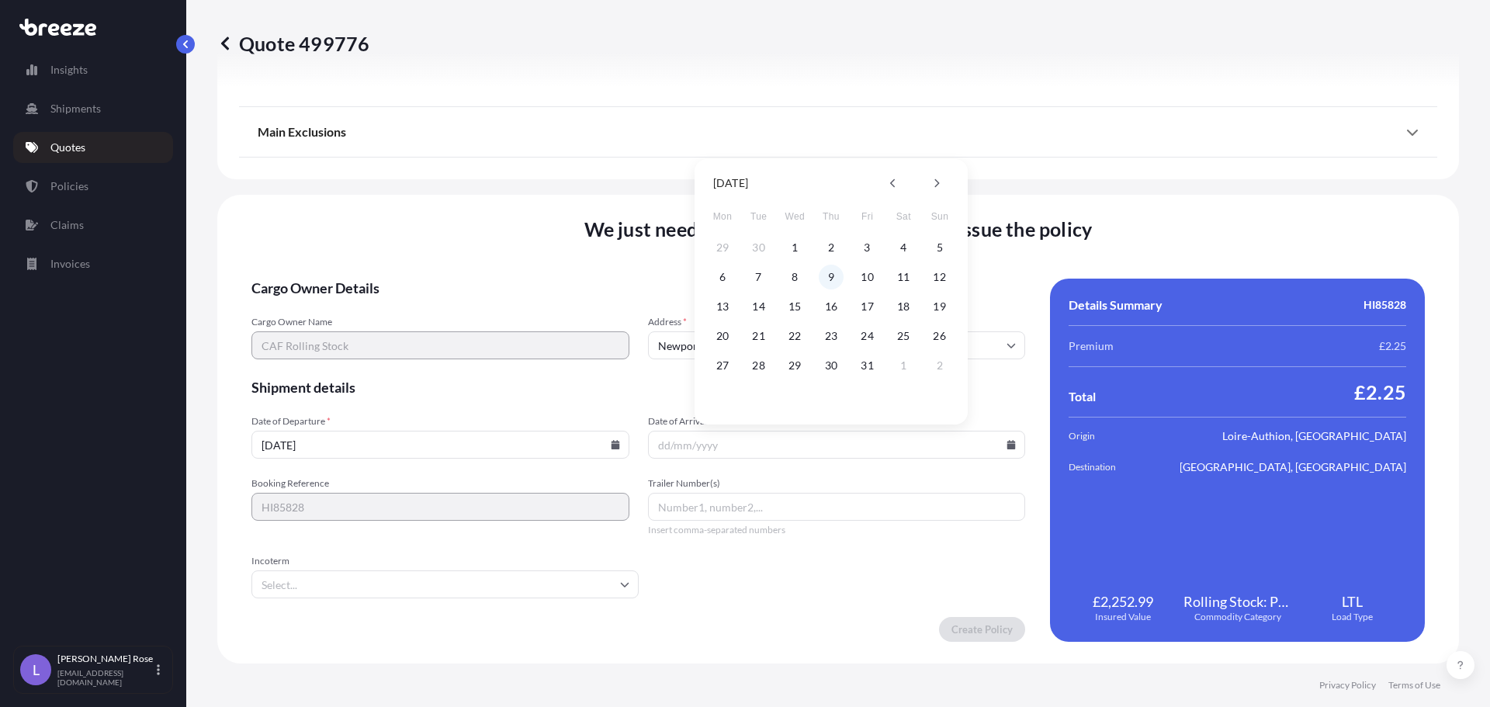
click at [832, 265] on button "9" at bounding box center [831, 277] width 25 height 25
type input "[DATE]"
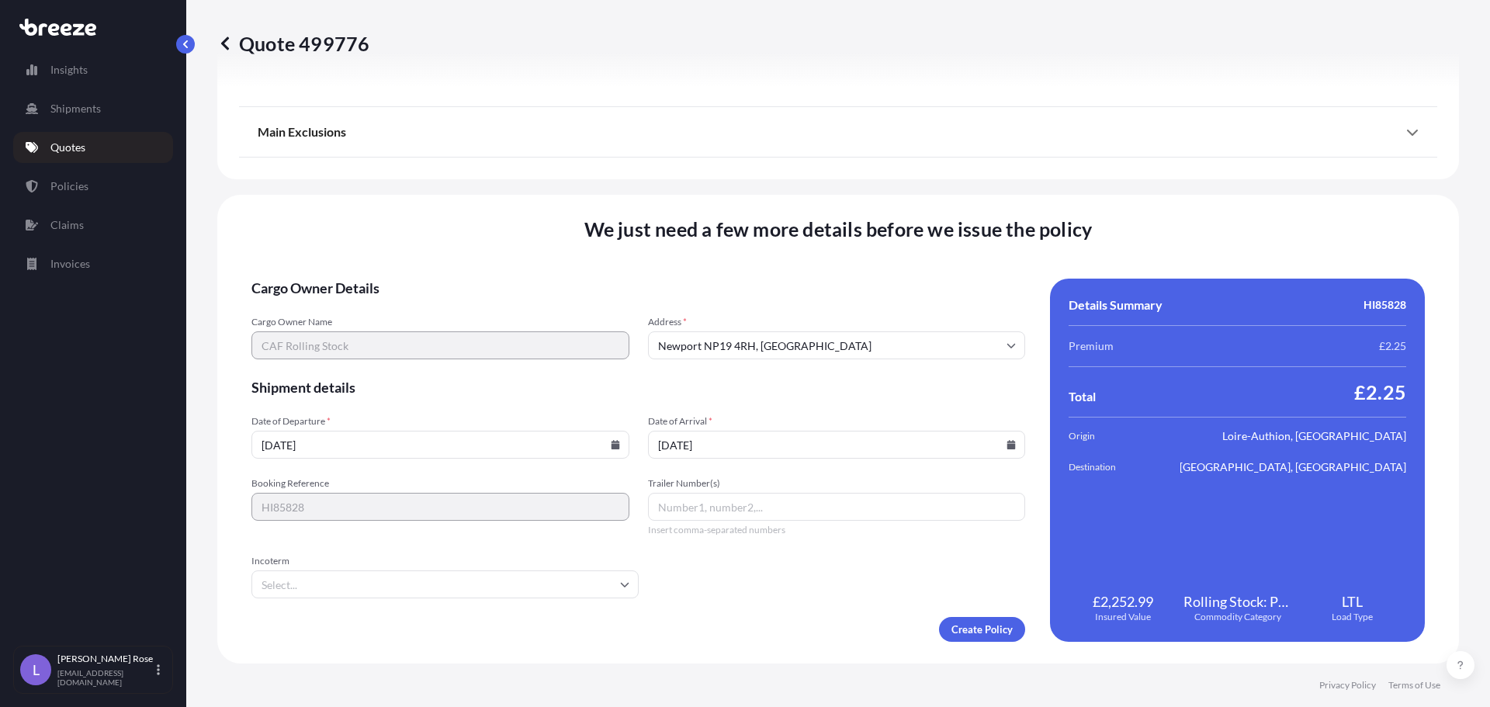
click at [543, 575] on input "Incoterm" at bounding box center [444, 584] width 387 height 28
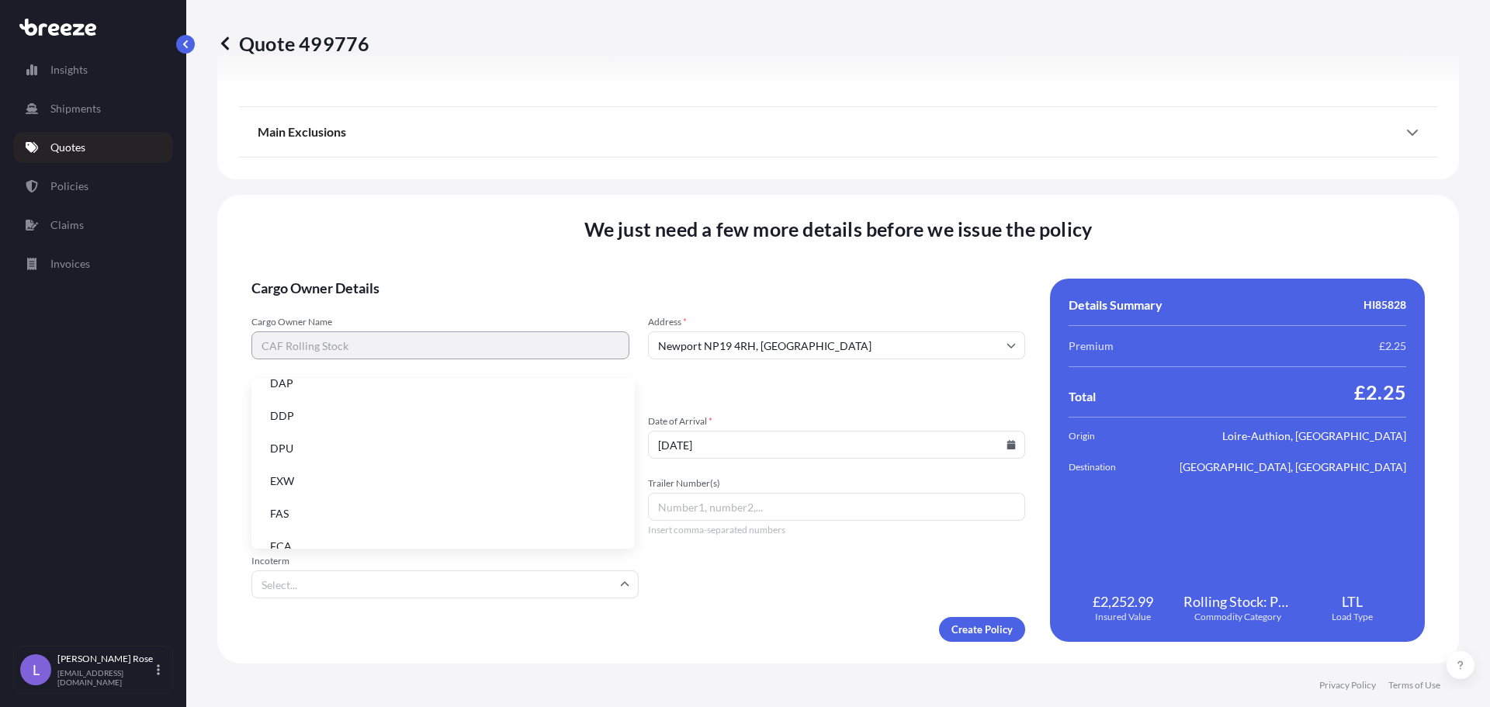
scroll to position [155, 0]
click at [348, 470] on li "EXW" at bounding box center [443, 471] width 371 height 29
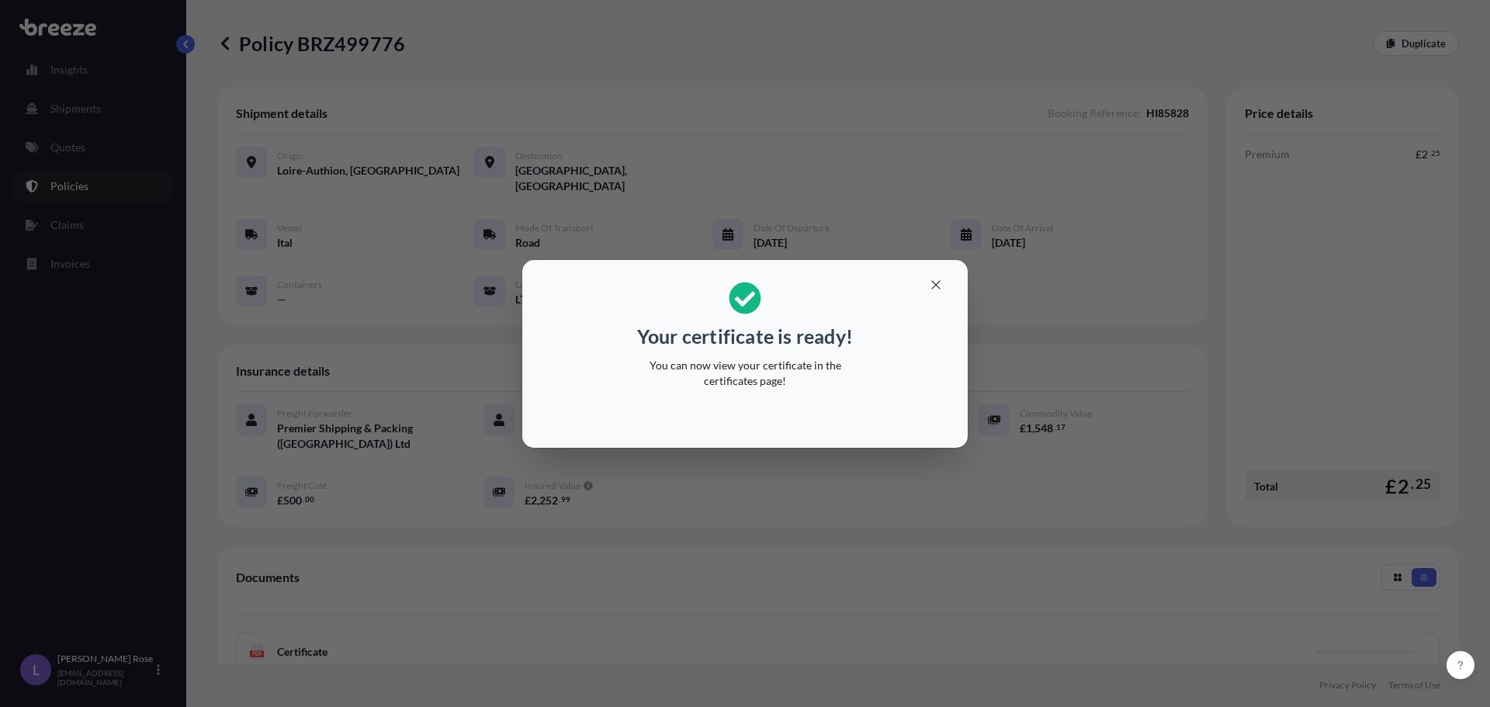
click at [1071, 429] on div "Your certificate is ready! You can now view your certificate in the certificate…" at bounding box center [745, 353] width 1490 height 707
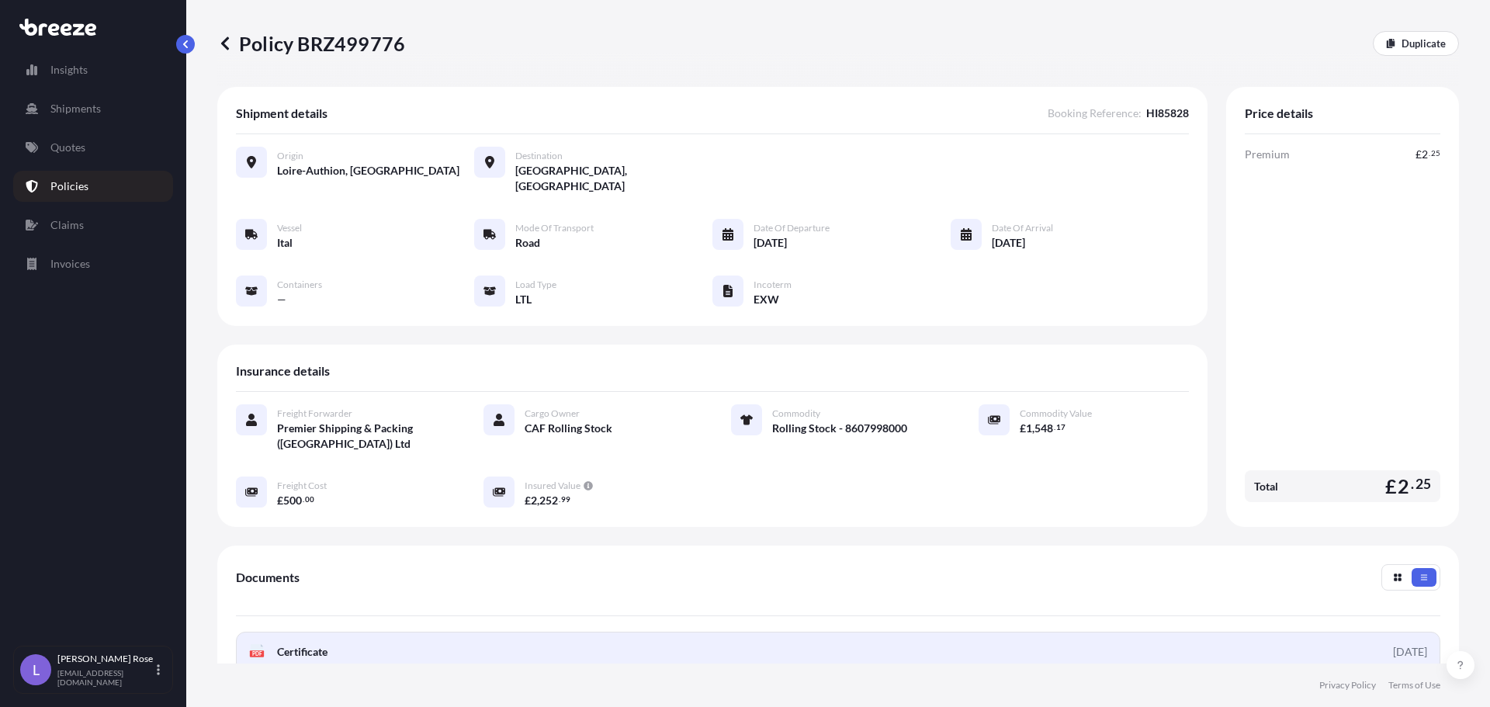
click at [366, 636] on link "PDF Certificate [DATE]" at bounding box center [838, 652] width 1204 height 40
